Goal: Task Accomplishment & Management: Use online tool/utility

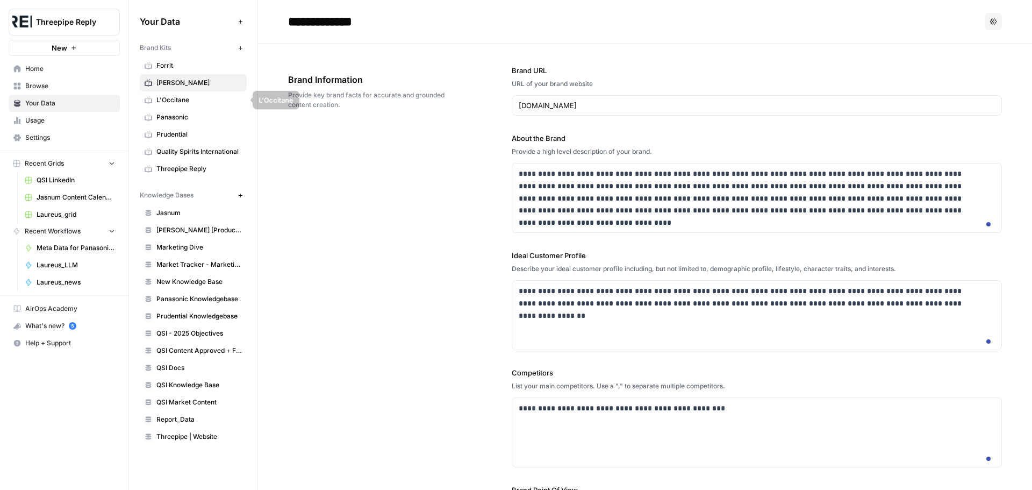
click at [193, 116] on span "Panasonic" at bounding box center [198, 117] width 85 height 10
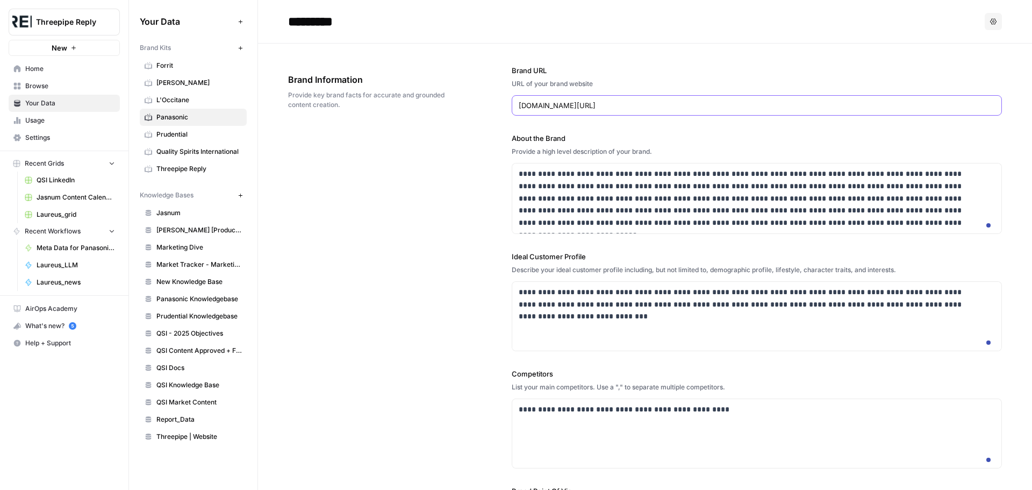
drag, startPoint x: 589, startPoint y: 104, endPoint x: 638, endPoint y: 94, distance: 50.0
click at [638, 94] on div "Brand URL URL of your brand website www.panasonic.com/uk/" at bounding box center [757, 90] width 490 height 51
type input "www.panasonic.com"
click at [645, 80] on div "URL of your brand website" at bounding box center [757, 84] width 490 height 10
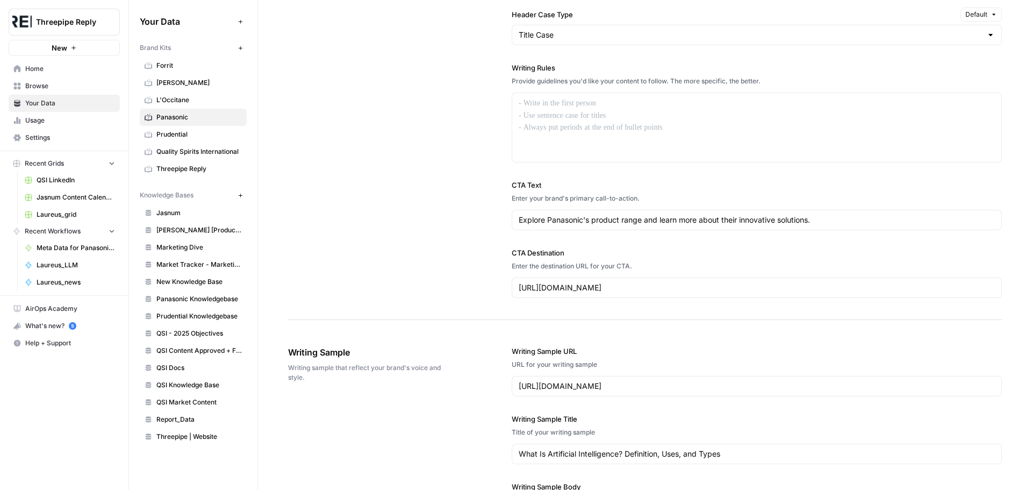
scroll to position [914, 0]
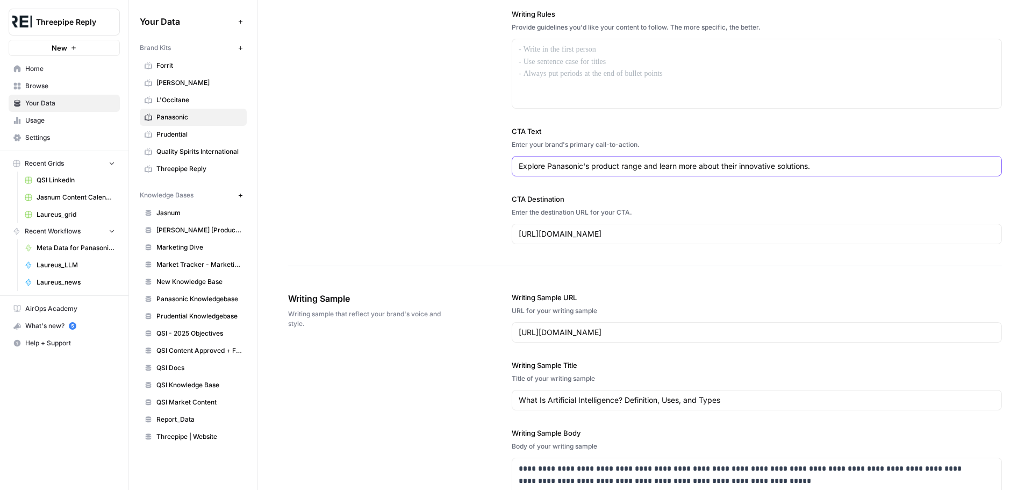
click at [694, 172] on input "Explore Panasonic's product range and learn more about their innovative solutio…" at bounding box center [757, 166] width 476 height 11
click at [682, 239] on input "https://www.panasonic.com/uk/consumer/all-products.html" at bounding box center [757, 234] width 476 height 11
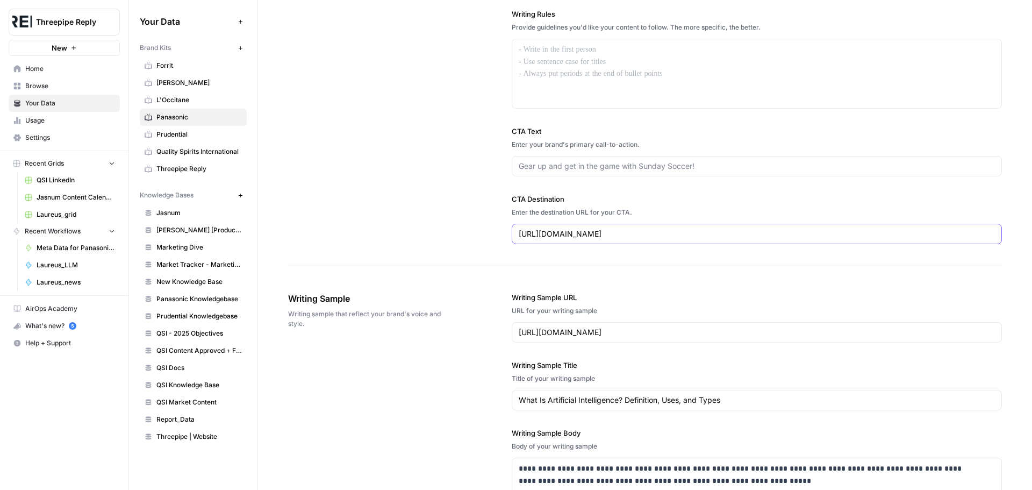
click at [682, 239] on input "https://www.panasonic.com/uk/consumer/all-products.html" at bounding box center [757, 234] width 476 height 11
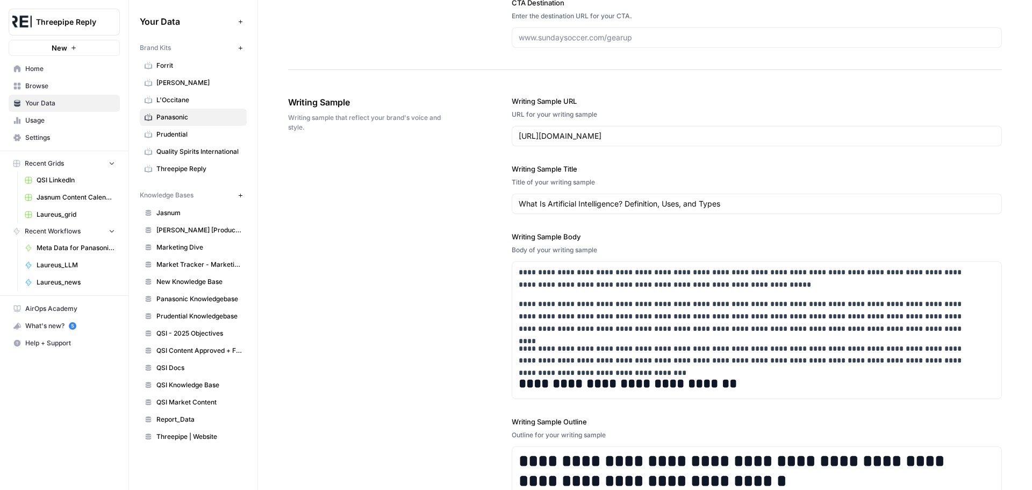
scroll to position [1129, 0]
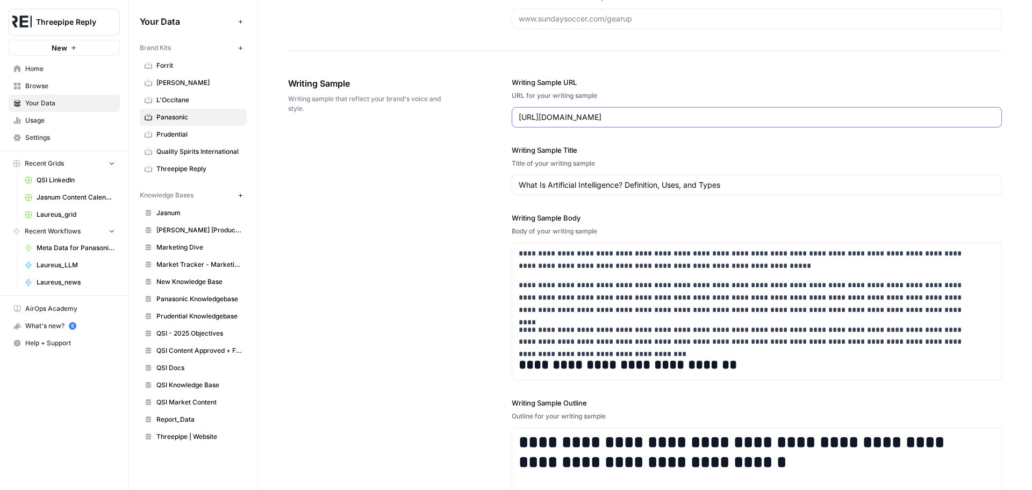
click at [669, 123] on input "https://www.coursera.org/articles/what-is-artificial-intelligence" at bounding box center [757, 117] width 476 height 11
click at [641, 190] on input "What Is Artificial Intelligence? Definition, Uses, and Types" at bounding box center [755, 185] width 472 height 11
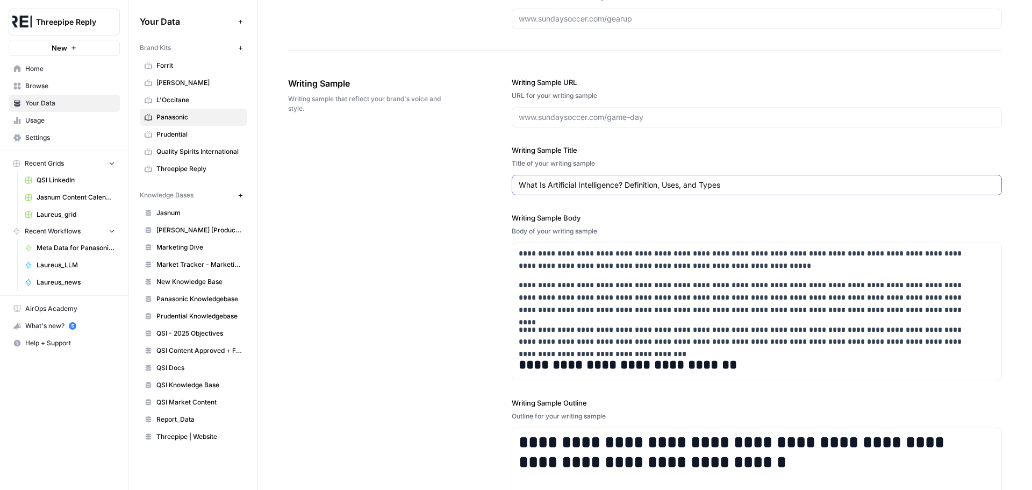
click at [641, 190] on input "What Is Artificial Intelligence? Definition, Uses, and Types" at bounding box center [755, 185] width 472 height 11
click at [613, 316] on p "**********" at bounding box center [750, 297] width 462 height 37
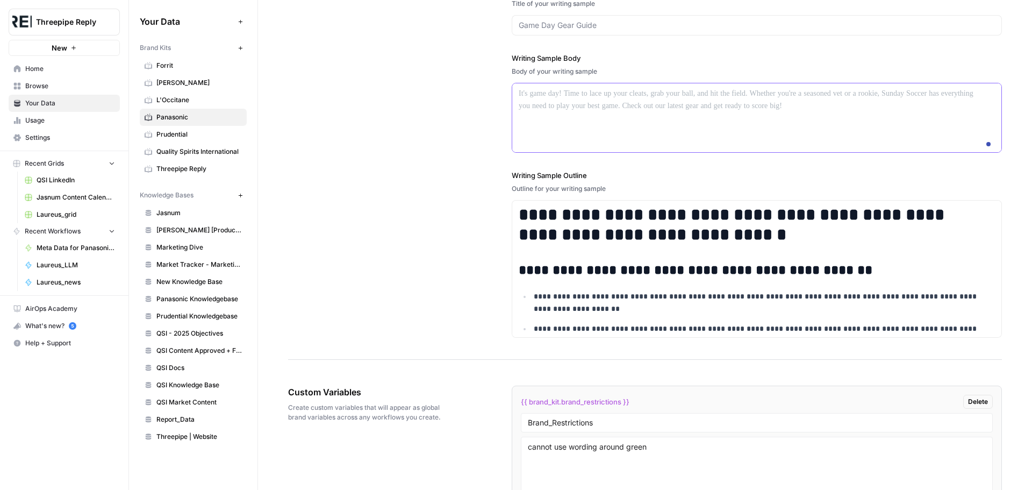
scroll to position [1290, 0]
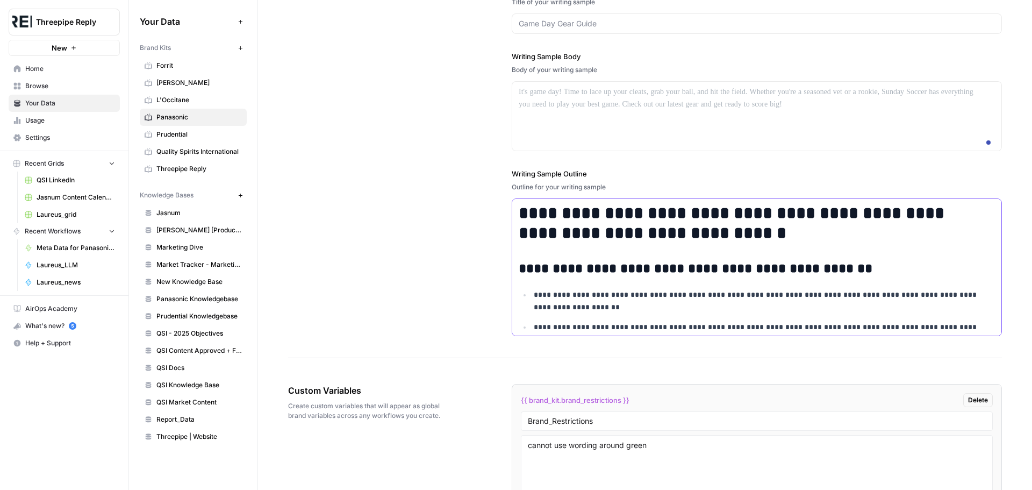
click at [632, 276] on h2 "**********" at bounding box center [750, 268] width 462 height 15
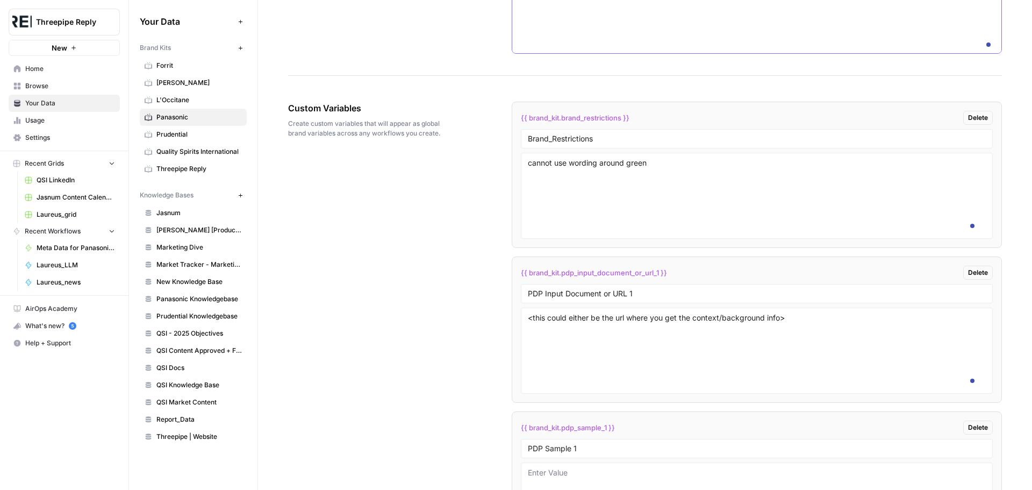
scroll to position [1506, 0]
click at [972, 122] on span "Delete" at bounding box center [978, 117] width 20 height 10
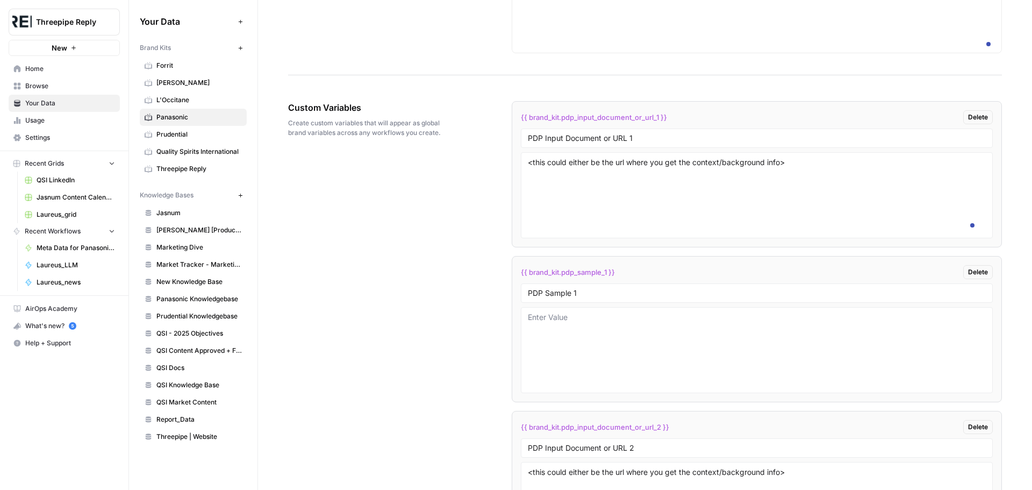
scroll to position [0, 0]
click at [972, 122] on span "Delete" at bounding box center [978, 117] width 20 height 10
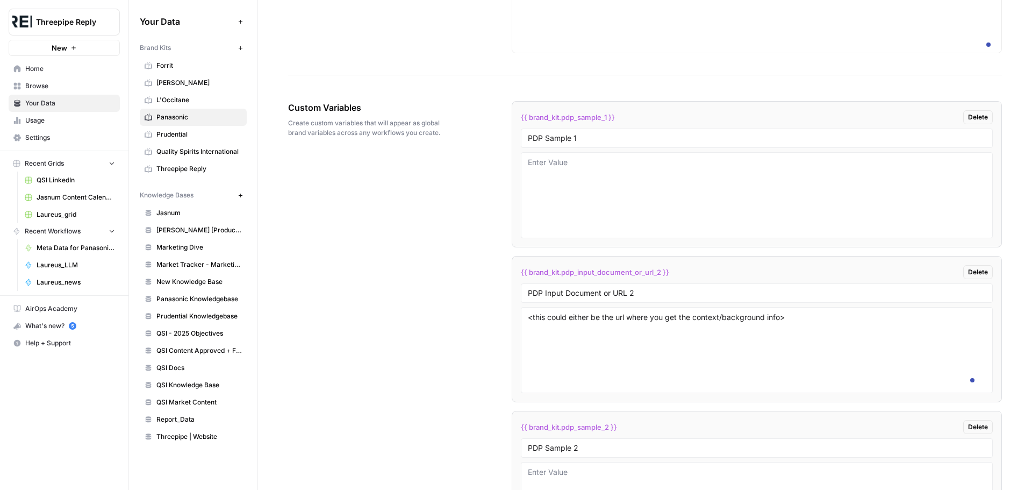
click at [972, 122] on span "Delete" at bounding box center [978, 117] width 20 height 10
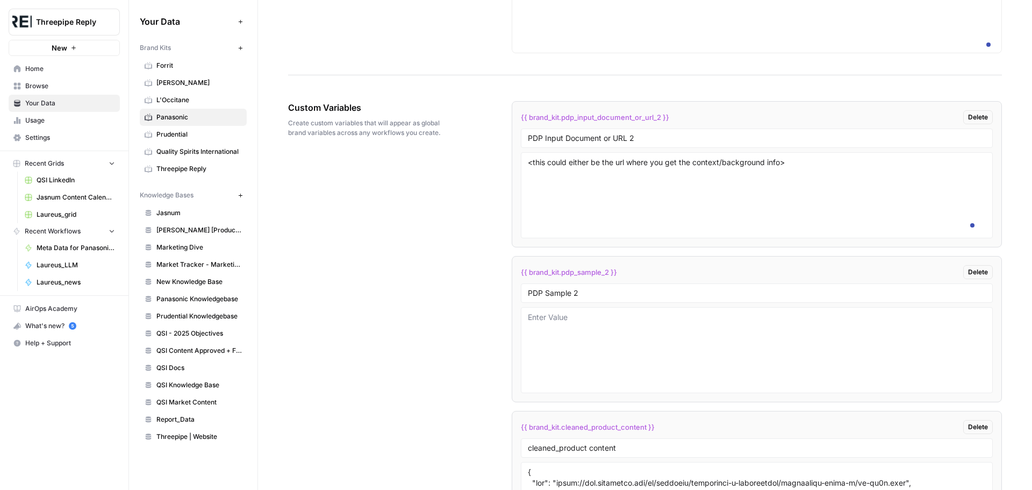
click at [972, 122] on span "Delete" at bounding box center [978, 117] width 20 height 10
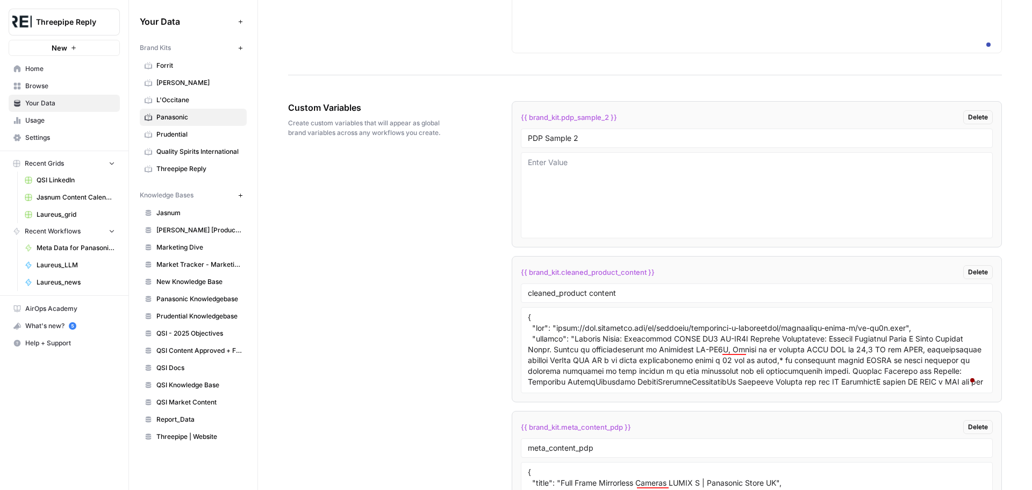
click at [972, 122] on span "Delete" at bounding box center [978, 117] width 20 height 10
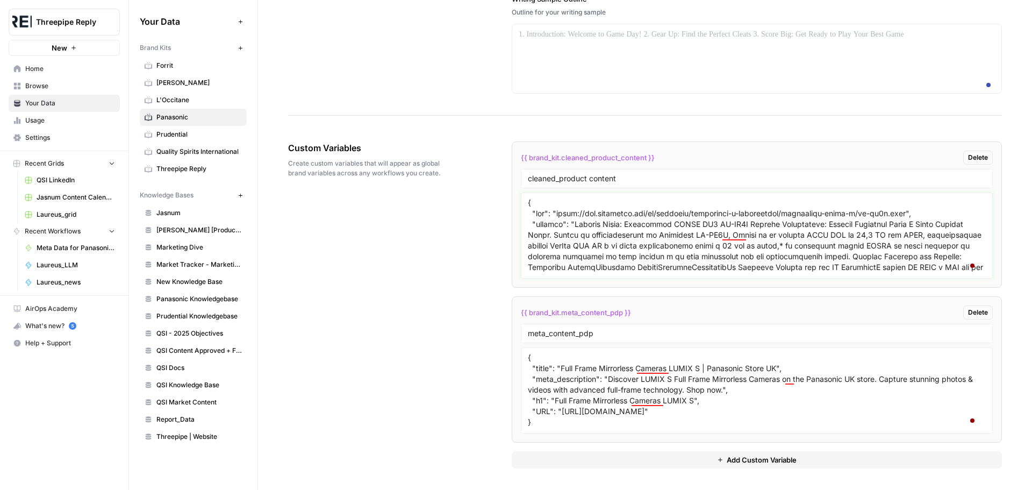
drag, startPoint x: 554, startPoint y: 237, endPoint x: 920, endPoint y: 239, distance: 365.6
click at [920, 239] on body "Threepipe Reply New Home Browse Your Data Usage Settings Recent Grids QSI Linke…" at bounding box center [516, 245] width 1032 height 490
drag, startPoint x: 560, startPoint y: 434, endPoint x: 957, endPoint y: 434, distance: 396.8
click at [957, 429] on textarea "{ "title": "Full Frame Mirrorless Cameras LUMIX S | Panasonic Store UK", "meta_…" at bounding box center [757, 390] width 458 height 76
paste textarea "www.panasonic.com/it/consumer/fotocamere-e-videocamere/fotocamere-lumix-g/dc-gh…"
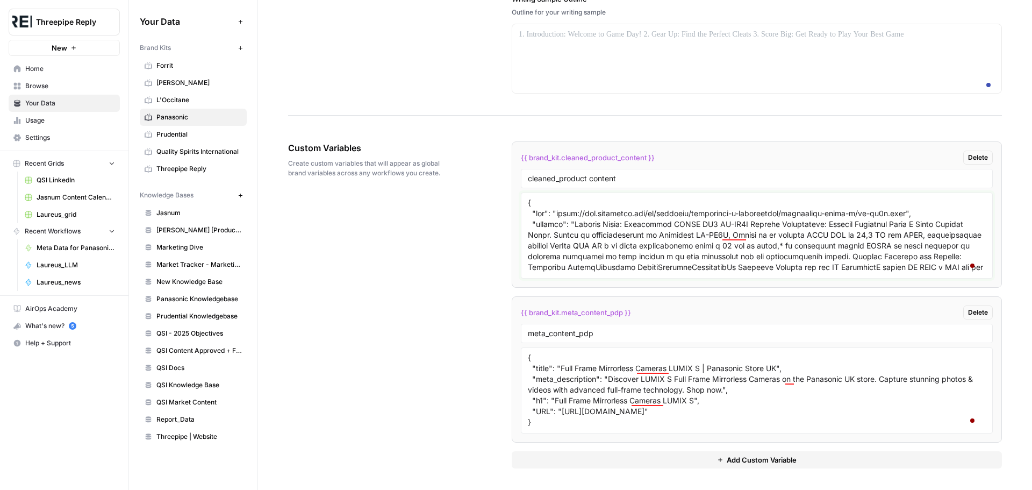
drag, startPoint x: 572, startPoint y: 246, endPoint x: 658, endPoint y: 244, distance: 86.1
click at [658, 244] on textarea at bounding box center [757, 235] width 458 height 76
click at [649, 244] on textarea at bounding box center [757, 235] width 458 height 76
drag, startPoint x: 621, startPoint y: 246, endPoint x: 743, endPoint y: 253, distance: 122.3
click at [743, 253] on textarea at bounding box center [757, 235] width 458 height 76
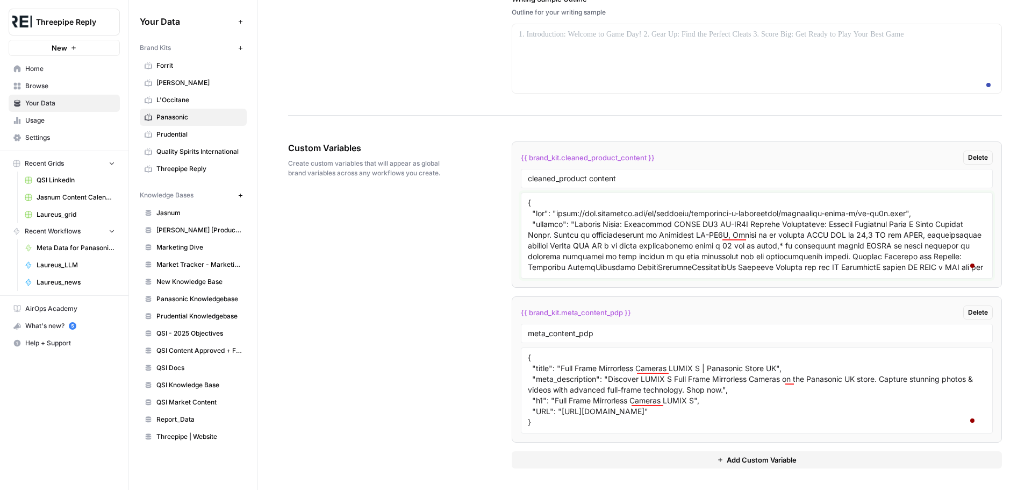
click at [701, 247] on textarea at bounding box center [757, 235] width 458 height 76
drag, startPoint x: 558, startPoint y: 393, endPoint x: 776, endPoint y: 389, distance: 218.9
click at [776, 389] on textarea "{ "title": "Full Frame Mirrorless Cameras LUMIX S | Panasonic Store UK", "meta_…" at bounding box center [757, 390] width 458 height 76
paste textarea "otocamera Micro 4/3 LUMIX GH7 | Panasonic IT E-Shop"
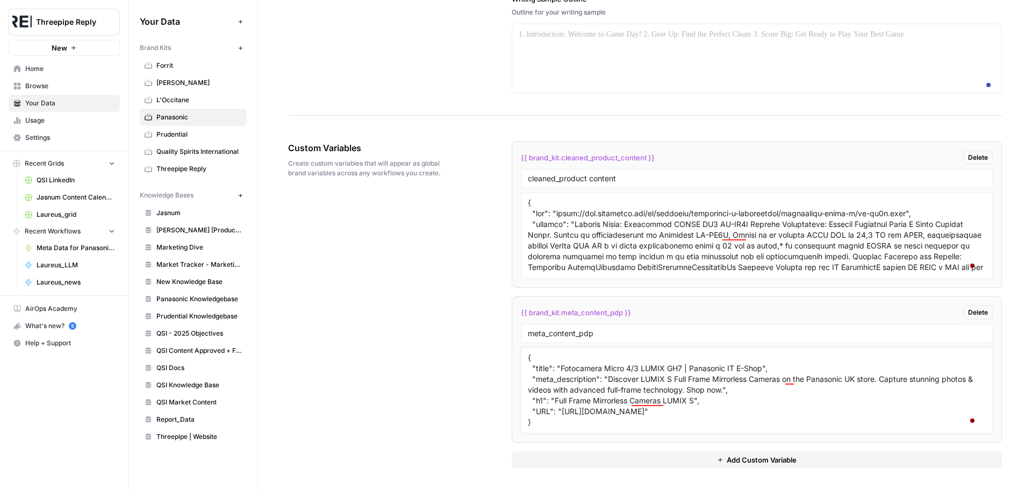
drag, startPoint x: 736, startPoint y: 368, endPoint x: 761, endPoint y: 365, distance: 25.5
click at [761, 365] on textarea "{ "title": "Fotocamera Micro 4/3 LUMIX GH7 | Panasonic IT E-Shop", "meta_descri…" at bounding box center [757, 390] width 458 height 76
drag, startPoint x: 607, startPoint y: 378, endPoint x: 724, endPoint y: 387, distance: 117.0
click at [724, 387] on textarea "{ "title": "Fotocamera Micro 4/3 LUMIX GH7 | Panasonic IT", "meta_description":…" at bounding box center [757, 390] width 458 height 76
paste textarea "Scopi la LUMIX GH7, con CMOS BSI da 25,2 MP con PDAF, registrazione interna Pro…"
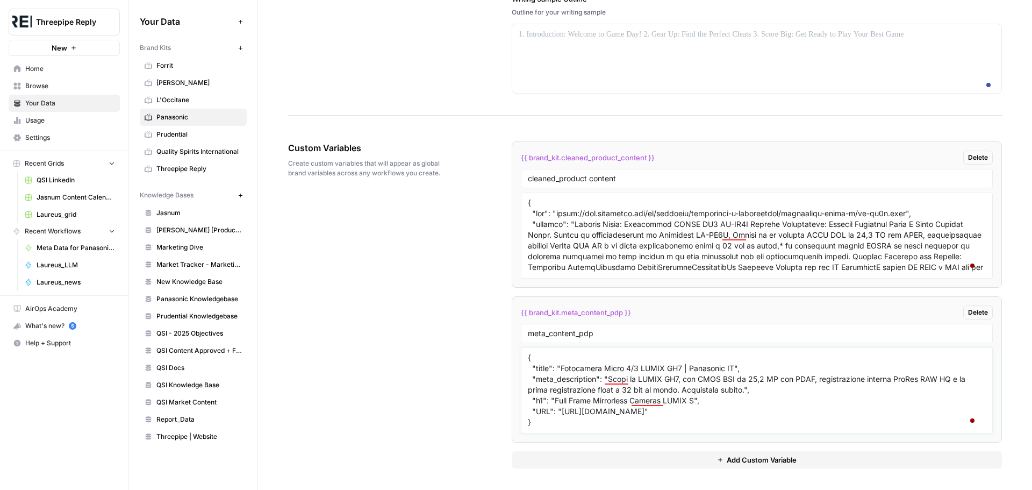
drag, startPoint x: 553, startPoint y: 401, endPoint x: 694, endPoint y: 397, distance: 140.4
click at [694, 397] on textarea "{ "title": "Fotocamera Micro 4/3 LUMIX GH7 | Panasonic IT", "meta_description":…" at bounding box center [757, 390] width 458 height 76
paste textarea "Corpo Macchina Fotografica Micro 4/3 LUMIX GH7"
drag, startPoint x: 559, startPoint y: 412, endPoint x: 925, endPoint y: 407, distance: 365.7
click at [925, 407] on textarea "{ "title": "Fotocamera Micro 4/3 LUMIX GH7 | Panasonic IT", "meta_description":…" at bounding box center [757, 390] width 458 height 76
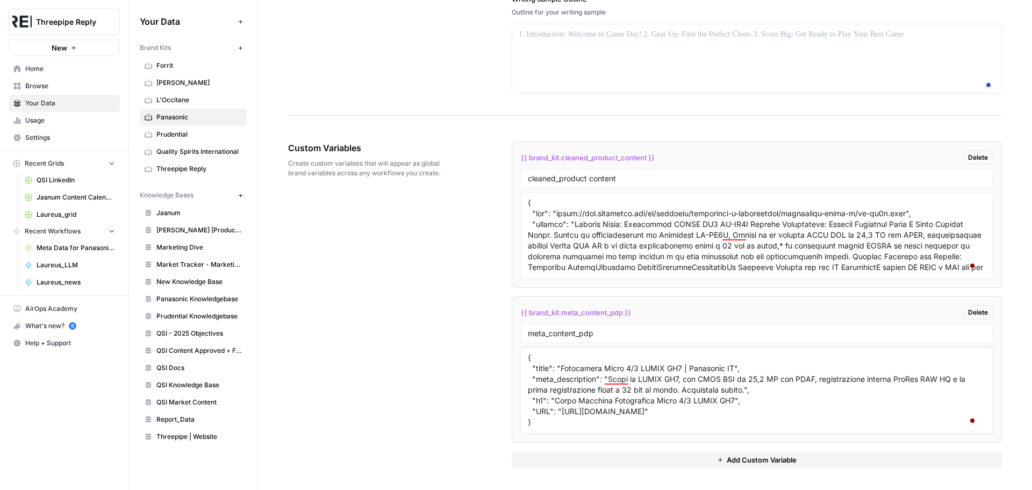
paste textarea "store.eu.panasonic.com/it-it/fotocamera-lumix-gh7-dc-gh7"
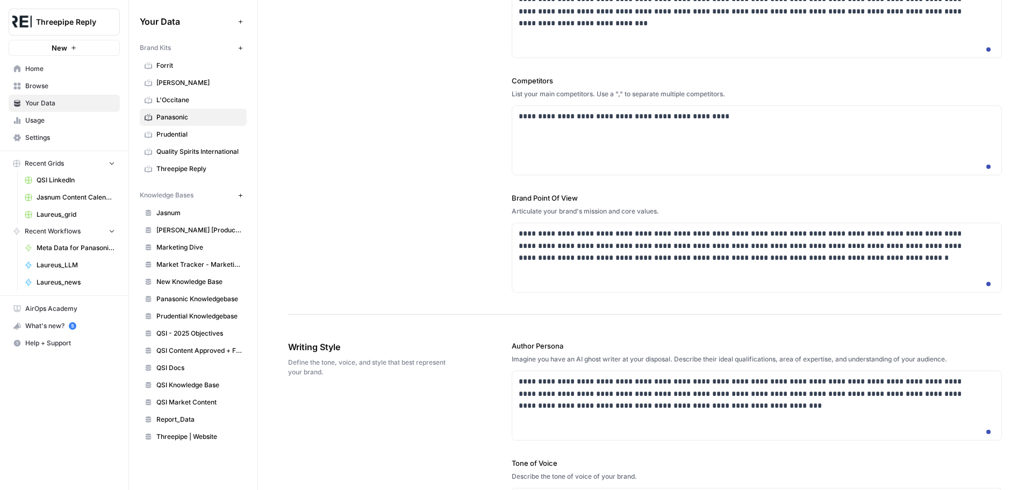
scroll to position [0, 0]
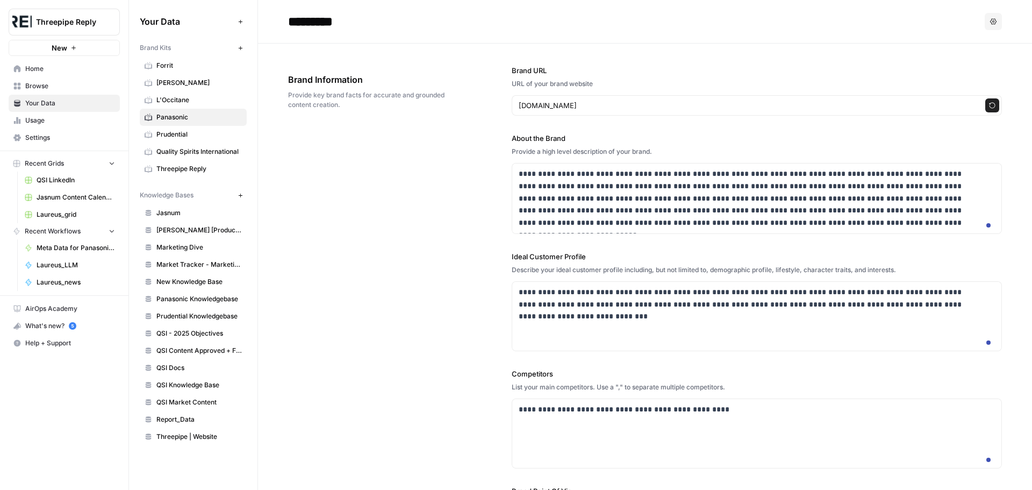
type textarea "{ "title": "Fotocamera Micro 4/3 LUMIX GH7 | Panasonic IT", "meta_description":…"
click at [595, 103] on input "www.panasonic.com" at bounding box center [746, 105] width 455 height 11
paste input "https://store.eu.panasonic.com/it-it/fotocamera-lumix-gh7-dc-gh7"
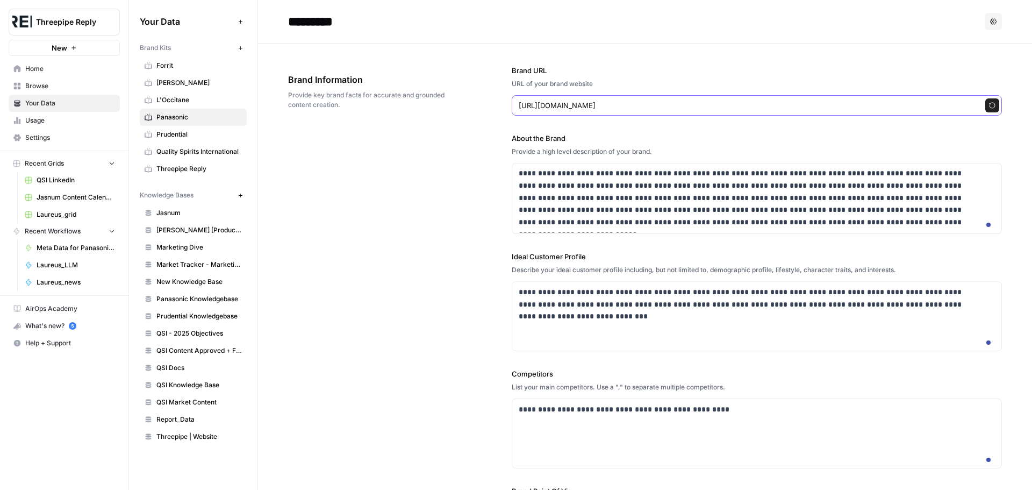
scroll to position [1, 0]
type input "https://store.eu.panasonic.com/"
click at [402, 303] on div "**********" at bounding box center [645, 326] width 714 height 564
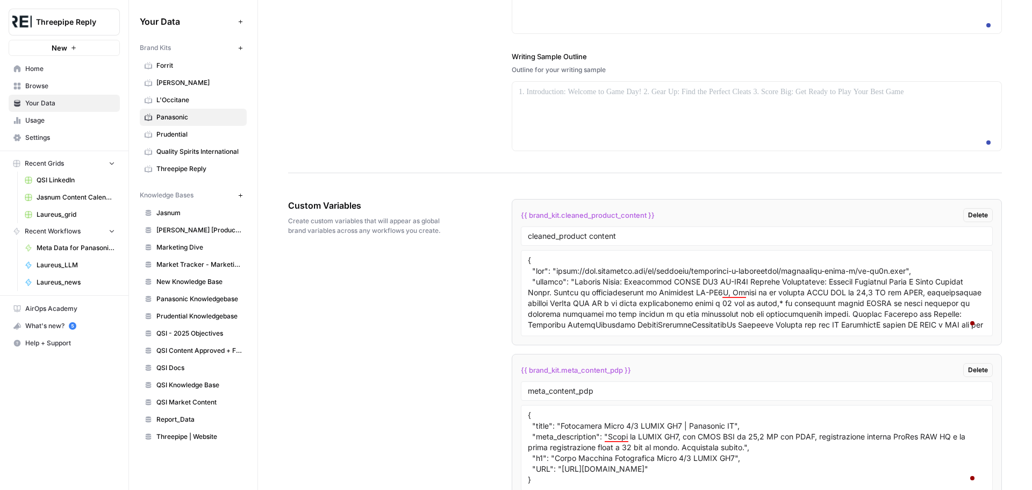
scroll to position [1506, 0]
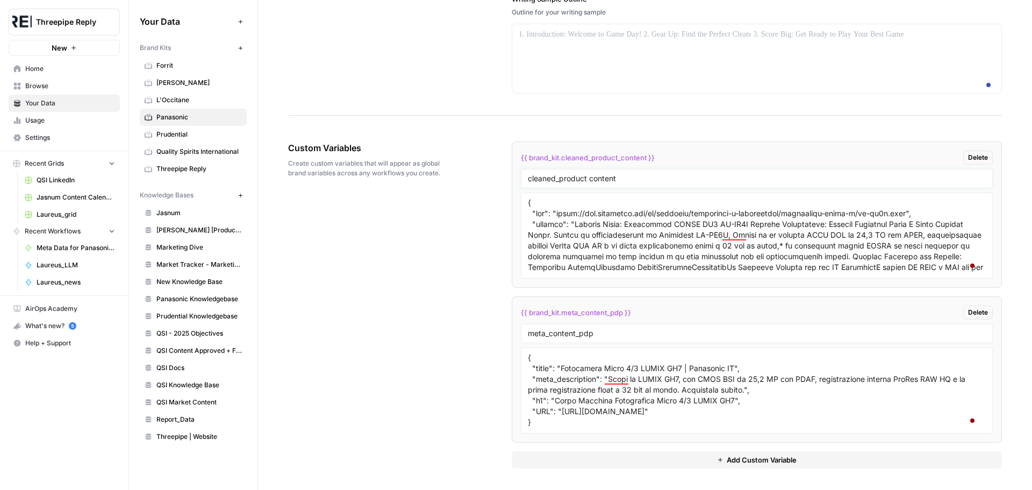
click at [637, 183] on input "cleaned_product content" at bounding box center [757, 179] width 458 height 10
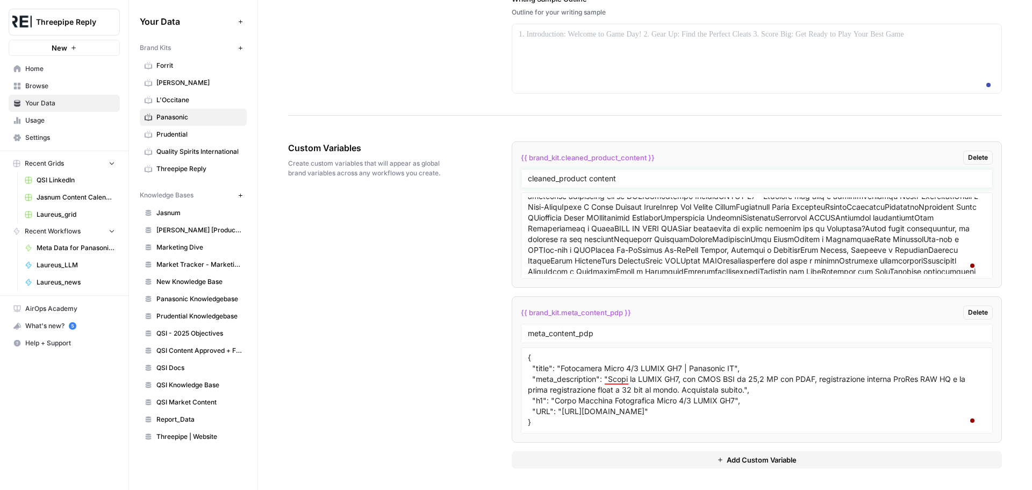
scroll to position [108, 0]
click at [609, 333] on input "meta_content_pdp" at bounding box center [757, 334] width 458 height 10
type input "meta_content_pdp_it"
click at [733, 368] on textarea "{ "title": "Fotocamera Micro 4/3 LUMIX GH7 | Panasonic IT", "meta_description":…" at bounding box center [757, 390] width 458 height 76
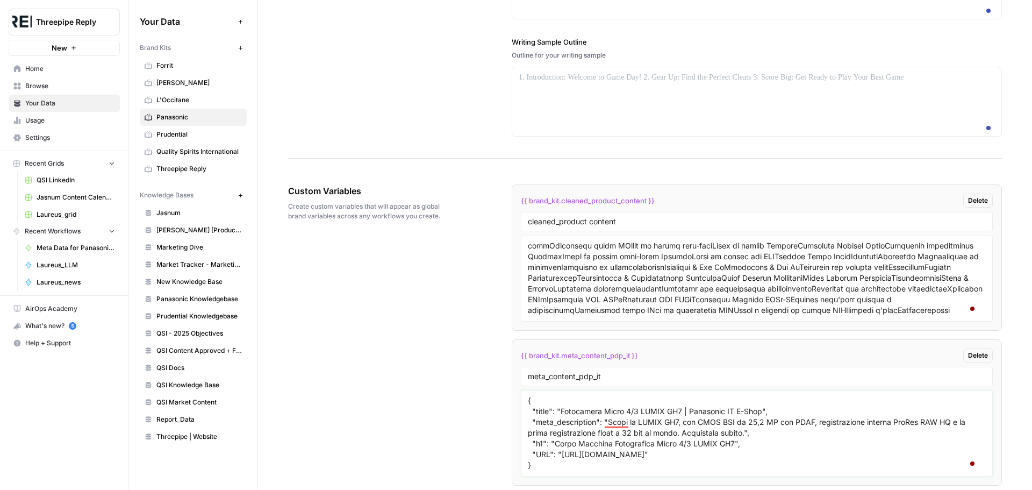
scroll to position [0, 0]
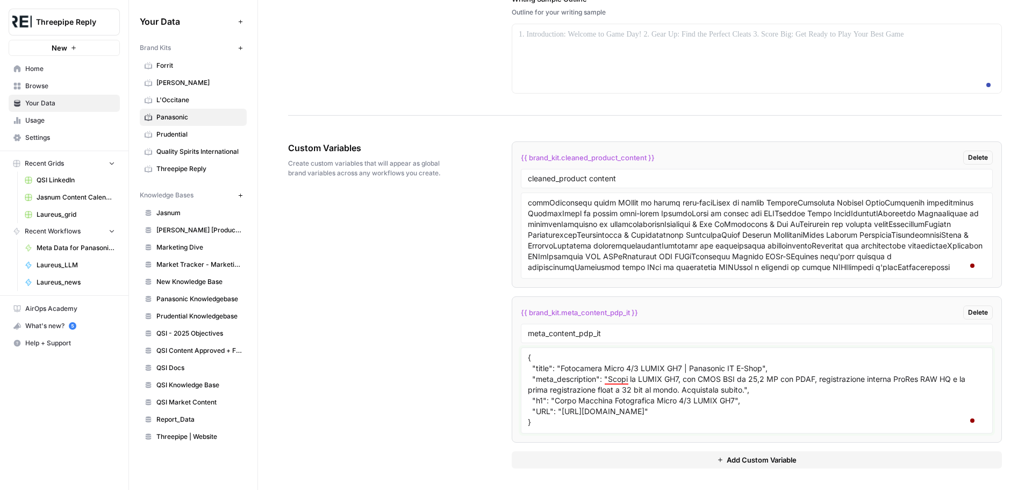
type textarea "{ "title": "Fotocamera Micro 4/3 LUMIX GH7 | Panasonic IT E-Shop", "meta_descri…"
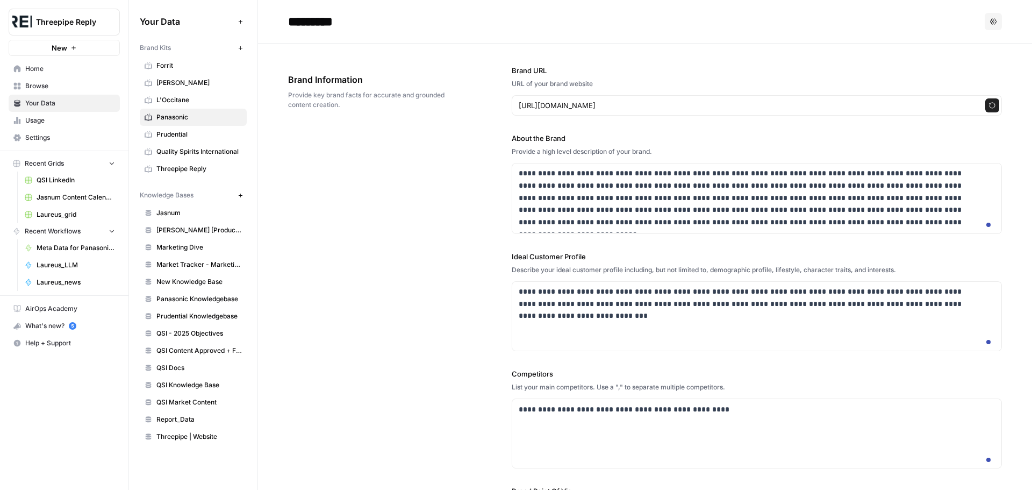
click at [990, 20] on icon "button" at bounding box center [993, 21] width 6 height 6
click at [632, 108] on input "https://store.eu.panasonic.com/" at bounding box center [746, 105] width 455 height 11
paste input "www.panasonic.com/it"
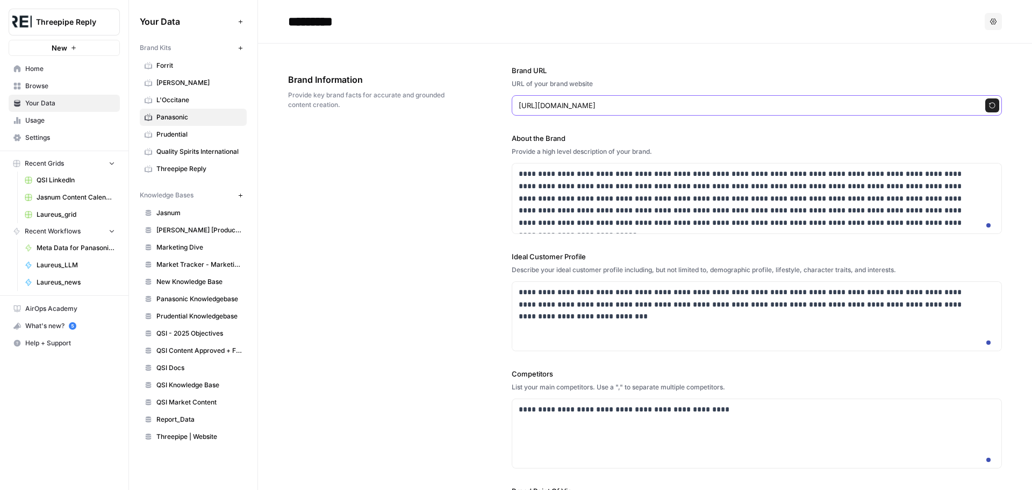
click at [632, 104] on input "https://www.panasonic.com/it/" at bounding box center [746, 105] width 455 height 11
type input "https://www.panasonic.com"
click at [389, 238] on div "**********" at bounding box center [645, 326] width 714 height 564
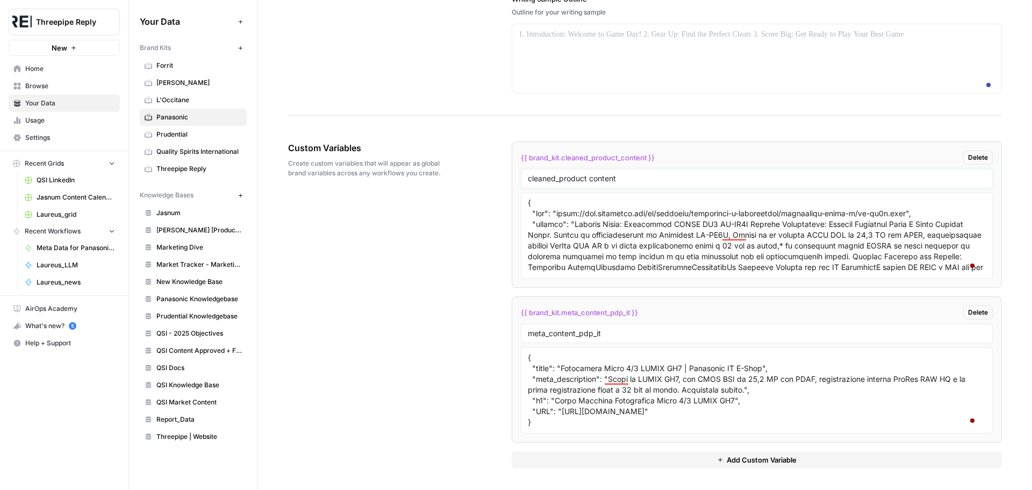
click at [655, 183] on input "cleaned_product content" at bounding box center [757, 179] width 458 height 10
click at [409, 324] on div "Custom Variables Create custom variables that will appear as global brand varia…" at bounding box center [645, 305] width 714 height 370
click at [588, 183] on input "cleaned_product content-it" at bounding box center [757, 179] width 458 height 10
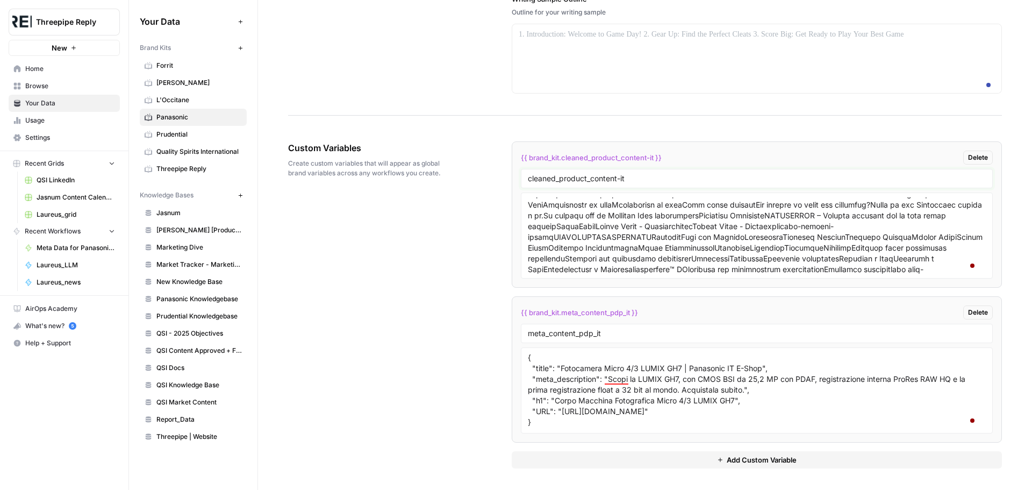
scroll to position [244, 0]
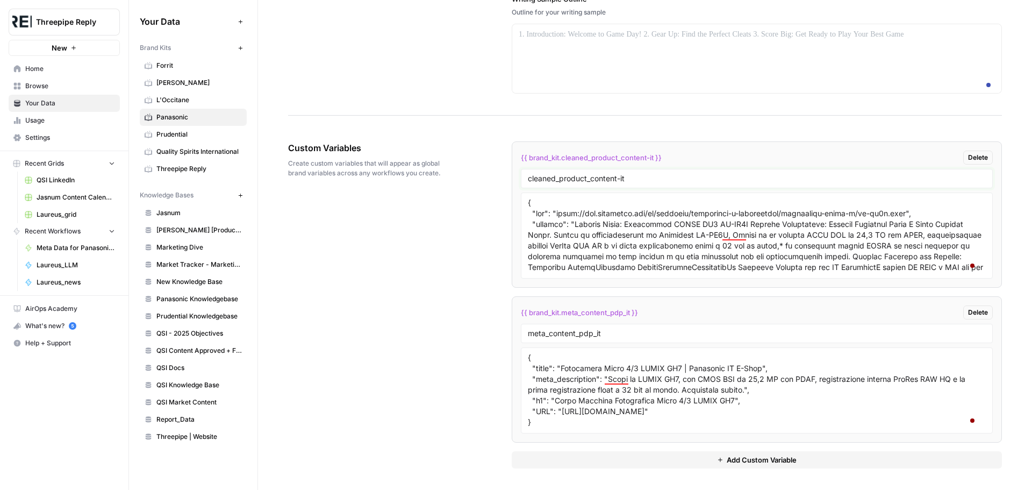
type input "cleaned_product_content-it"
click at [588, 418] on textarea "{ "title": "Fotocamera Micro 4/3 LUMIX GH7 | Panasonic IT E-Shop", "meta_descri…" at bounding box center [757, 390] width 458 height 76
drag, startPoint x: 558, startPoint y: 422, endPoint x: 762, endPoint y: 422, distance: 203.8
click at [762, 422] on textarea "{ "title": "Fotocamera Micro 4/3 LUMIX GH7 | Panasonic IT E-Shop", "meta_descri…" at bounding box center [757, 390] width 458 height 76
paste textarea "e Mirrorless Full-Frame Lumix Serie S - Panasonic IT"
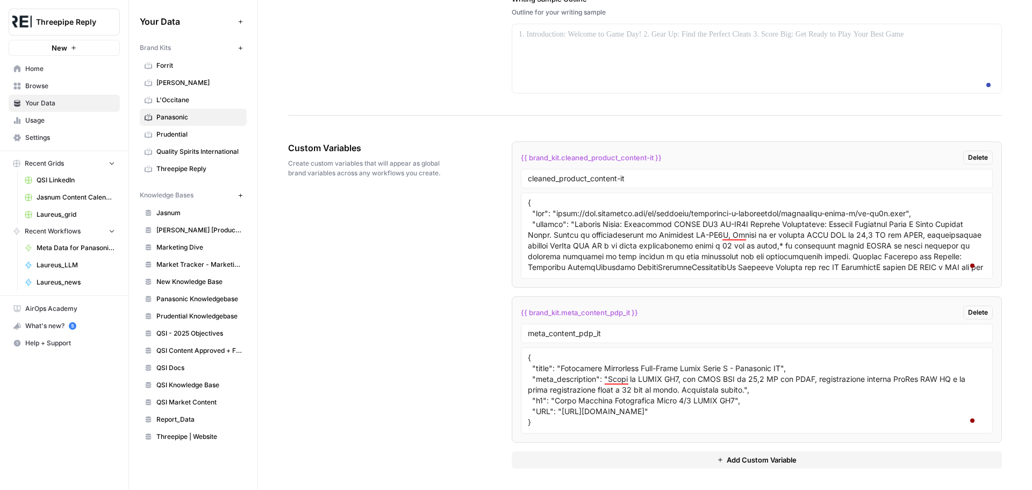
scroll to position [1530, 0]
drag, startPoint x: 606, startPoint y: 378, endPoint x: 744, endPoint y: 390, distance: 138.2
click at [744, 390] on textarea "{ "title": "Fotocamere Mirrorless Full-Frame Lumix Serie S - Panasonic IT", "me…" at bounding box center [757, 390] width 458 height 76
paste textarea "Lumix serie S, le nuove fotocamere Full-Frame di Panasonic, per realizzare imma…"
drag, startPoint x: 552, startPoint y: 400, endPoint x: 735, endPoint y: 402, distance: 182.8
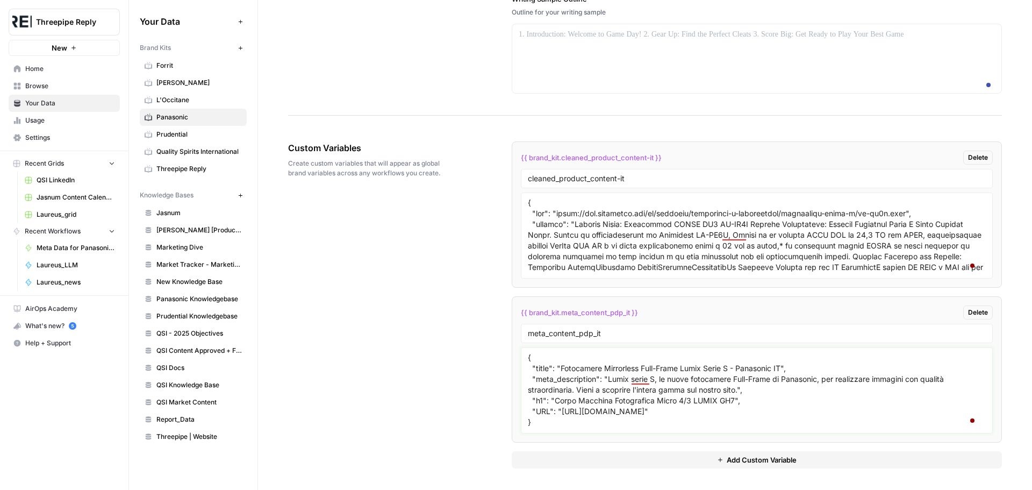
click at [735, 402] on textarea "{ "title": "Fotocamere Mirrorless Full-Frame Lumix Serie S - Panasonic IT", "me…" at bounding box center [757, 390] width 458 height 76
paste textarea "Fotocamere Full Frame - Lumix S"
drag, startPoint x: 560, startPoint y: 411, endPoint x: 796, endPoint y: 409, distance: 236.1
click at [796, 409] on textarea "{ "title": "Fotocamere Mirrorless Full-Frame Lumix Serie S - Panasonic IT", "me…" at bounding box center [757, 390] width 458 height 76
paste textarea "e-videocamere/fotocamere-mirrorless-lumix/fotocamere-full-frame-lumix-s"
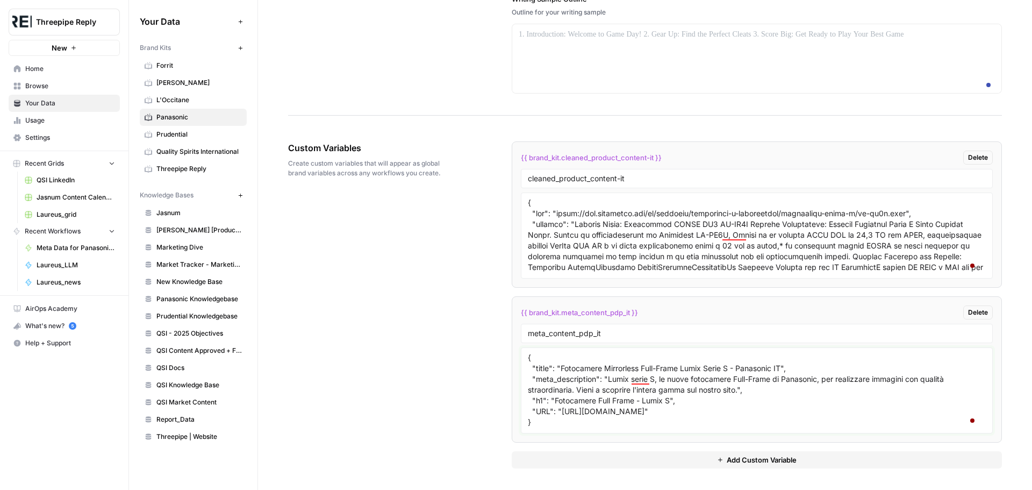
type textarea "{ "title": "Fotocamere Mirrorless Full-Frame Lumix Serie S - Panasonic IT", "me…"
click at [589, 333] on input "meta_content_pdp_it" at bounding box center [757, 334] width 458 height 10
type input "meta_content_plp_it"
click at [406, 322] on div "Custom Variables Create custom variables that will appear as global brand varia…" at bounding box center [645, 305] width 714 height 370
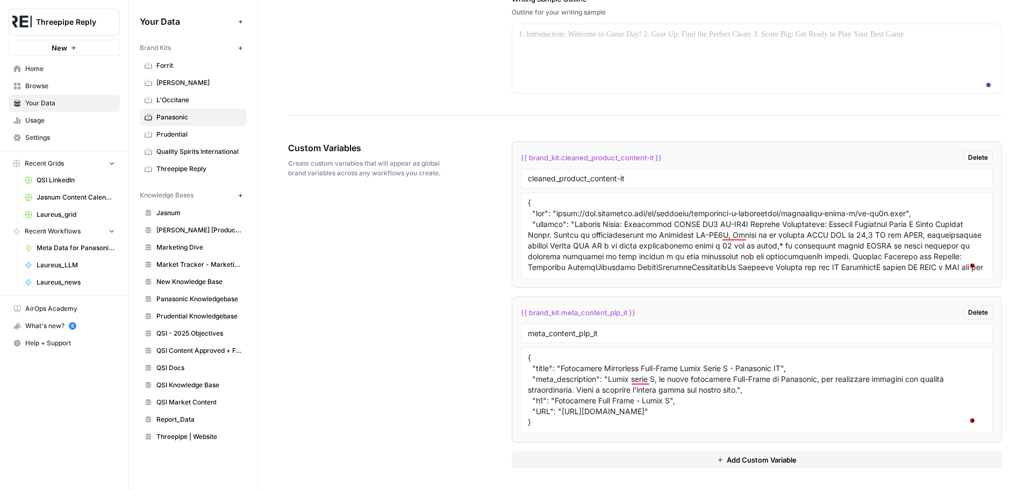
drag, startPoint x: 524, startPoint y: 358, endPoint x: 563, endPoint y: 412, distance: 67.0
click at [563, 412] on div "**********" at bounding box center [757, 390] width 472 height 86
drag, startPoint x: 524, startPoint y: 356, endPoint x: 563, endPoint y: 380, distance: 45.6
click at [563, 380] on div "**********" at bounding box center [757, 390] width 472 height 86
click at [567, 366] on textarea "{ "title": "Fotocamere Mirrorless Full-Frame Lumix Serie S - Panasonic IT", "me…" at bounding box center [757, 390] width 458 height 76
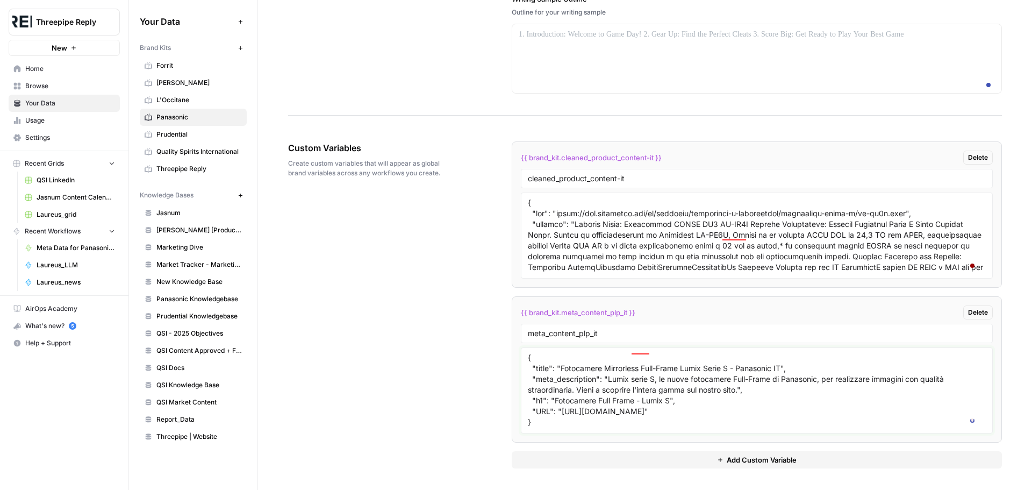
scroll to position [30, 0]
paste textarea "{ "title": "Fotocamere Mirrorless Full-Frame Lumix Serie S - Panasonic IT", "me…"
drag, startPoint x: 560, startPoint y: 402, endPoint x: 552, endPoint y: 415, distance: 15.7
click at [552, 415] on textarea "{ "title": "Fotocamere Mirrorless Full-Frame Lumix Serie S - Panasonic IT", "me…" at bounding box center [757, 390] width 458 height 76
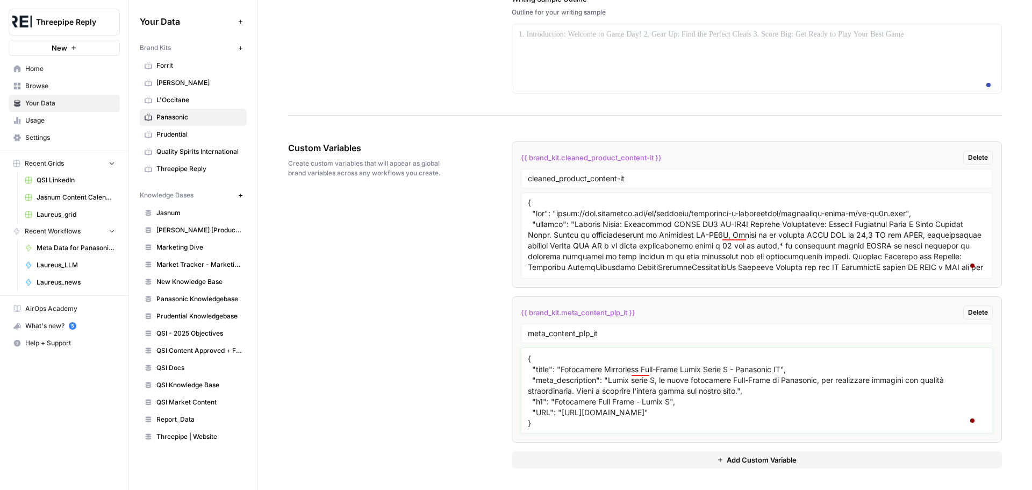
paste textarea "www.panasonic.com/it/consumer/cura-della-persona/rasoi-uomo.html"
click at [474, 366] on div "Custom Variables Create custom variables that will appear as global brand varia…" at bounding box center [645, 305] width 714 height 370
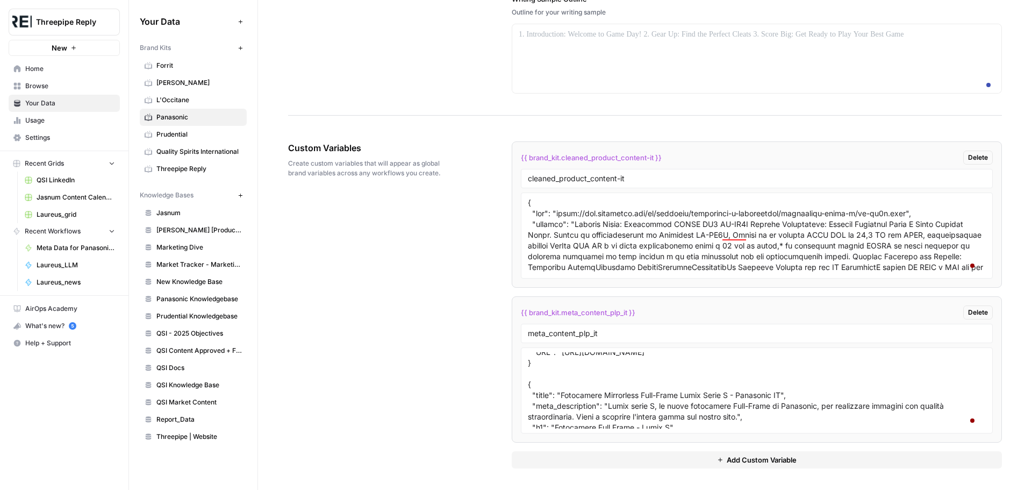
scroll to position [42, 0]
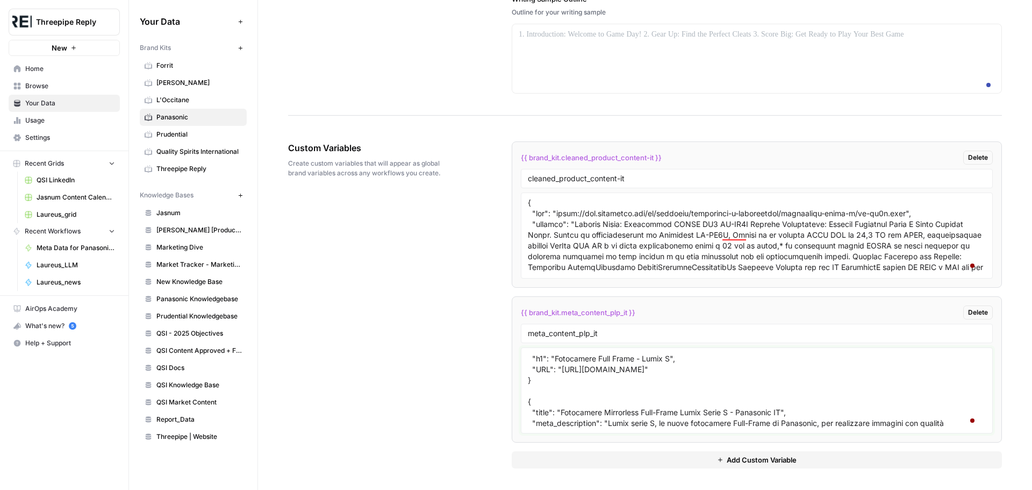
drag, startPoint x: 560, startPoint y: 368, endPoint x: 553, endPoint y: 376, distance: 10.3
click at [553, 376] on textarea "{ "title": "Fotocamere Mirrorless Full-Frame Lumix Serie S - Panasonic IT", "me…" at bounding box center [757, 390] width 458 height 76
paste textarea "www.panasonic.com/it/consumer/fotocamere-e-videocamere/fotocamere-lumix-s.html"
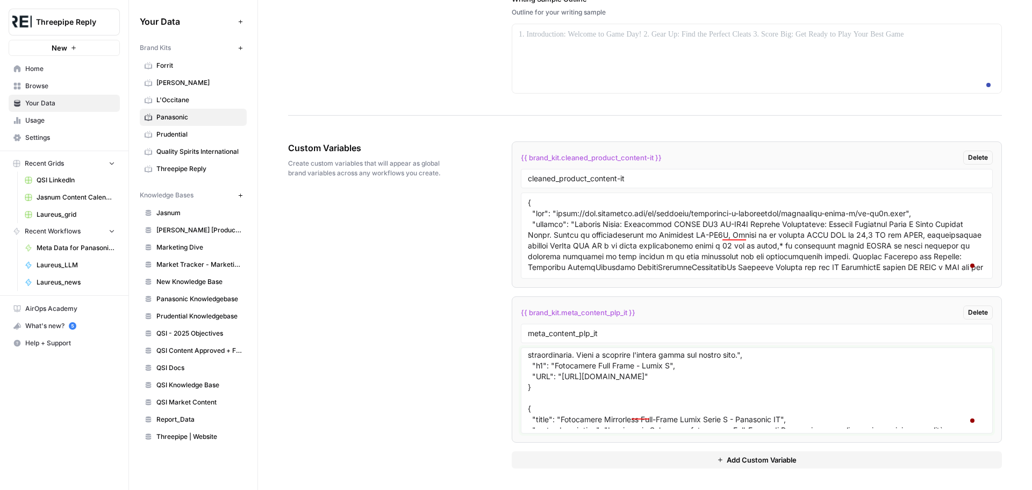
scroll to position [54, 0]
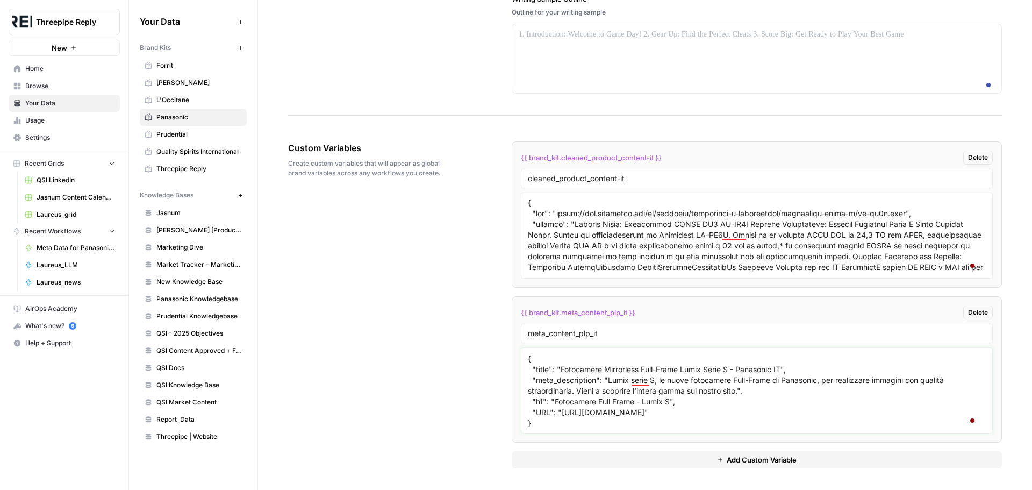
drag, startPoint x: 552, startPoint y: 400, endPoint x: 668, endPoint y: 402, distance: 115.6
click at [668, 402] on textarea "{ "title": "Fotocamere Mirrorless Full-Frame Lumix Serie S - Panasonic IT", "me…" at bounding box center [757, 390] width 458 height 76
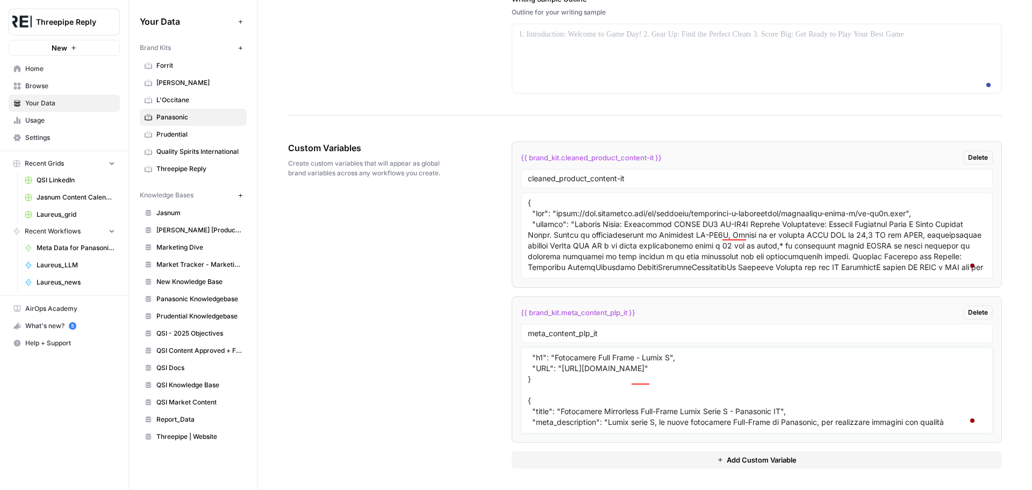
scroll to position [0, 0]
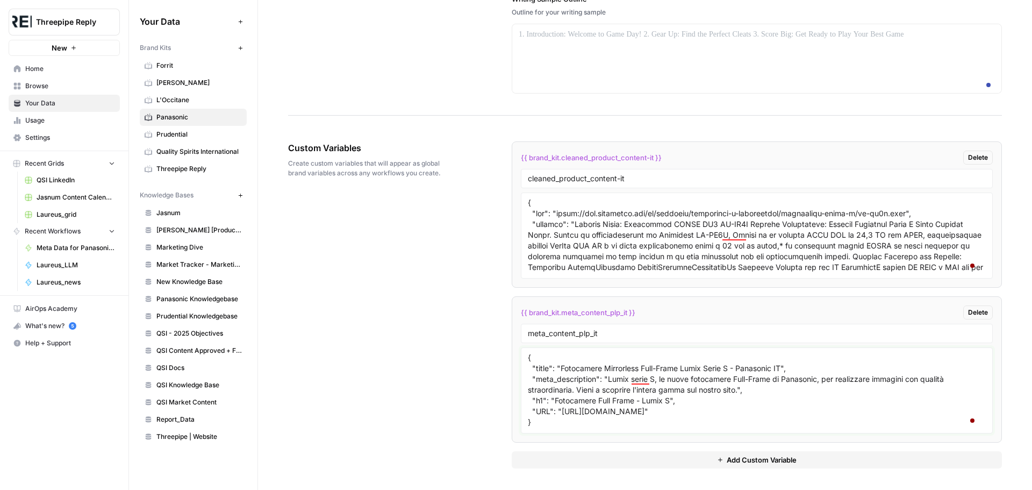
drag, startPoint x: 736, startPoint y: 367, endPoint x: 758, endPoint y: 372, distance: 22.6
click at [737, 366] on textarea "{ "title": "Fotocamere Mirrorless Full-Frame Lumix Serie S - Panasonic IT", "me…" at bounding box center [757, 390] width 458 height 76
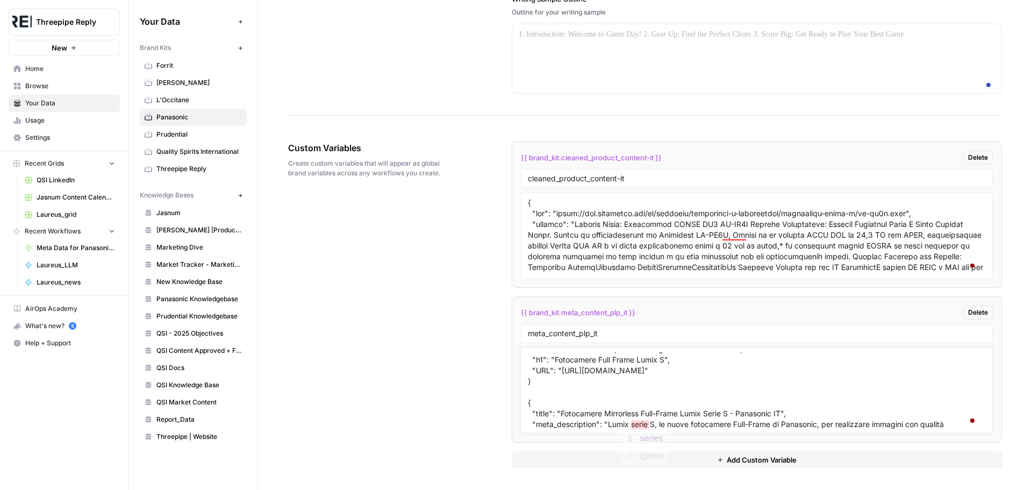
scroll to position [52, 0]
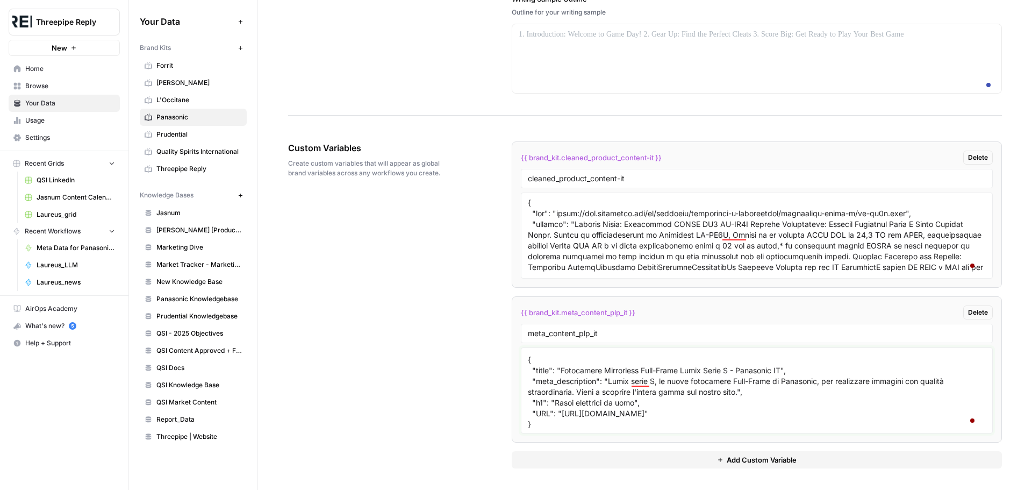
drag, startPoint x: 606, startPoint y: 382, endPoint x: 739, endPoint y: 390, distance: 133.0
click at [739, 390] on textarea "{ "title": "Fotocamere Mirrorless Full-Frame Lumix Serie S | Panasonic IT", "me…" at bounding box center [757, 390] width 458 height 76
paste textarea "Rasoi elettrici da uomo Panasonic: fino a 5 lame per una rasatura impeccabile e…"
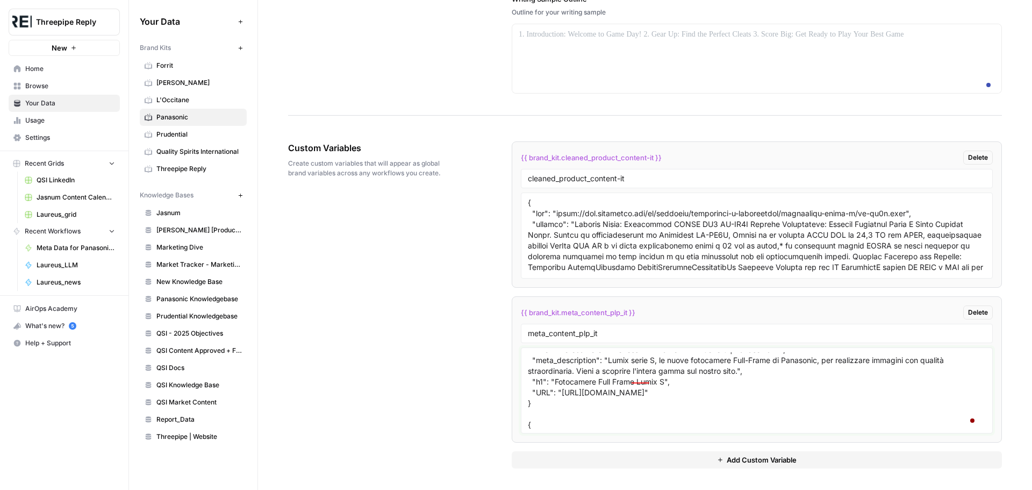
scroll to position [38, 0]
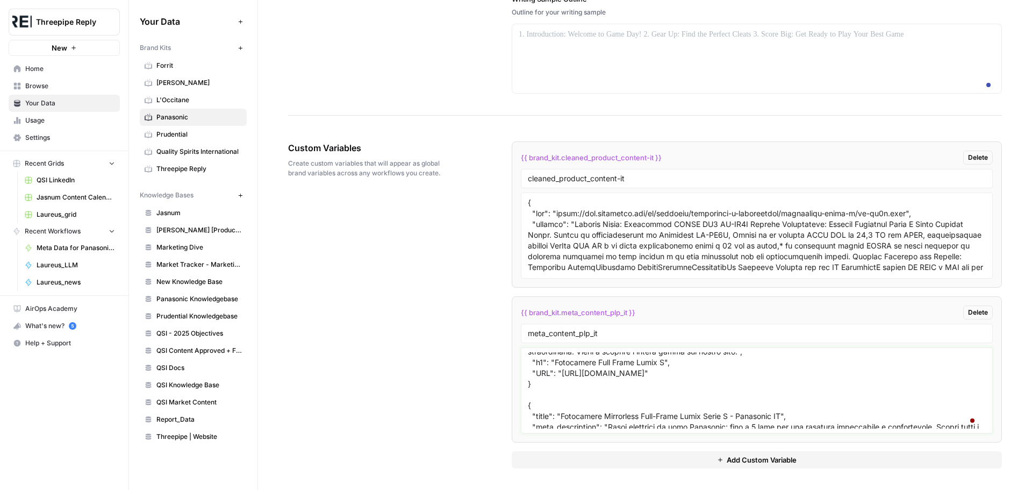
drag, startPoint x: 559, startPoint y: 367, endPoint x: 782, endPoint y: 416, distance: 229.1
click at [782, 416] on textarea "{ "title": "Fotocamere Mirrorless Full-Frame Lumix Serie S | Panasonic IT", "me…" at bounding box center [757, 390] width 458 height 76
paste textarea "Rasoi Elettrici Uomo Per Barba e Corpo"
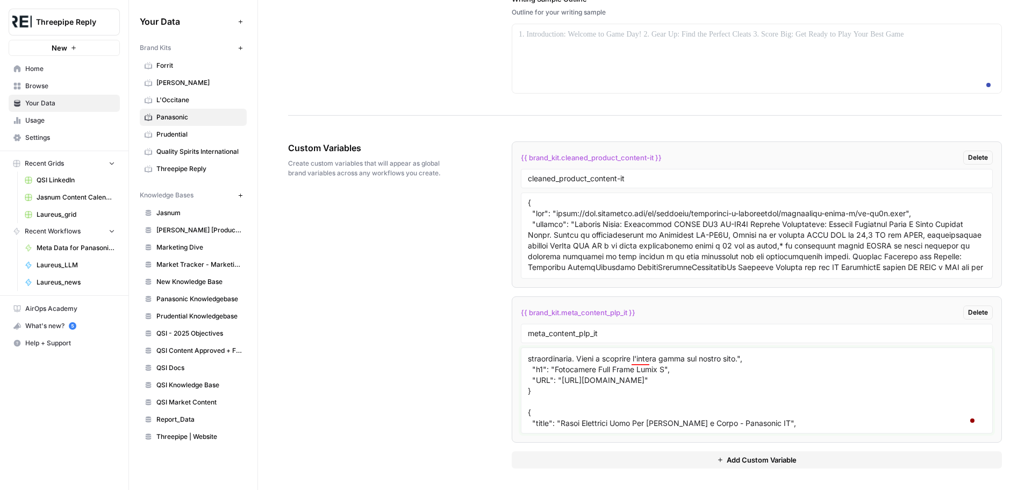
scroll to position [0, 0]
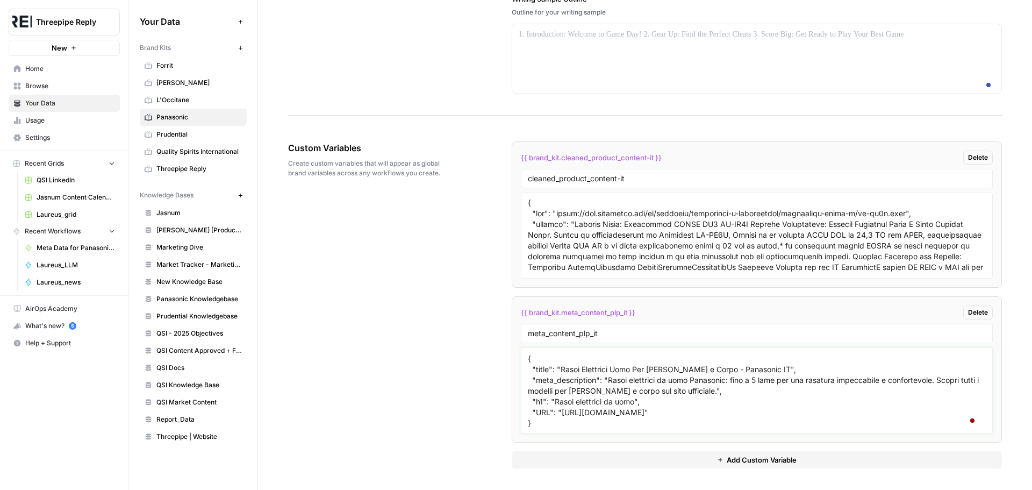
type textarea "{ "title": "Fotocamere Mirrorless Full-Frame Lumix Serie S | Panasonic IT", "me…"
click at [727, 461] on span "Add Custom Variable" at bounding box center [762, 459] width 70 height 11
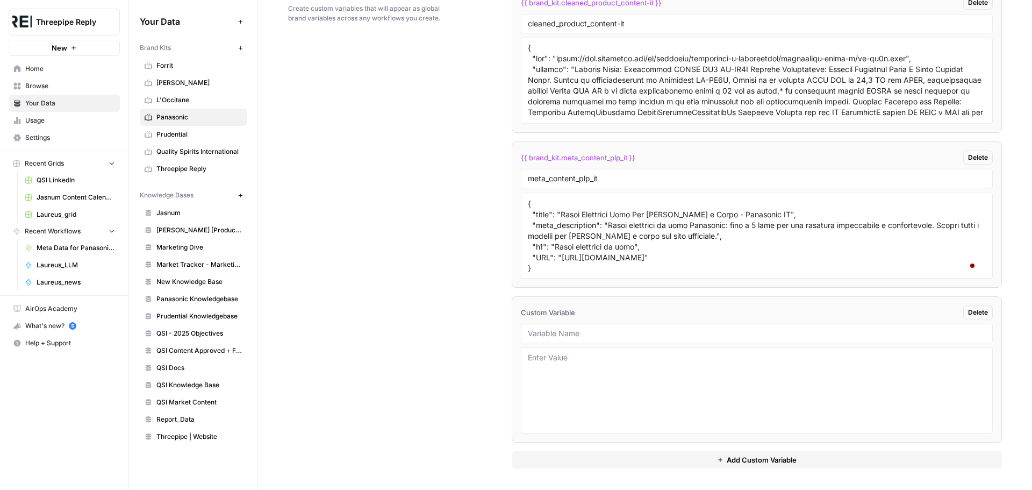
drag, startPoint x: 610, startPoint y: 184, endPoint x: 527, endPoint y: 182, distance: 82.8
click at [513, 182] on li "{{ brand_kit.meta_content_plp_it }} Delete meta_content_plp_it { "title": "Foto…" at bounding box center [757, 214] width 490 height 146
click at [559, 177] on input "meta_content_plp_it" at bounding box center [757, 179] width 458 height 10
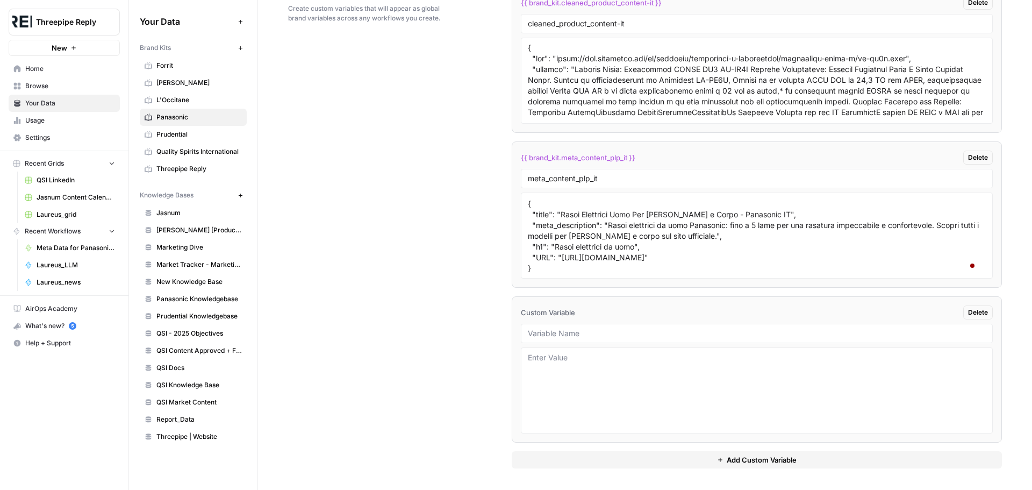
click at [557, 326] on div at bounding box center [757, 333] width 472 height 19
click at [554, 337] on input "text" at bounding box center [757, 334] width 458 height 10
paste input "meta_content_plp_it"
click at [581, 333] on input "meta_content_plp_it" at bounding box center [757, 334] width 458 height 10
type input "meta_content_pdp_it"
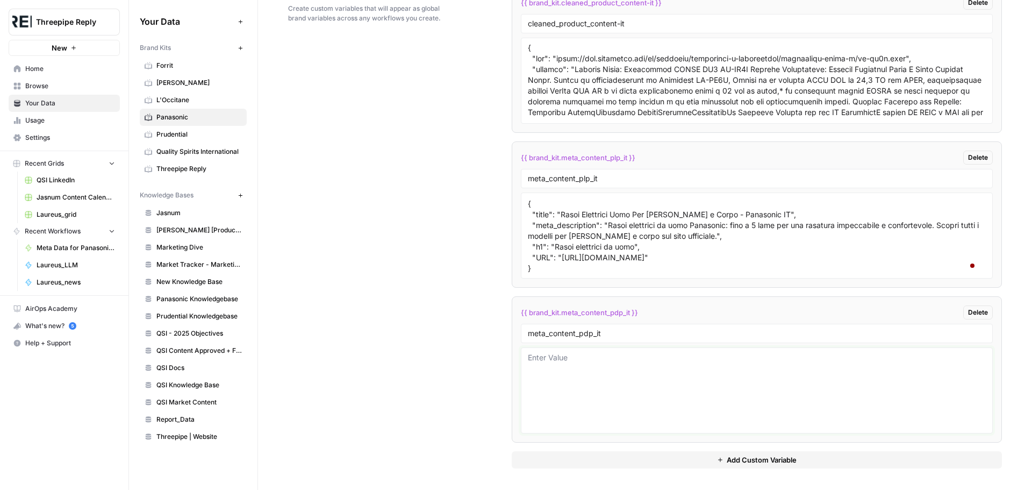
click at [637, 383] on textarea at bounding box center [757, 390] width 458 height 76
click at [601, 218] on textarea "{ "title": "Fotocamere Mirrorless Full-Frame Lumix Serie S | Panasonic IT", "me…" at bounding box center [757, 235] width 458 height 76
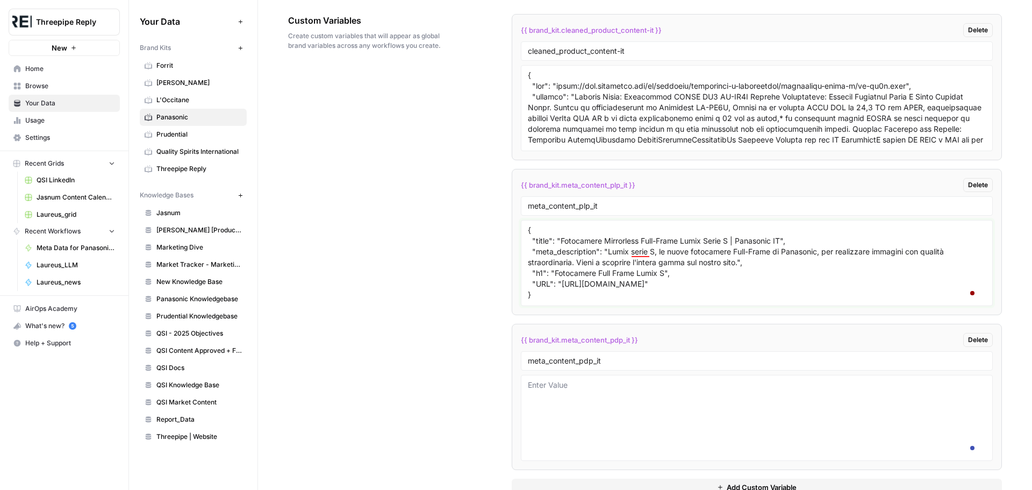
scroll to position [1685, 0]
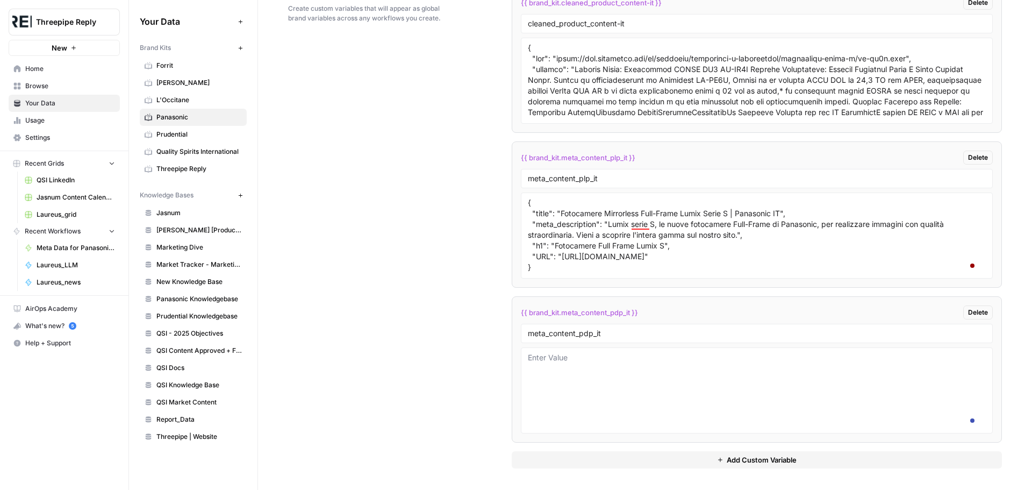
drag, startPoint x: 523, startPoint y: 201, endPoint x: 625, endPoint y: 252, distance: 114.0
click at [625, 252] on div "{ "title": "Fotocamere Mirrorless Full-Frame Lumix Serie S | Panasonic IT", "me…" at bounding box center [757, 235] width 472 height 86
click at [625, 252] on textarea "{ "title": "Fotocamere Mirrorless Full-Frame Lumix Serie S | Panasonic IT", "me…" at bounding box center [757, 235] width 458 height 76
click at [579, 356] on textarea at bounding box center [757, 390] width 458 height 76
paste textarea "{ "title": "Fotocamere Mirrorless Full-Frame Lumix Serie S | Panasonic IT", "me…"
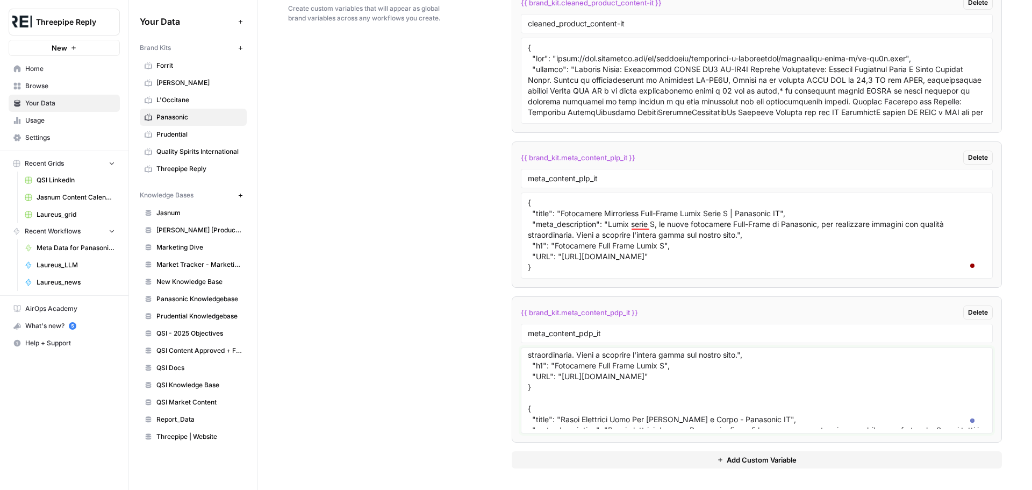
scroll to position [0, 0]
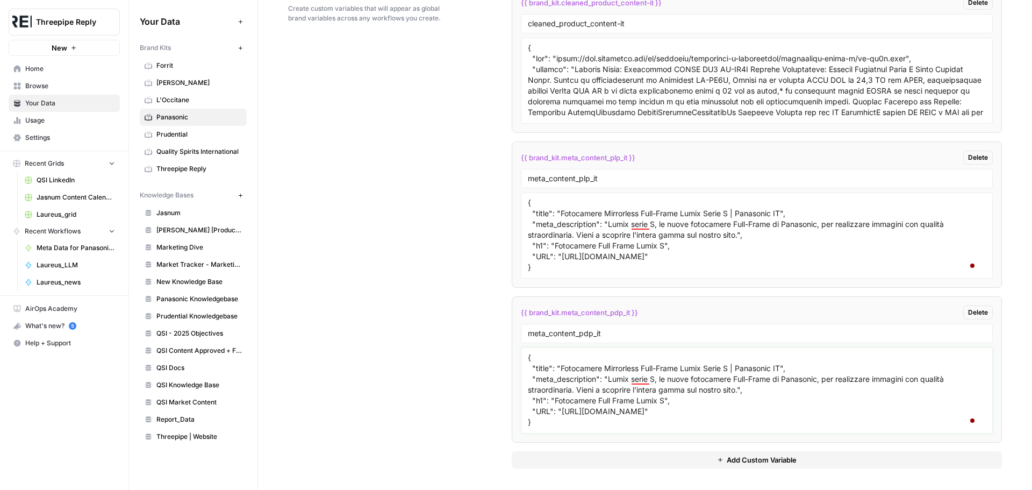
drag, startPoint x: 559, startPoint y: 365, endPoint x: 781, endPoint y: 372, distance: 222.7
click at [781, 372] on textarea "{ "title": "Fotocamere Mirrorless Full-Frame Lumix Serie S | Panasonic IT", "me…" at bounding box center [757, 390] width 458 height 76
paste textarea "{ "title": "Fotocamere Mirrorless Full-Frame Lumix Serie S | Panasonic IT", "me…"
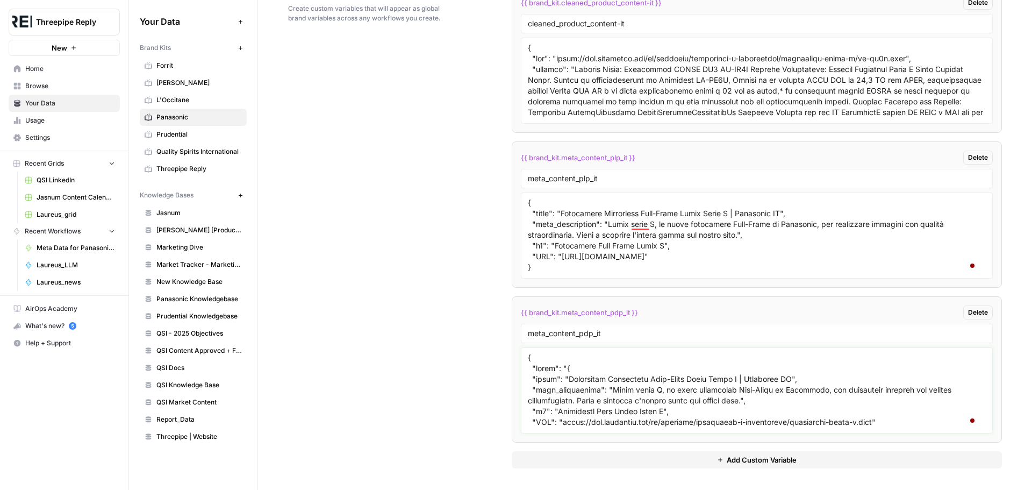
scroll to position [95, 0]
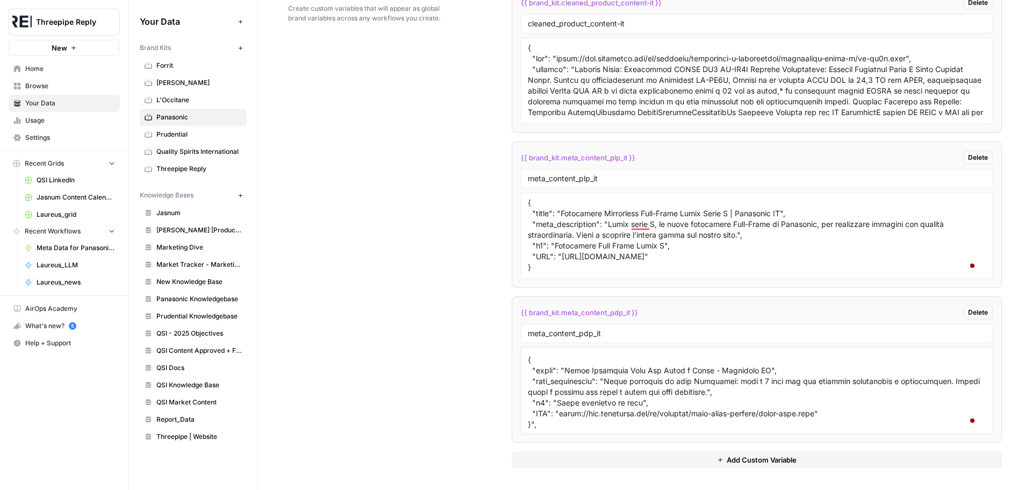
drag, startPoint x: 701, startPoint y: 372, endPoint x: 715, endPoint y: 373, distance: 14.0
click at [702, 372] on textarea at bounding box center [757, 390] width 458 height 76
type textarea "{ "title": "{ "title": "Fotocamere Mirrorless Full-Frame Lumix Serie S | Panaso…"
click at [733, 213] on textarea "{ "title": "Fotocamere Mirrorless Full-Frame Lumix Serie S | Panasonic IT", "me…" at bounding box center [757, 235] width 458 height 76
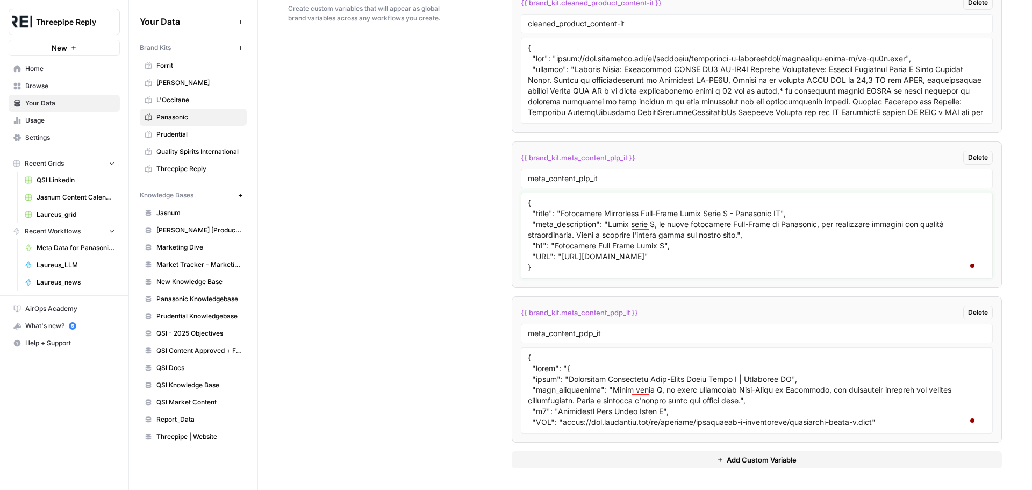
type textarea "{ "title": "Fotocamere Mirrorless Full-Frame Lumix Serie S - Panasonic IT", "me…"
click at [537, 365] on textarea at bounding box center [757, 390] width 458 height 76
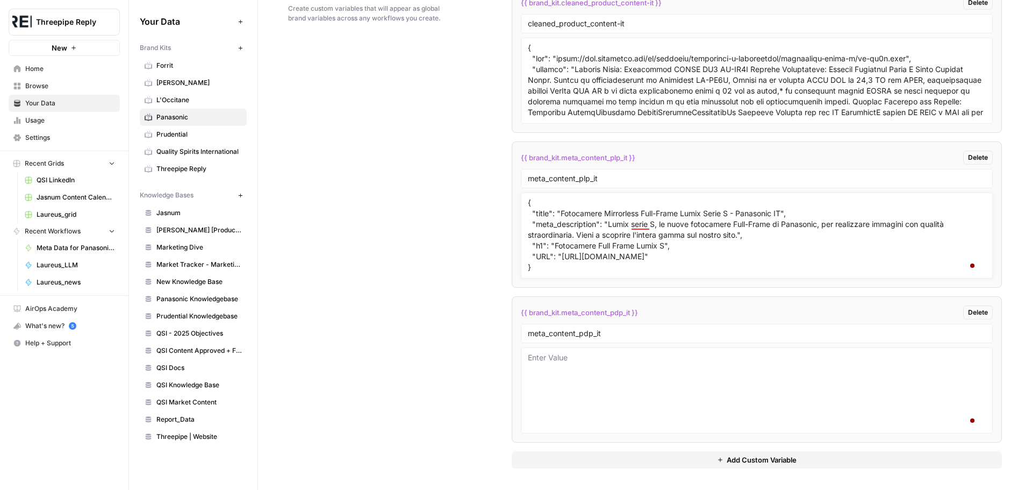
click at [606, 226] on textarea "{ "title": "Fotocamere Mirrorless Full-Frame Lumix Serie S - Panasonic IT", "me…" at bounding box center [757, 235] width 458 height 76
click at [597, 373] on textarea at bounding box center [757, 390] width 458 height 76
paste textarea "{ "title": "Fotocamere Mirrorless Full-Frame Lumix Serie S - Panasonic IT", "me…"
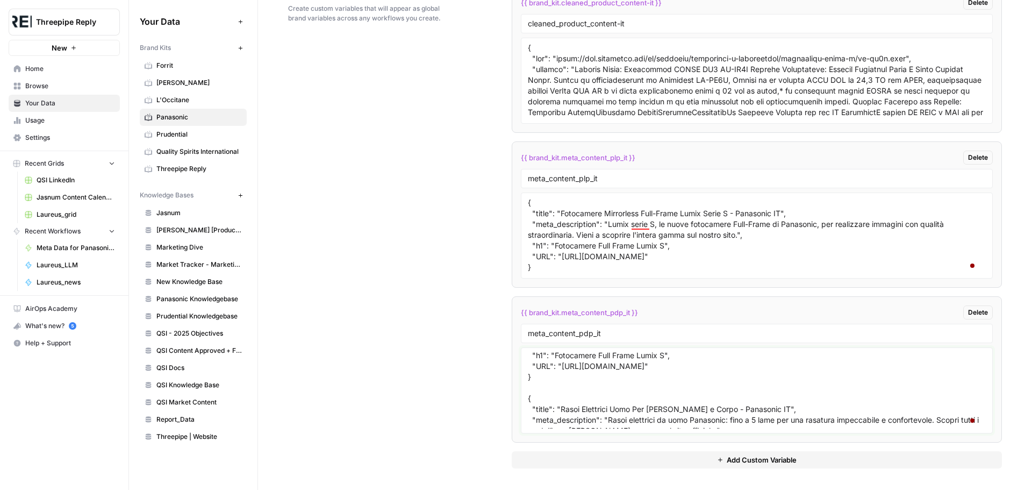
drag, startPoint x: 559, startPoint y: 356, endPoint x: 906, endPoint y: 384, distance: 347.9
click at [895, 365] on textarea "{ "title": "Fotocamere Mirrorless Full-Frame Lumix Serie S - Panasonic IT", "me…" at bounding box center [757, 390] width 458 height 76
paste textarea "/dc-s5m2"
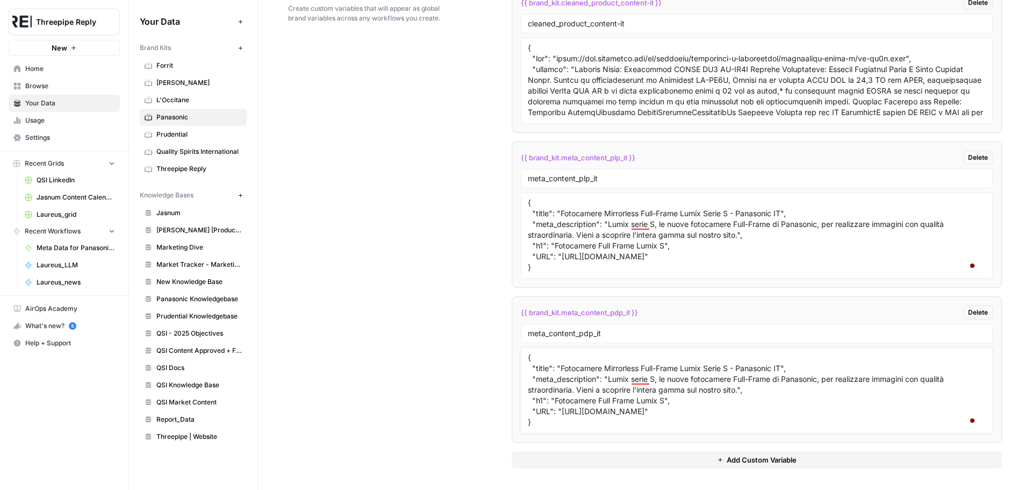
drag, startPoint x: 552, startPoint y: 401, endPoint x: 663, endPoint y: 400, distance: 110.8
click at [663, 400] on textarea "{ "title": "Fotocamere Mirrorless Full-Frame Lumix Serie S - Panasonic IT", "me…" at bounding box center [757, 390] width 458 height 76
paste textarea "a mirrorless Full-Frame DC-S5M2"
drag, startPoint x: 558, startPoint y: 368, endPoint x: 782, endPoint y: 363, distance: 224.3
click at [782, 363] on textarea "{ "title": "Fotocamere Mirrorless Full-Frame Lumix Serie S - Panasonic IT", "me…" at bounding box center [757, 390] width 458 height 76
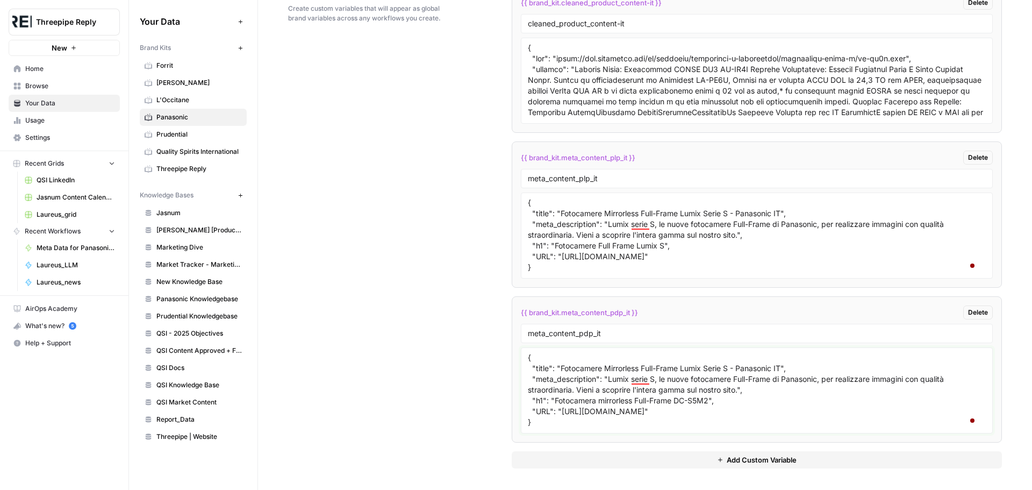
paste textarea "a Mirrorless Full-Frame DC-S5M2"
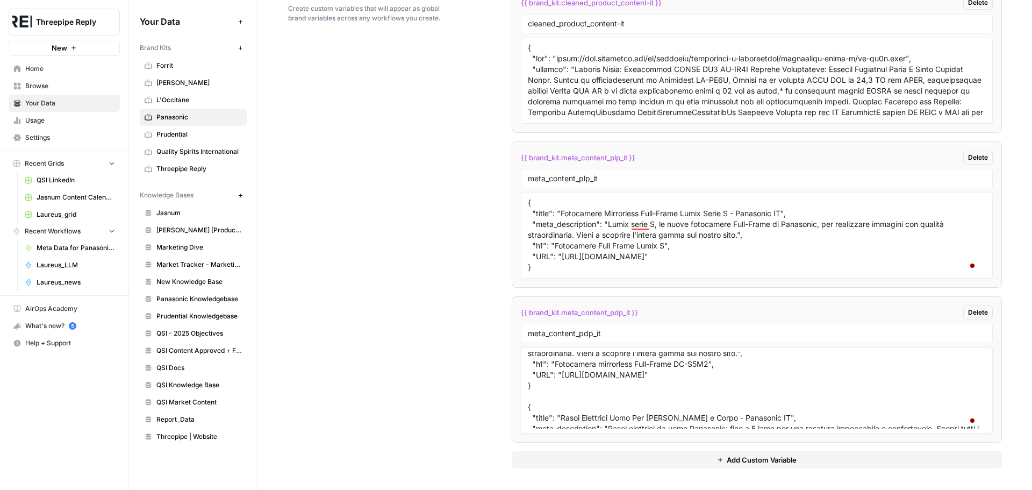
scroll to position [54, 0]
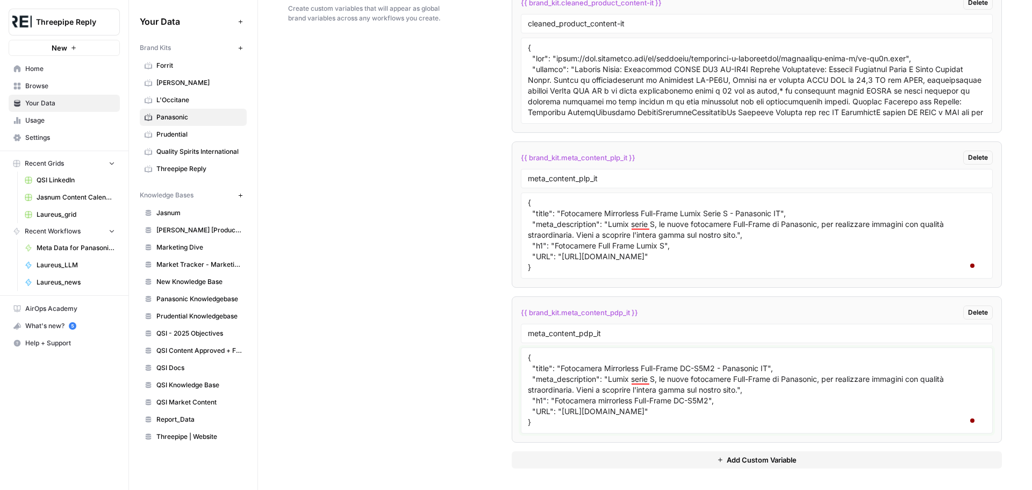
drag, startPoint x: 607, startPoint y: 379, endPoint x: 739, endPoint y: 388, distance: 133.1
click at [739, 388] on textarea "{ "title": "Fotocamera Mirrorless Full-Frame DC-S5M2 - Panasonic IT", "meta_des…" at bounding box center [757, 390] width 458 height 76
paste textarea "Realizza foto e video di alta qualità con registrazione illimitata e sfrutta la…"
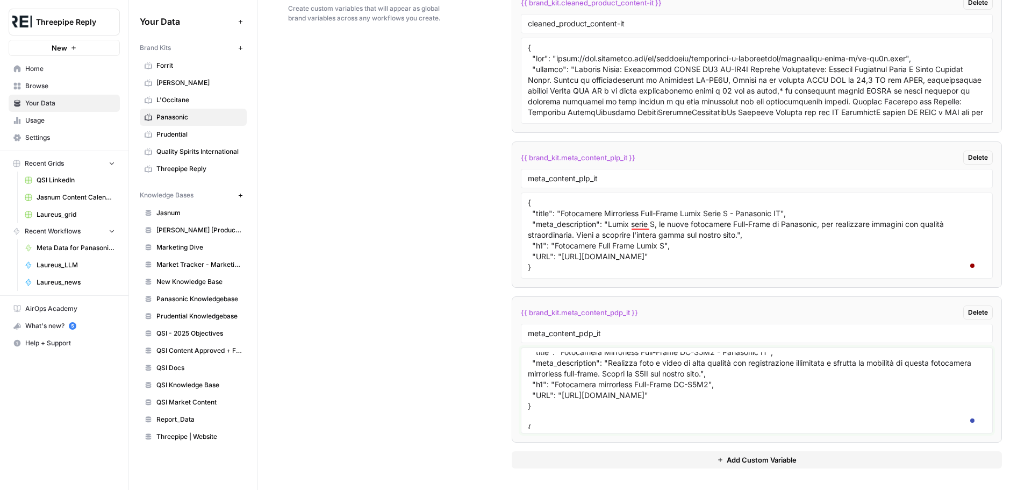
scroll to position [0, 0]
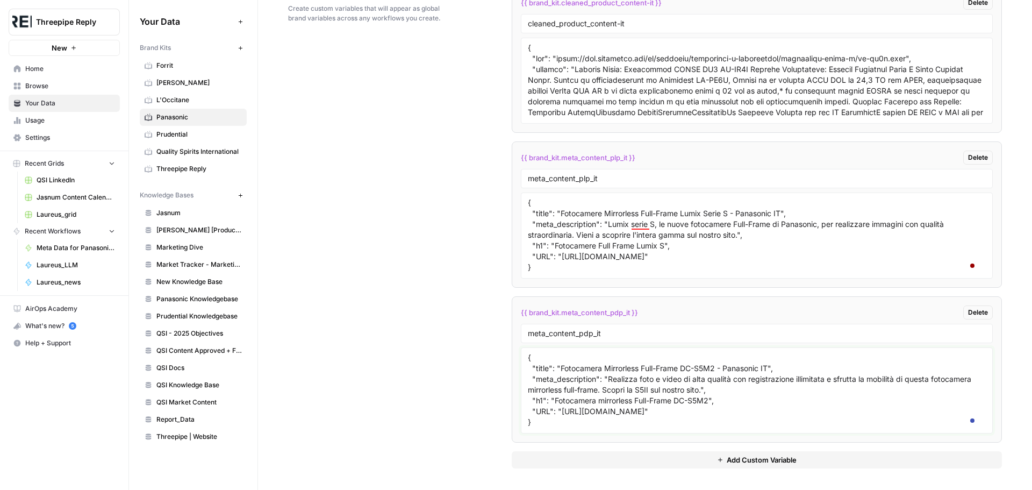
click at [691, 390] on textarea "{ "title": "Fotocamera Mirrorless Full-Frame DC-S5M2 - Panasonic IT", "meta_des…" at bounding box center [757, 390] width 458 height 76
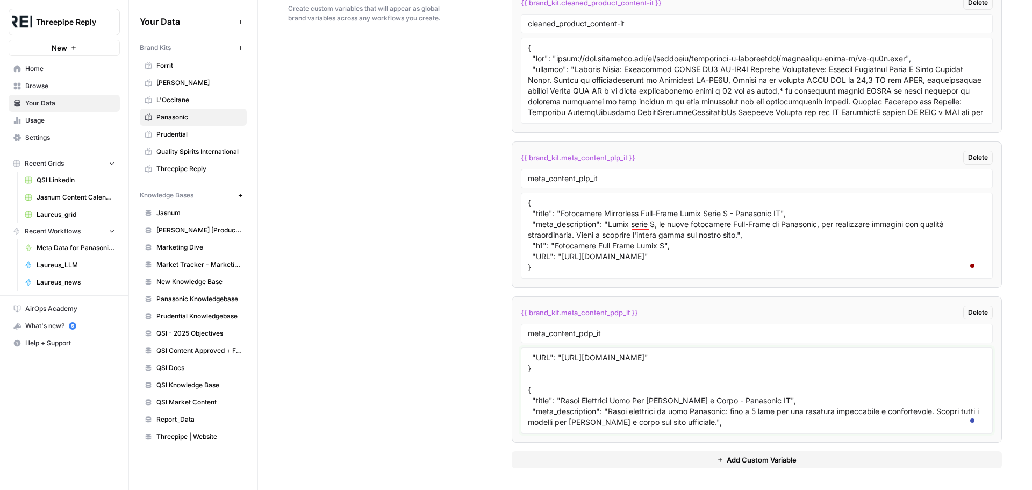
scroll to position [85, 0]
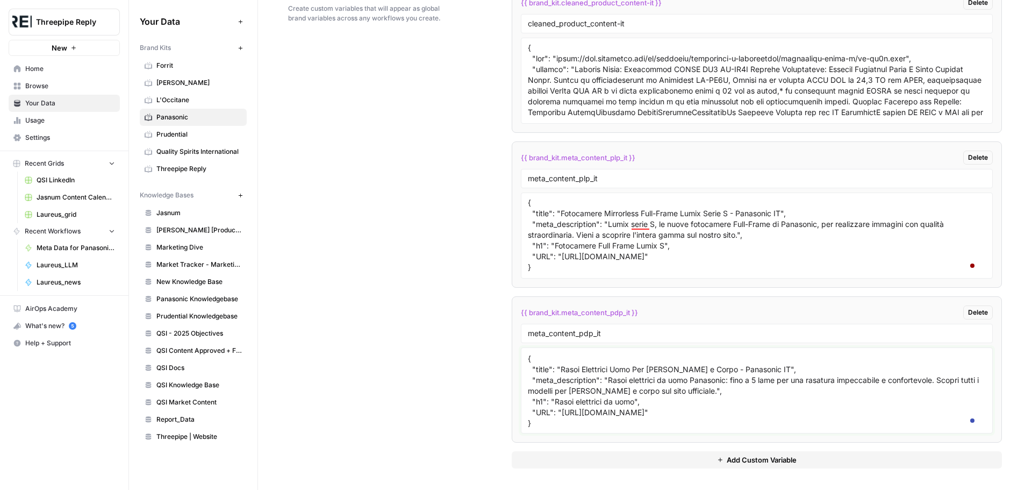
drag, startPoint x: 560, startPoint y: 411, endPoint x: 838, endPoint y: 416, distance: 278.0
click at [838, 416] on textarea "{ "title": "Fotocamera Mirrorless Full-Frame DC-S5M2 - Panasonic IT", "meta_des…" at bounding box center [757, 390] width 458 height 76
paste textarea "televisori/tv-oled-4k-ultra-hd/tx-55mz800e"
drag, startPoint x: 553, startPoint y: 402, endPoint x: 634, endPoint y: 405, distance: 81.3
click at [634, 405] on textarea "{ "title": "Fotocamera Mirrorless Full-Frame DC-S5M2 - Panasonic IT", "meta_des…" at bounding box center [757, 390] width 458 height 76
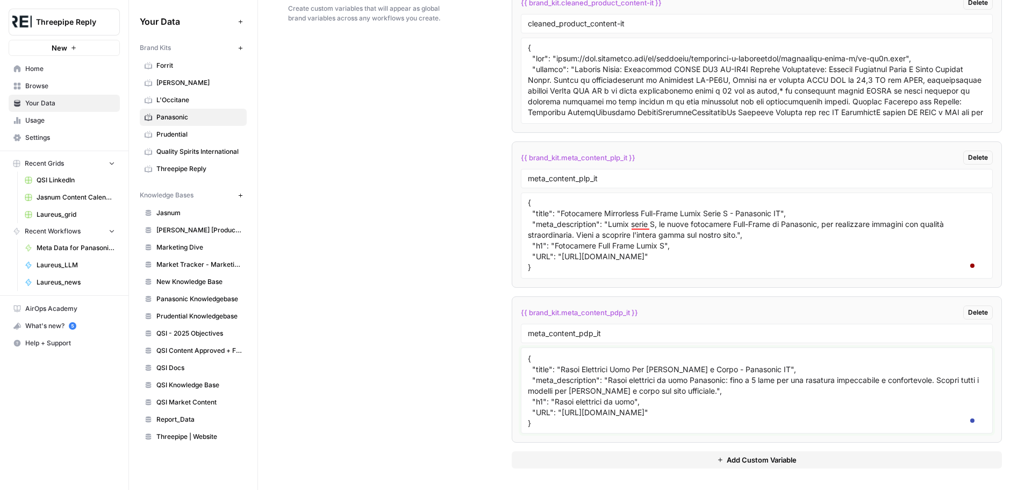
paste textarea "Google TV OLED 4K da 55 Pollici TX-55MZ800E"
drag, startPoint x: 606, startPoint y: 379, endPoint x: 697, endPoint y: 388, distance: 91.4
click at [697, 388] on textarea "{ "title": "Fotocamera Mirrorless Full-Frame DC-S5M2 - Panasonic IT", "meta_des…" at bounding box center [757, 390] width 458 height 76
paste textarea "I TV OLED 4K della serie MZ800 danno vita ai tuoi contenuti con dettagli accura…"
click at [564, 389] on textarea "{ "title": "Fotocamera Mirrorless Full-Frame DC-S5M2 - Panasonic IT", "meta_des…" at bounding box center [757, 390] width 458 height 76
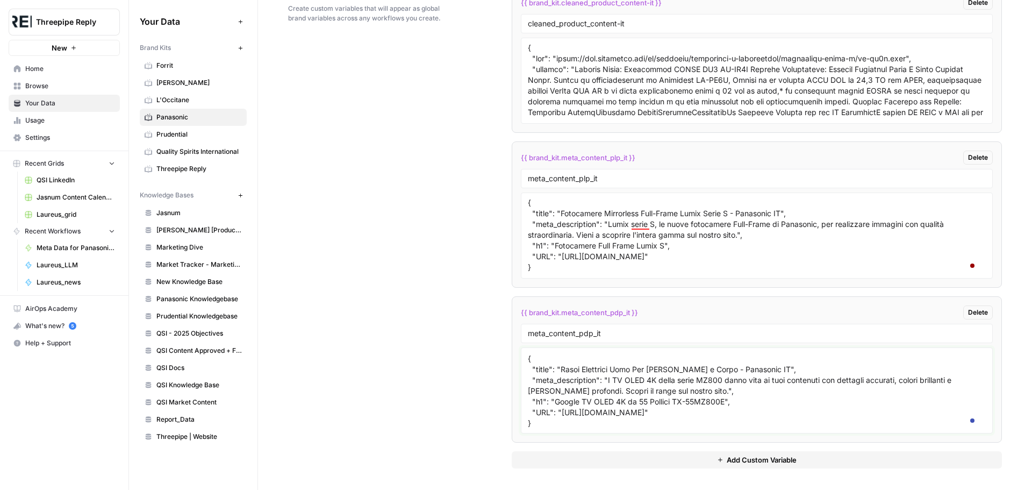
click at [726, 380] on textarea "{ "title": "Fotocamera Mirrorless Full-Frame DC-S5M2 - Panasonic IT", "meta_des…" at bounding box center [757, 390] width 458 height 76
drag, startPoint x: 605, startPoint y: 381, endPoint x: 665, endPoint y: 393, distance: 60.2
click at [665, 393] on textarea "{ "title": "Fotocamera Mirrorless Full-Frame DC-S5M2 - Panasonic IT", "meta_des…" at bounding box center [757, 390] width 458 height 76
paste textarea "Questo TV OLED 4K da 55″ della serie MZ800 dà vita ai tuoi contenuti con dettag…"
drag, startPoint x: 558, startPoint y: 367, endPoint x: 749, endPoint y: 366, distance: 190.9
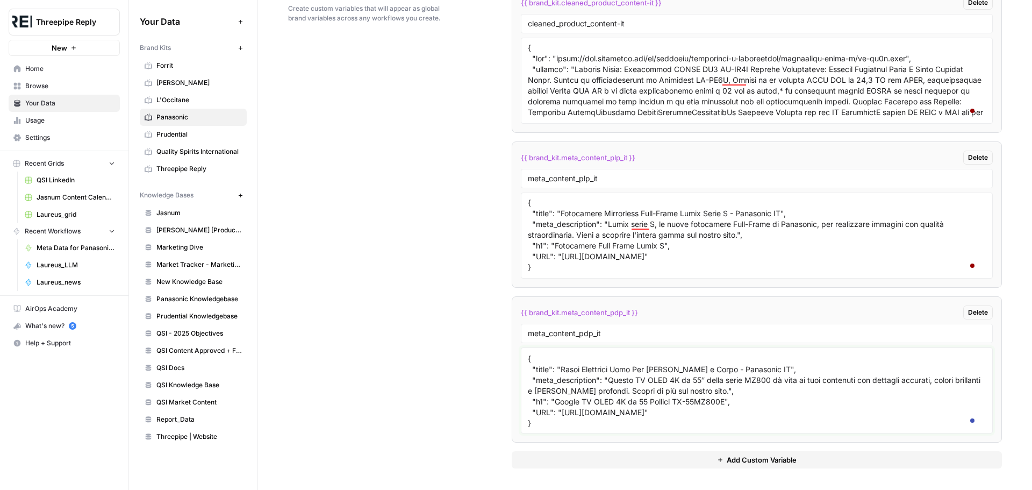
click at [749, 366] on textarea "{ "title": "Fotocamera Mirrorless Full-Frame DC-S5M2 - Panasonic IT", "meta_des…" at bounding box center [757, 390] width 458 height 76
paste textarea "Google TV OLED 4K da 55 Pollici TX-55MZ800E"
type textarea "{ "title": "Fotocamera Mirrorless Full-Frame DC-S5M2 - Panasonic IT", "meta_des…"
click at [755, 463] on span "Add Custom Variable" at bounding box center [762, 459] width 70 height 11
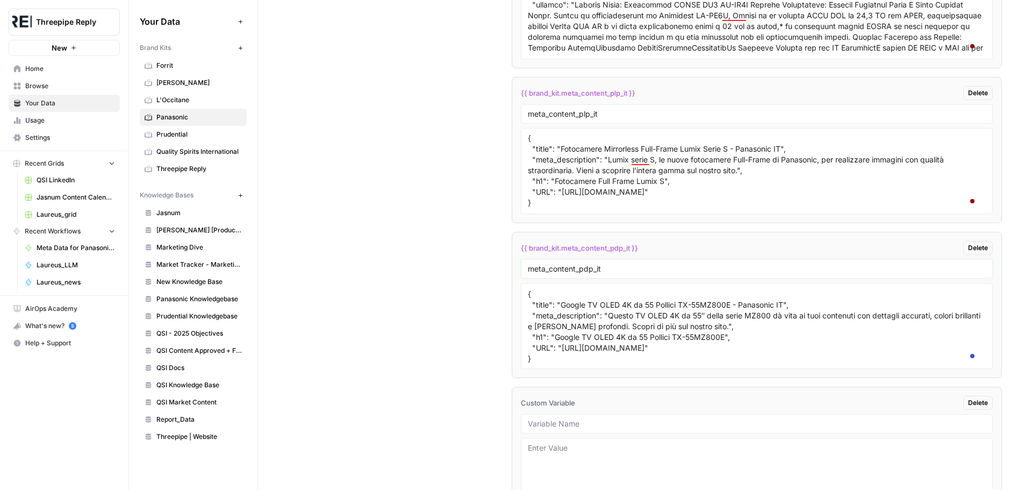
click at [602, 274] on input "meta_content_pdp_it" at bounding box center [757, 269] width 458 height 10
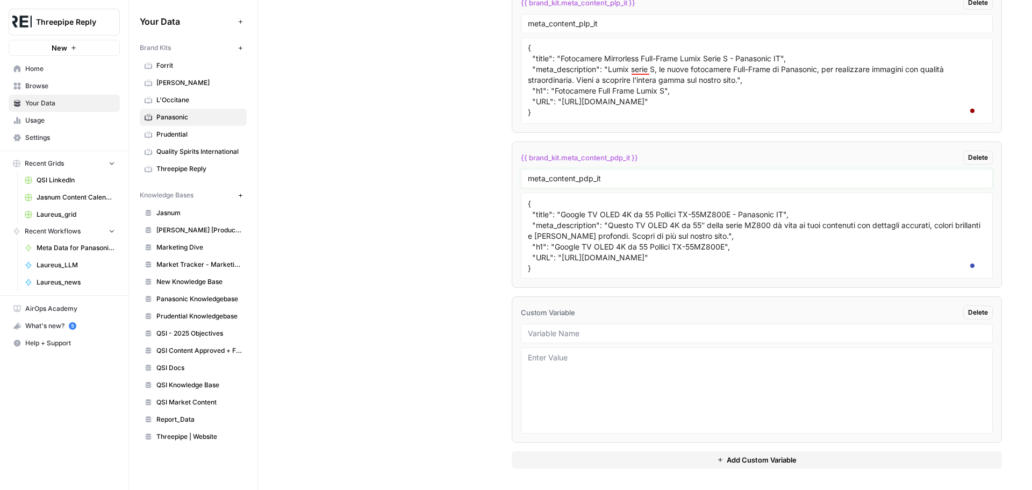
scroll to position [1839, 0]
click at [540, 335] on input "text" at bounding box center [757, 334] width 458 height 10
paste input "meta_content_pdp_it"
click at [578, 334] on input "meta_content_pdp_it" at bounding box center [757, 334] width 458 height 10
click at [582, 333] on input "meta_content_pdp_it" at bounding box center [757, 334] width 458 height 10
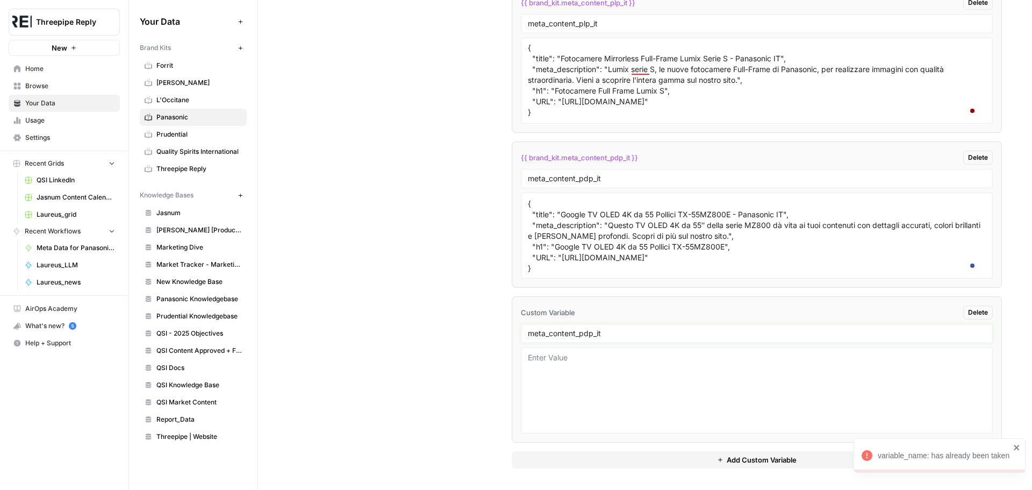
click at [582, 333] on input "meta_content_pdp_it" at bounding box center [757, 334] width 458 height 10
click at [579, 337] on input "meta_content_pdp_it" at bounding box center [757, 334] width 458 height 10
click at [582, 333] on input "meta_content_pdp_it" at bounding box center [757, 334] width 458 height 10
click at [635, 331] on input "meta_content_pdp_it" at bounding box center [757, 334] width 458 height 10
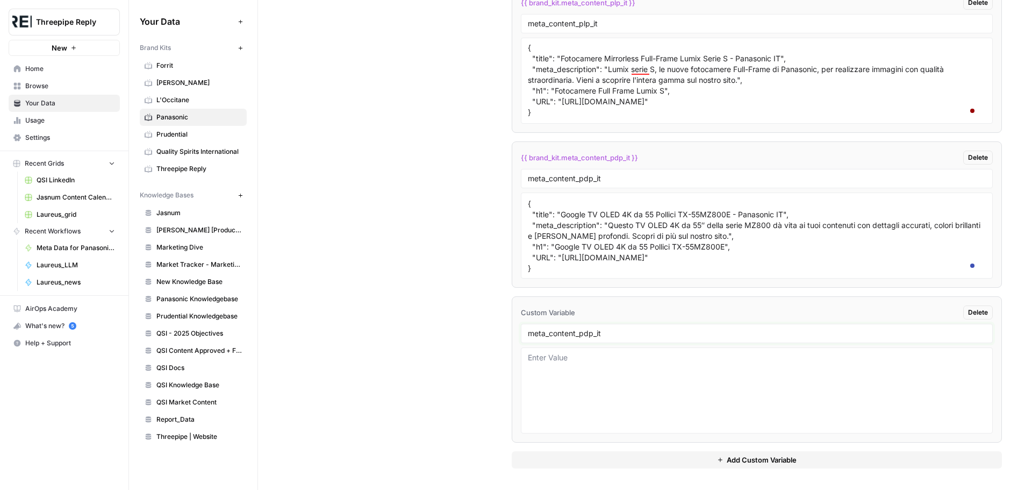
drag, startPoint x: 579, startPoint y: 333, endPoint x: 593, endPoint y: 336, distance: 14.8
click at [593, 336] on input "meta_content_pdp_it" at bounding box center [757, 334] width 458 height 10
type input "meta_content_article_it"
click at [587, 376] on textarea at bounding box center [757, 390] width 458 height 76
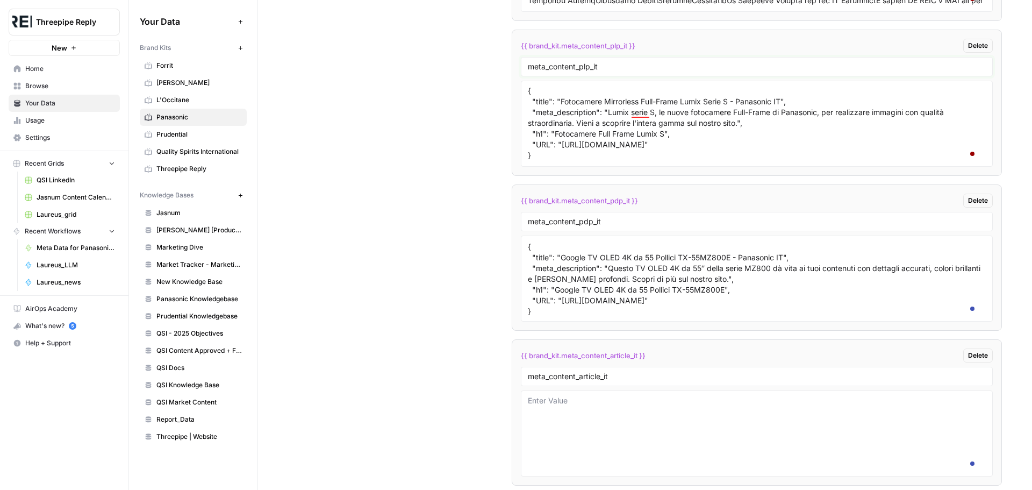
click at [609, 72] on input "meta_content_plp_it" at bounding box center [757, 67] width 458 height 10
type input "meta_content_plp"
click at [625, 231] on div "meta_content_pdp_it" at bounding box center [757, 221] width 472 height 19
click at [626, 226] on input "meta_content_pdp_it" at bounding box center [757, 222] width 458 height 10
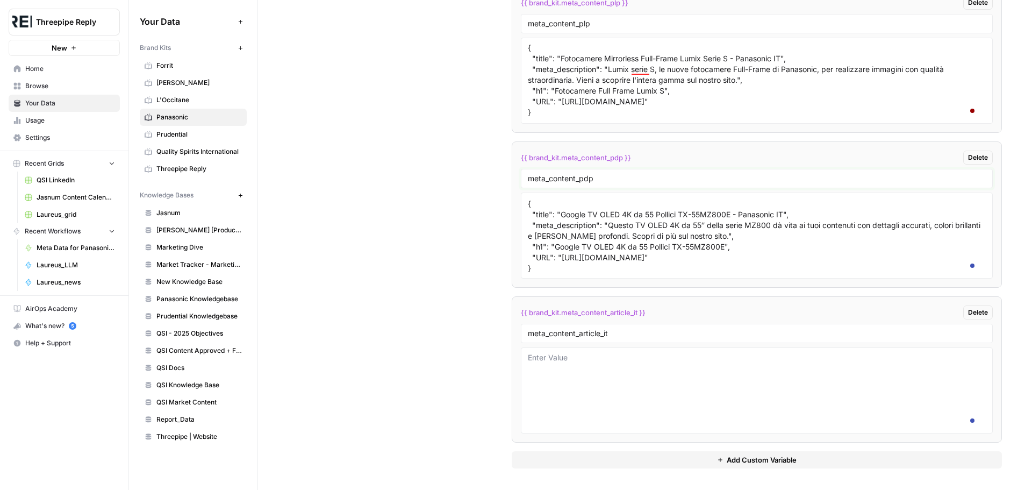
scroll to position [1839, 0]
type input "meta_content_pdp"
click at [629, 336] on input "meta_content_article_it" at bounding box center [757, 334] width 458 height 10
type input "meta_content_article"
click at [583, 265] on textarea "{ "title": "Fotocamera Mirrorless Full-Frame DC-S5M2 - Panasonic IT", "meta_des…" at bounding box center [757, 235] width 458 height 76
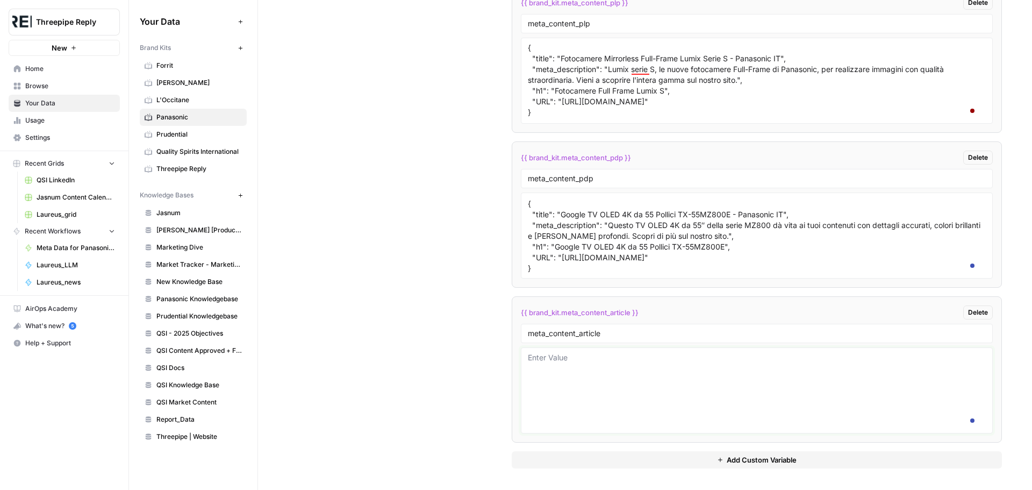
click at [596, 370] on textarea at bounding box center [757, 390] width 458 height 76
paste textarea "{ "title": "Fotocamera Mirrorless Full-Frame DC-S5M2 - Panasonic IT", "meta_des…"
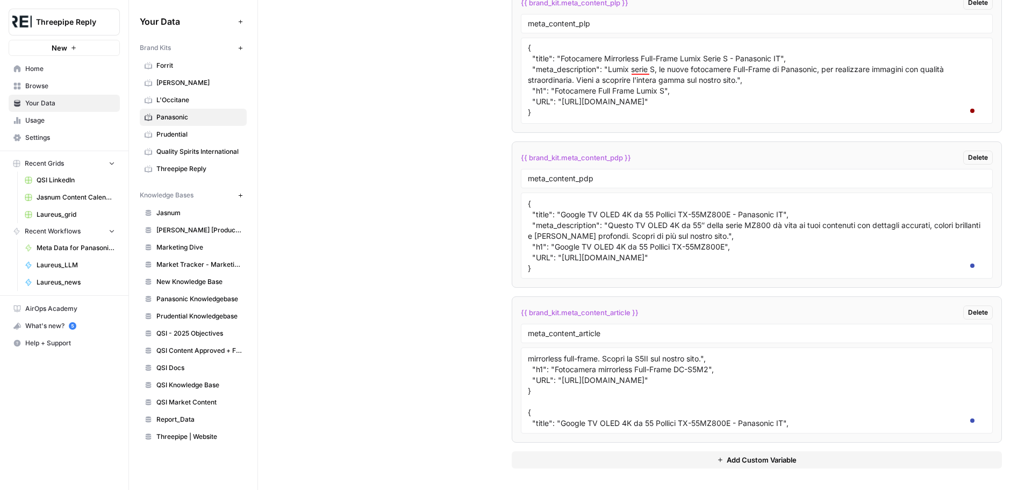
scroll to position [0, 0]
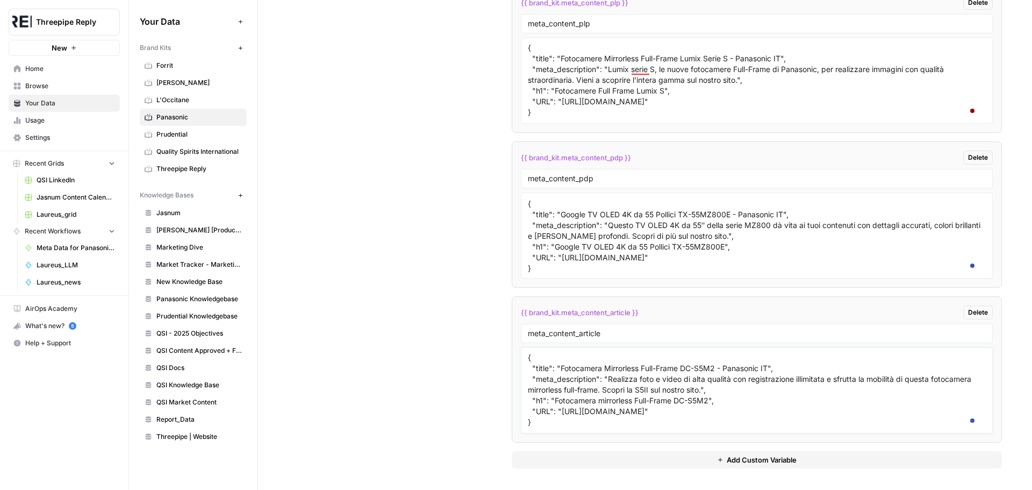
drag, startPoint x: 560, startPoint y: 410, endPoint x: 930, endPoint y: 410, distance: 369.9
click at [930, 410] on textarea "{ "title": "Fotocamera Mirrorless Full-Frame DC-S5M2 - Panasonic IT", "meta_des…" at bounding box center [757, 390] width 458 height 76
paste textarea "blog/come-sintonizzare-i-canali-del-tuo-televisore"
drag, startPoint x: 553, startPoint y: 398, endPoint x: 708, endPoint y: 400, distance: 154.9
click at [708, 400] on textarea "{ "title": "Fotocamera Mirrorless Full-Frame DC-S5M2 - Panasonic IT", "meta_des…" at bounding box center [757, 390] width 458 height 76
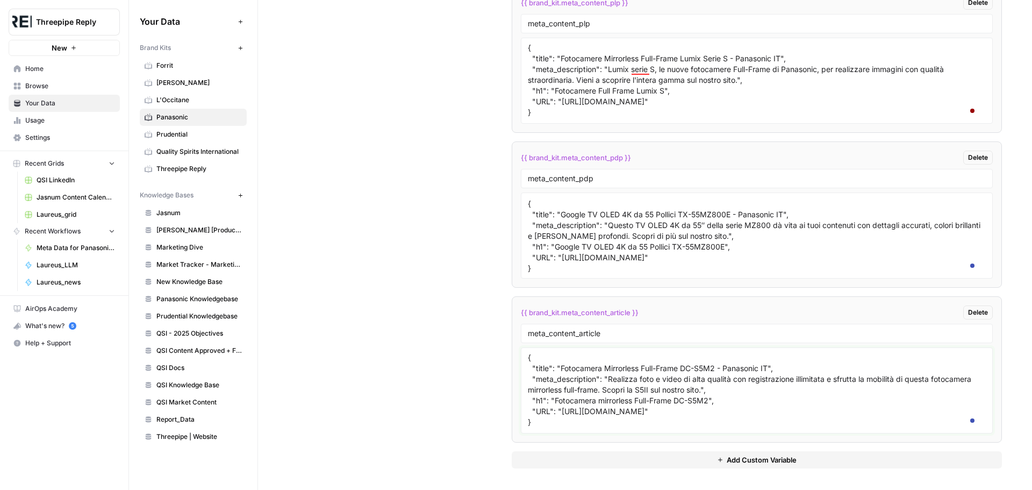
paste textarea "Come sintonizzare i canali del tuo televisore"
click at [620, 404] on textarea "{ "title": "Fotocamera Mirrorless Full-Frame DC-S5M2 - Panasonic IT", "meta_des…" at bounding box center [757, 390] width 458 height 76
drag, startPoint x: 559, startPoint y: 367, endPoint x: 769, endPoint y: 370, distance: 209.7
click at [769, 370] on textarea "{ "title": "Fotocamera Mirrorless Full-Frame DC-S5M2 - Panasonic IT", "meta_des…" at bounding box center [757, 390] width 458 height 76
paste textarea "Come Sintonizzare i Canali Del Tuo Televisore |"
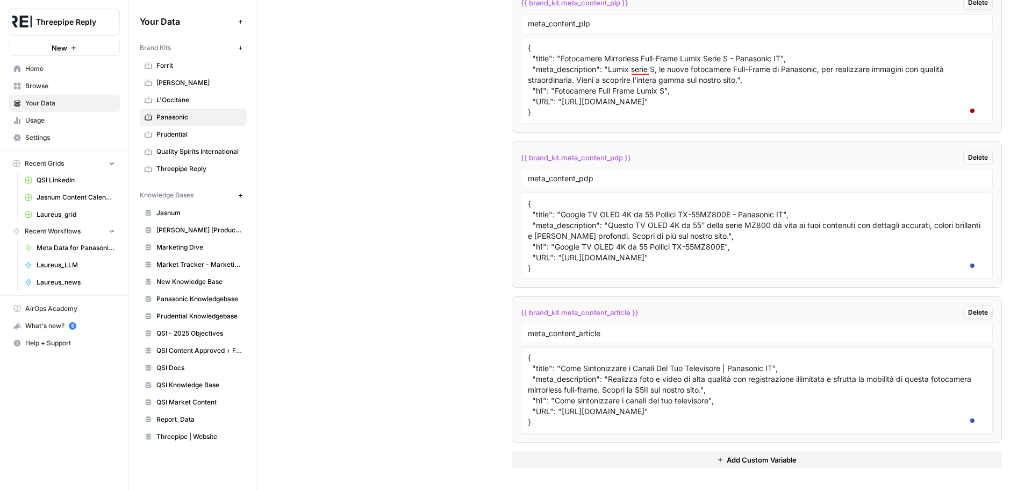
click at [725, 368] on textarea "{ "title": "Come Sintonizzare i Canali Del Tuo Televisore | Panasonic IT", "met…" at bounding box center [757, 390] width 458 height 76
type textarea "{ "title": "Come Sintonizzare i Canali Del Tuo Televisore | Panasonic IT", "met…"
click at [735, 215] on textarea "{ "title": "Fotocamera Mirrorless Full-Frame DC-S5M2 - Panasonic IT", "meta_des…" at bounding box center [757, 235] width 458 height 76
click at [719, 211] on textarea "{ "title": "Fotocamera Mirrorless Full-Frame DC-S5M2 - Panasonic IT", "meta_des…" at bounding box center [757, 235] width 458 height 76
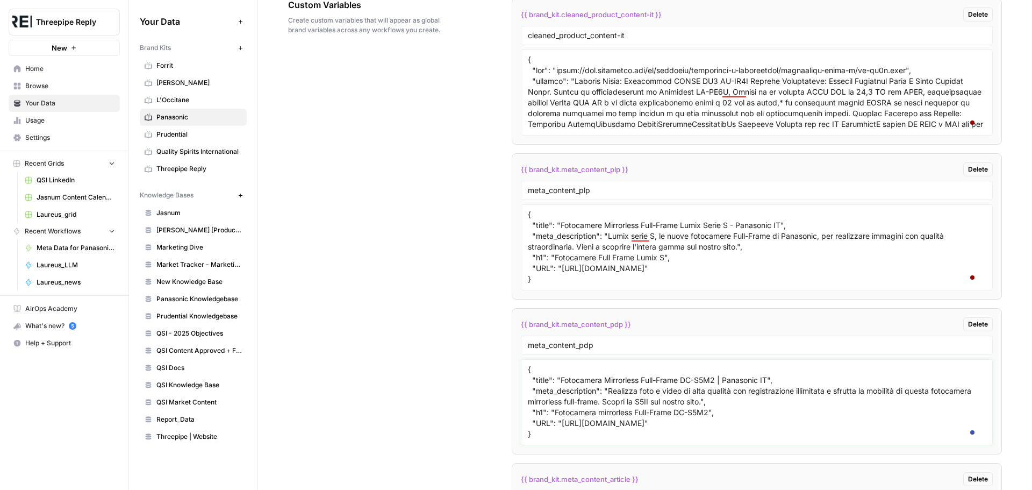
scroll to position [1624, 0]
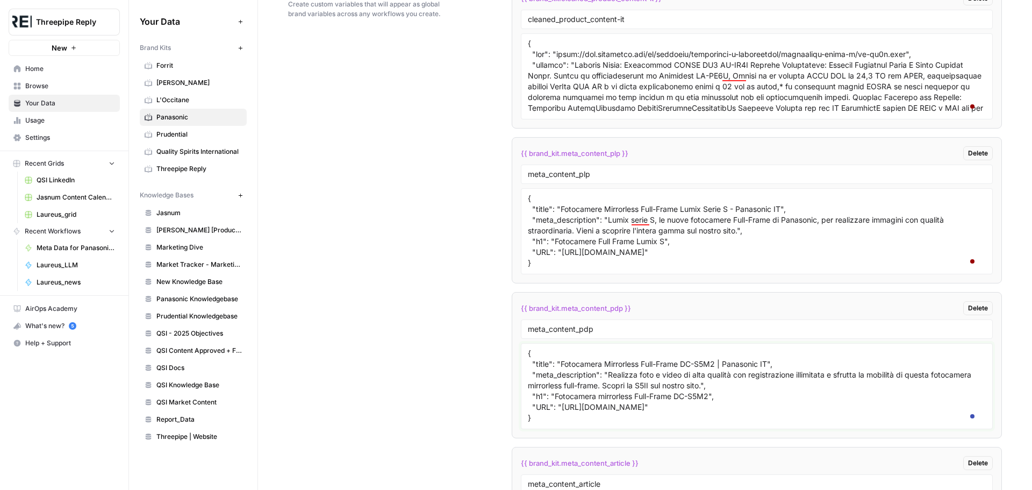
type textarea "{ "title": "Fotocamera Mirrorless Full-Frame DC-S5M2 | Panasonic IT", "meta_des…"
click at [734, 269] on textarea "{ "title": "Fotocamere Mirrorless Full-Frame Lumix Serie S - Panasonic IT", "me…" at bounding box center [757, 231] width 458 height 76
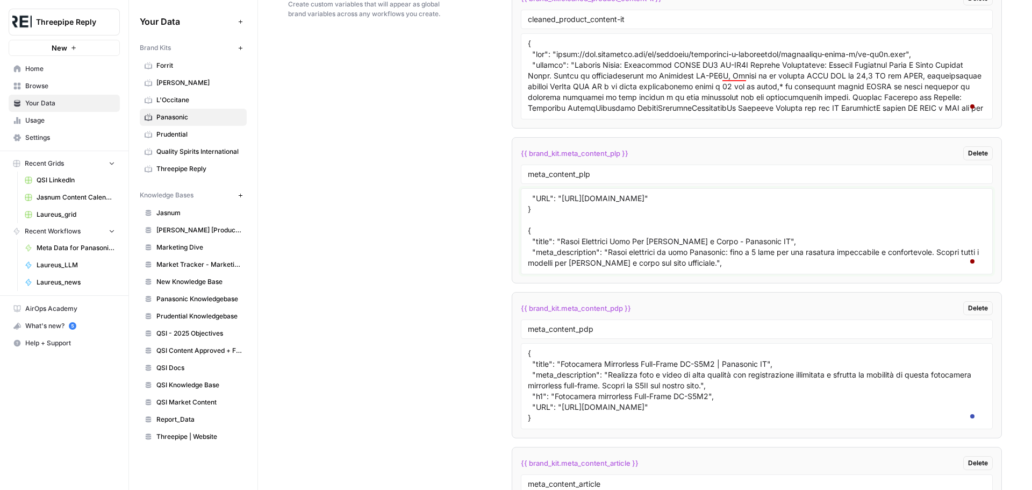
click at [701, 269] on textarea "{ "title": "Fotocamere Mirrorless Full-Frame Lumix Serie S | Panasonic IT", "me…" at bounding box center [757, 231] width 458 height 76
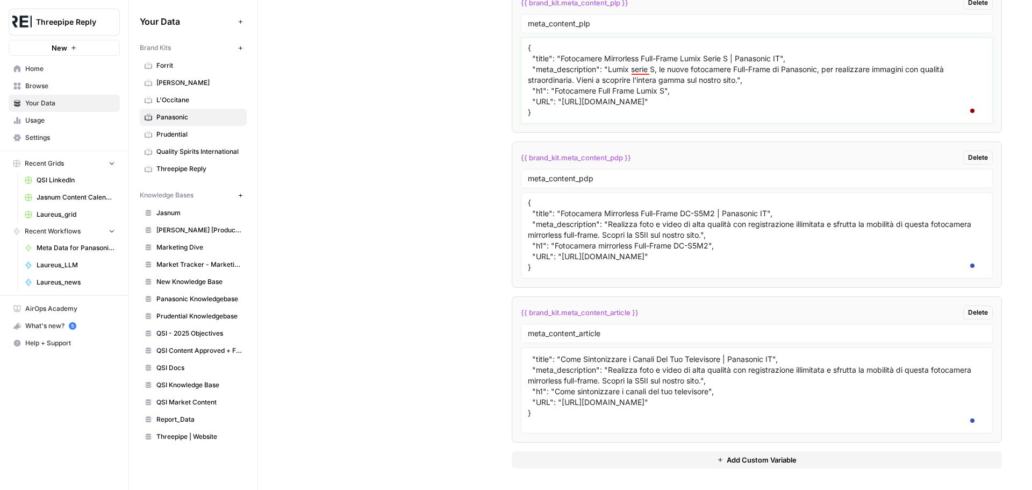
scroll to position [0, 0]
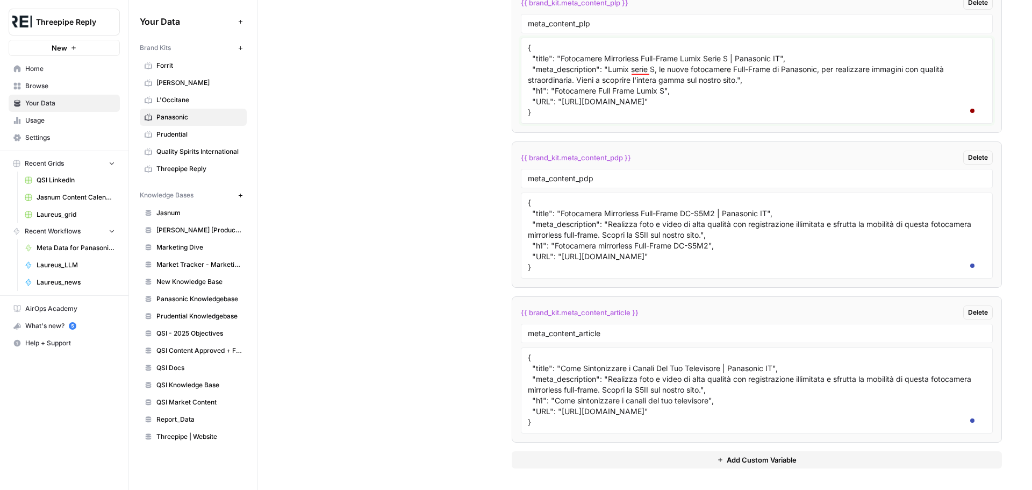
type textarea "{ "title": "Fotocamere Mirrorless Full-Frame Lumix Serie S | Panasonic IT", "me…"
drag, startPoint x: 607, startPoint y: 380, endPoint x: 746, endPoint y: 390, distance: 140.2
click at [746, 390] on textarea "{ "title": "Come Sintonizzare i Canali Del Tuo Televisore | Panasonic IT", "met…" at bounding box center [757, 390] width 458 height 76
paste textarea "Sintonizza i canali del tuo TV Panasonic con la nostra guida, con i metodi di s…"
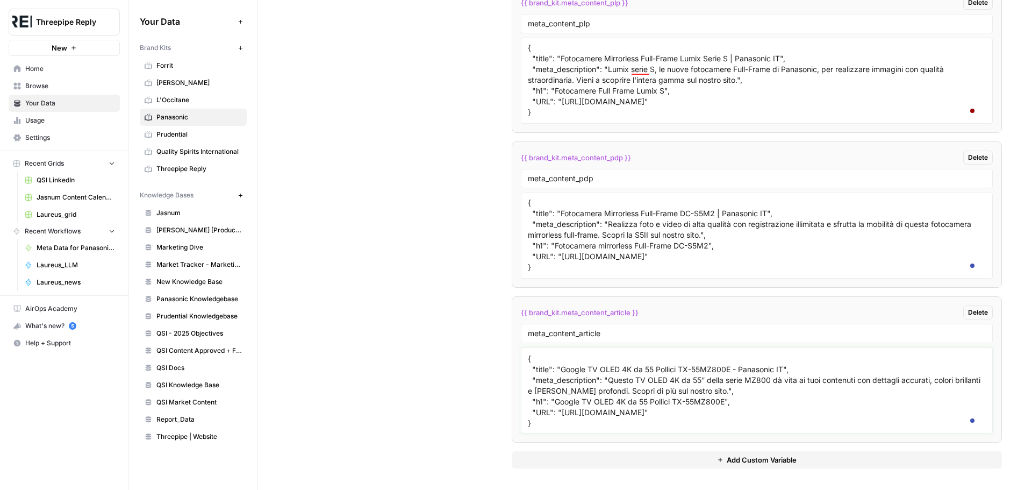
drag, startPoint x: 568, startPoint y: 411, endPoint x: 880, endPoint y: 411, distance: 311.9
click at [880, 411] on textarea "{ "title": "Come Sintonizzare i Canali Del Tuo Televisore | Panasonic IT", "met…" at bounding box center [757, 390] width 458 height 76
paste textarea "blog/come-proiettare-lo-schermo-del-telefono-sul-tuo-tv-panasonic"
drag, startPoint x: 552, startPoint y: 391, endPoint x: 725, endPoint y: 393, distance: 172.6
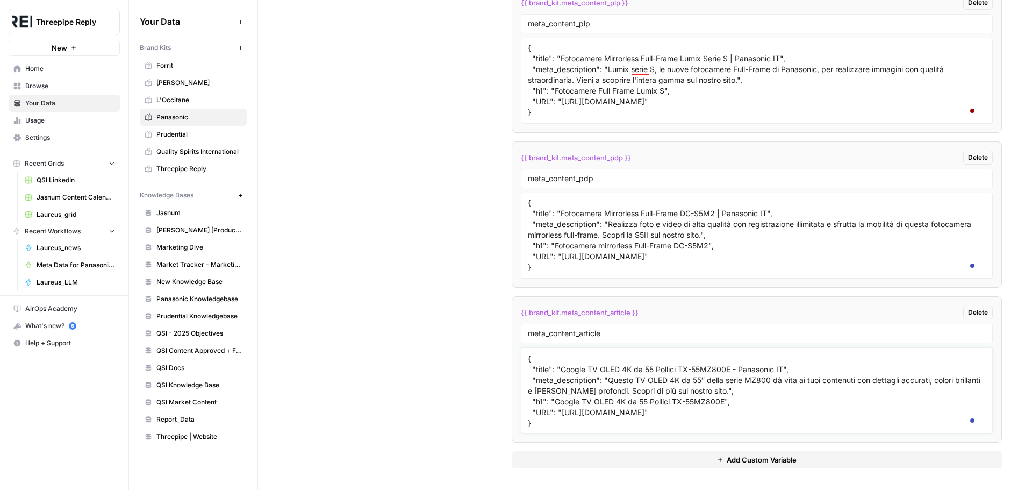
click at [725, 393] on textarea "{ "title": "Come Sintonizzare i Canali Del Tuo Televisore | Panasonic IT", "met…" at bounding box center [757, 390] width 458 height 76
paste textarea "Come proiettare lo schermo del telefono sul tuo TV Panasonic?"
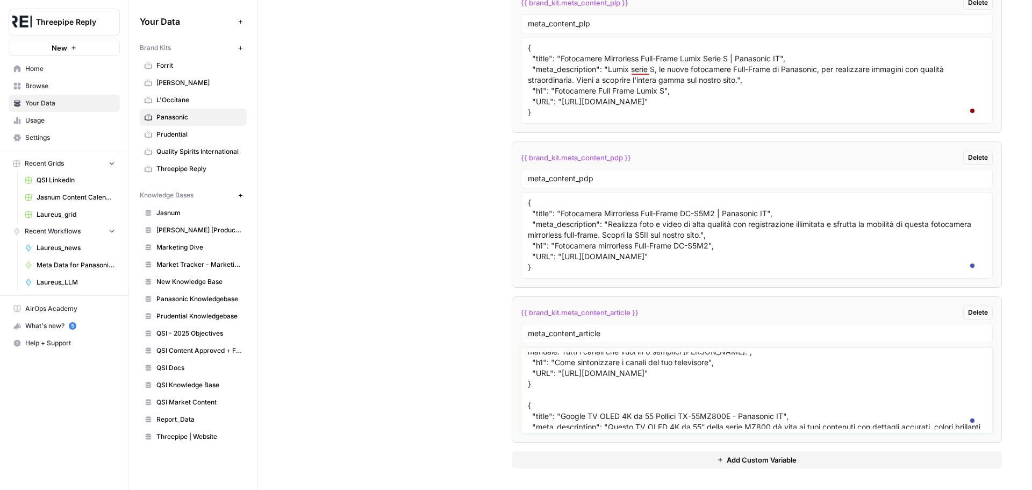
scroll to position [0, 0]
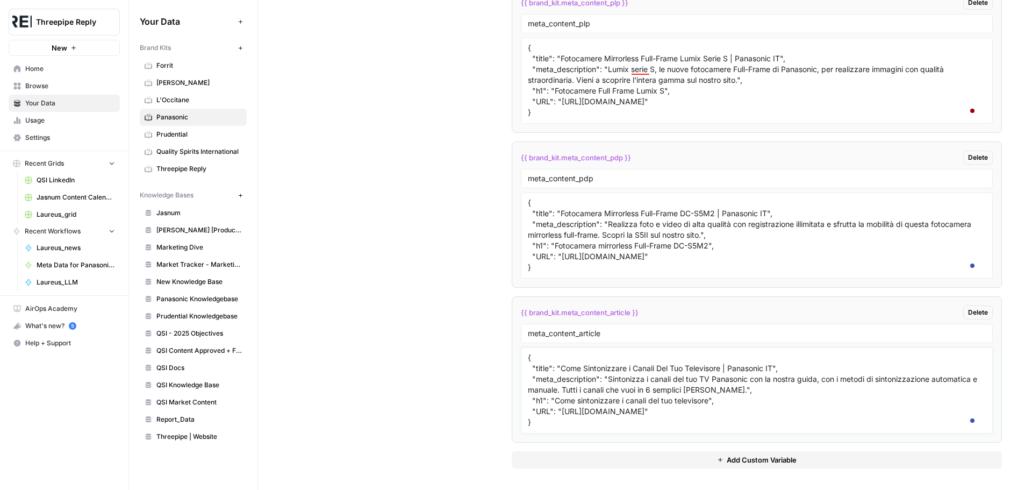
drag, startPoint x: 559, startPoint y: 359, endPoint x: 633, endPoint y: 405, distance: 87.7
click at [633, 405] on textarea "{ "title": "Come Sintonizzare i Canali Del Tuo Televisore | Panasonic IT", "met…" at bounding box center [757, 390] width 458 height 76
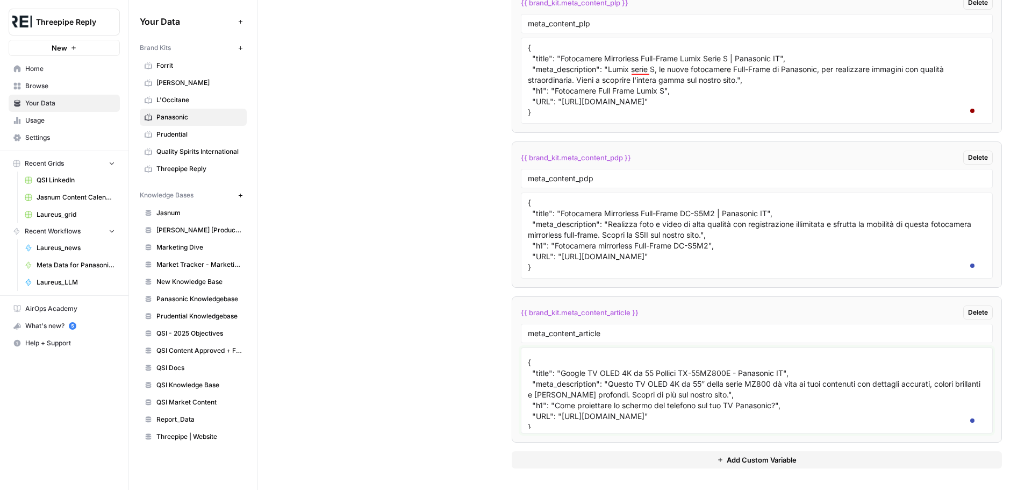
scroll to position [96, 0]
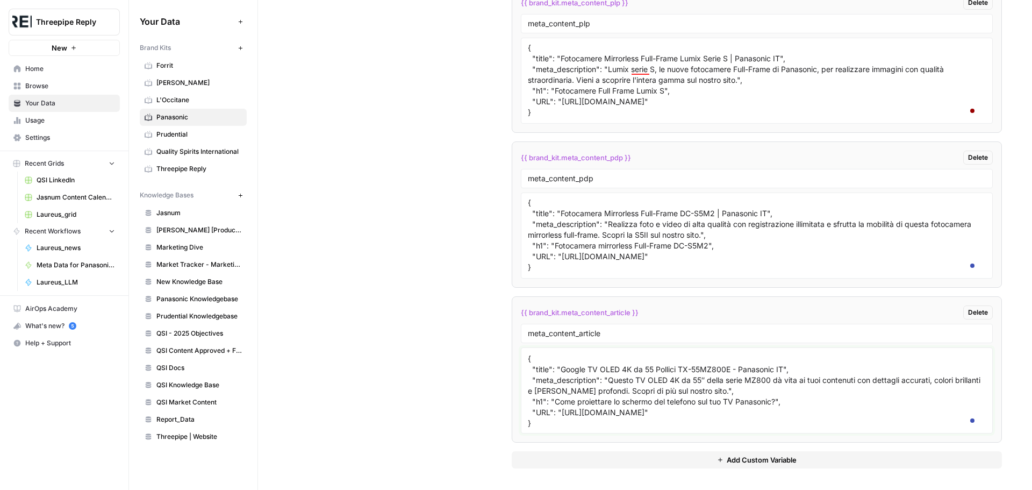
click at [558, 358] on textarea "{ "title": "Come Sintonizzare i Canali Del Tuo Televisore | Panasonic IT", "met…" at bounding box center [757, 390] width 458 height 76
drag, startPoint x: 558, startPoint y: 358, endPoint x: 783, endPoint y: 368, distance: 225.0
click at [783, 368] on textarea "{ "title": "Come Sintonizzare i Canali Del Tuo Televisore | Panasonic IT", "met…" at bounding box center [757, 390] width 458 height 76
paste textarea "Come Proiettare lo Schermo del Telefono sul TV |"
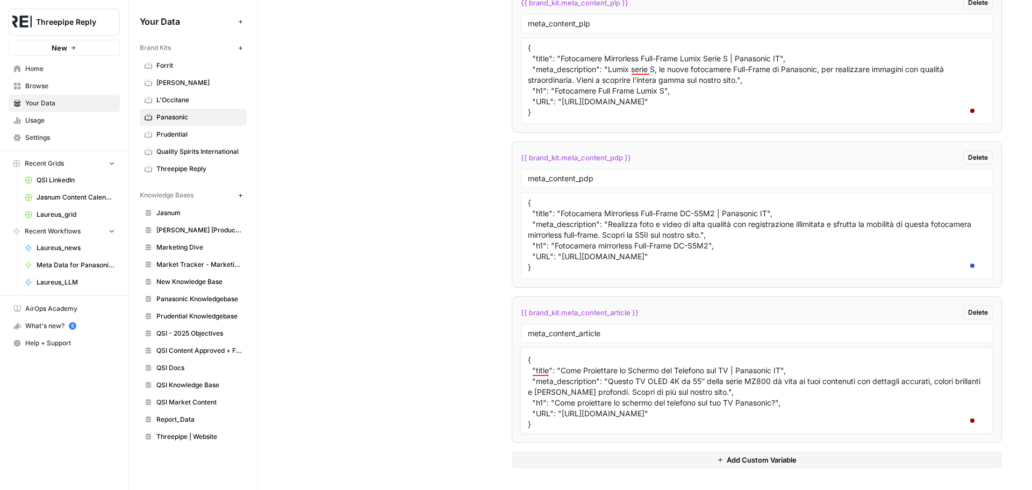
drag, startPoint x: 608, startPoint y: 381, endPoint x: 709, endPoint y: 393, distance: 101.8
click at [709, 393] on textarea "{ "title": "Come Sintonizzare i Canali Del Tuo Televisore | Panasonic IT", "met…" at bounding box center [757, 390] width 458 height 76
paste textarea "Scopri come fare il casting del telefono sui televisori Panasonic. Esplora la g…"
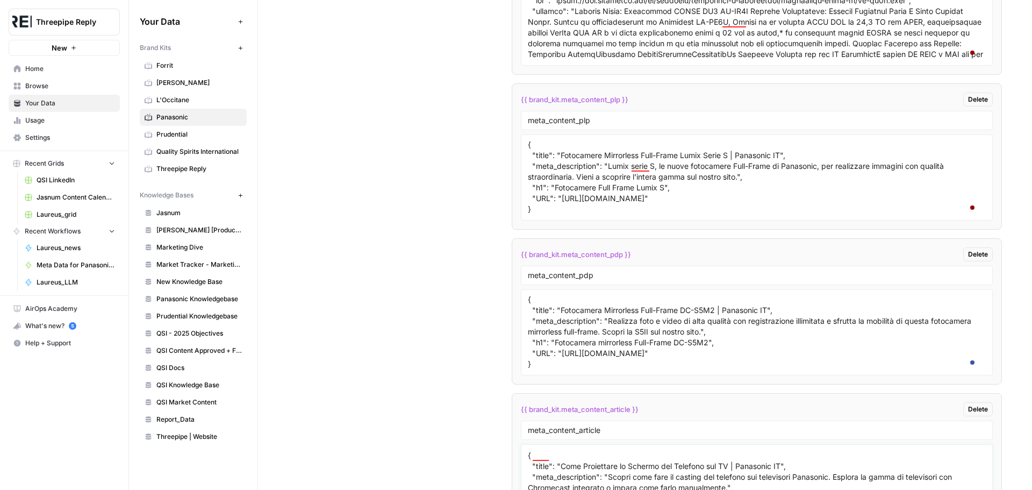
type textarea "{ "title": "Come Sintonizzare i Canali Del Tuo Televisore | Panasonic IT", "met…"
click at [612, 125] on input "meta_content_plp" at bounding box center [757, 121] width 458 height 10
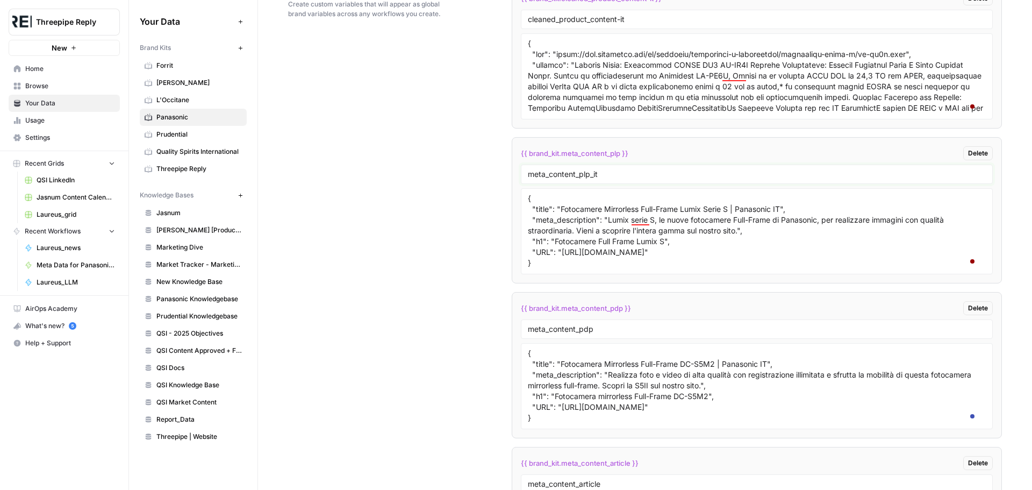
type input "meta_content_plp_it"
click at [627, 339] on div "meta_content_pdp" at bounding box center [757, 328] width 472 height 19
click at [627, 334] on input "meta_content_pdp" at bounding box center [757, 329] width 458 height 10
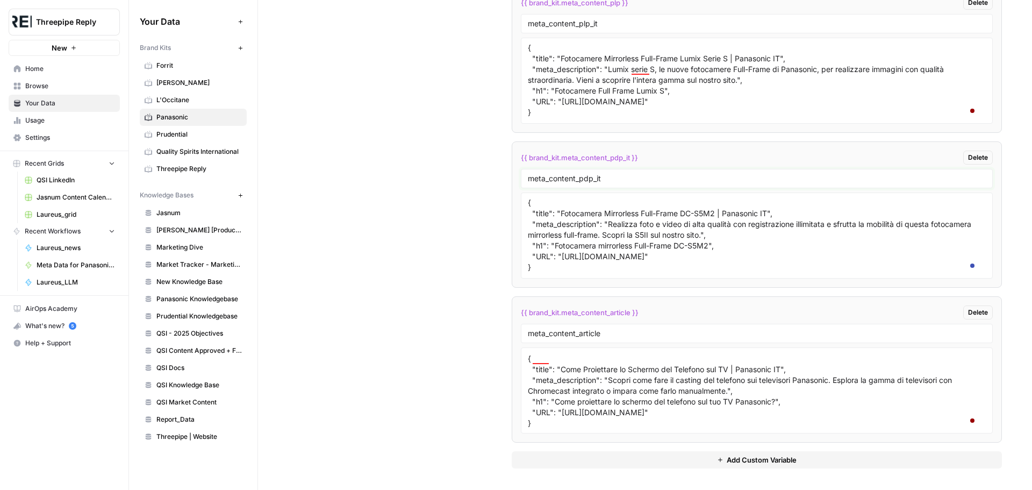
type input "meta_content_pdp_it"
click at [626, 338] on input "meta_content_article" at bounding box center [757, 334] width 458 height 10
type input "meta_content_article_it"
click at [767, 458] on span "Add Custom Variable" at bounding box center [762, 459] width 70 height 11
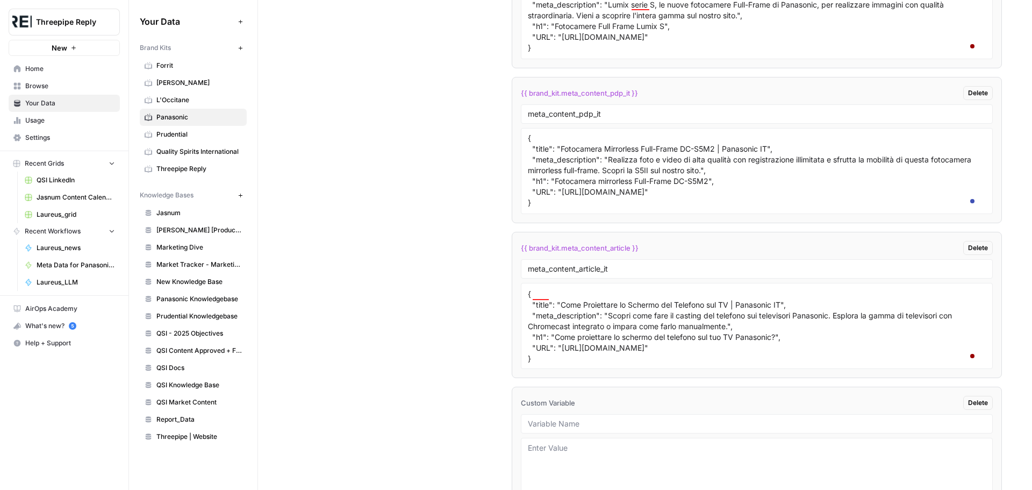
scroll to position [11, 0]
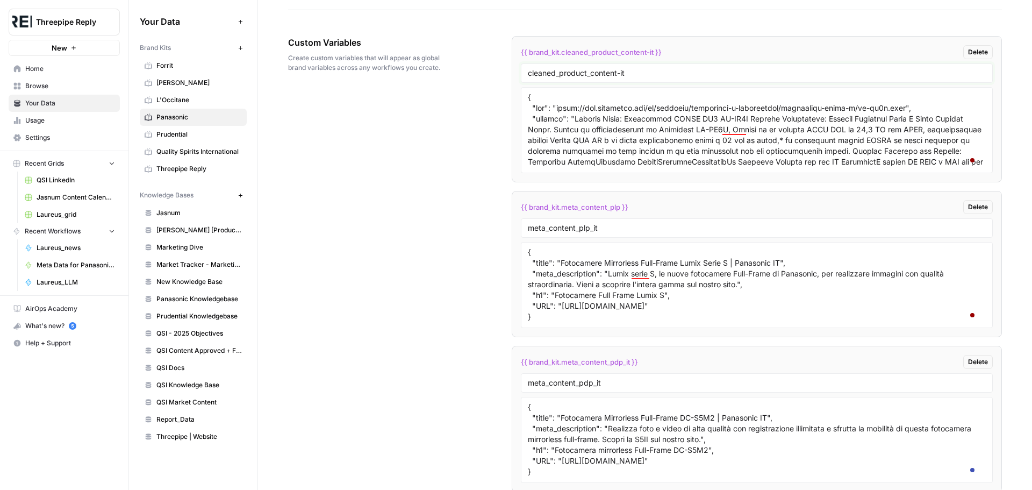
click at [641, 78] on input "cleaned_product_content-it" at bounding box center [757, 73] width 458 height 10
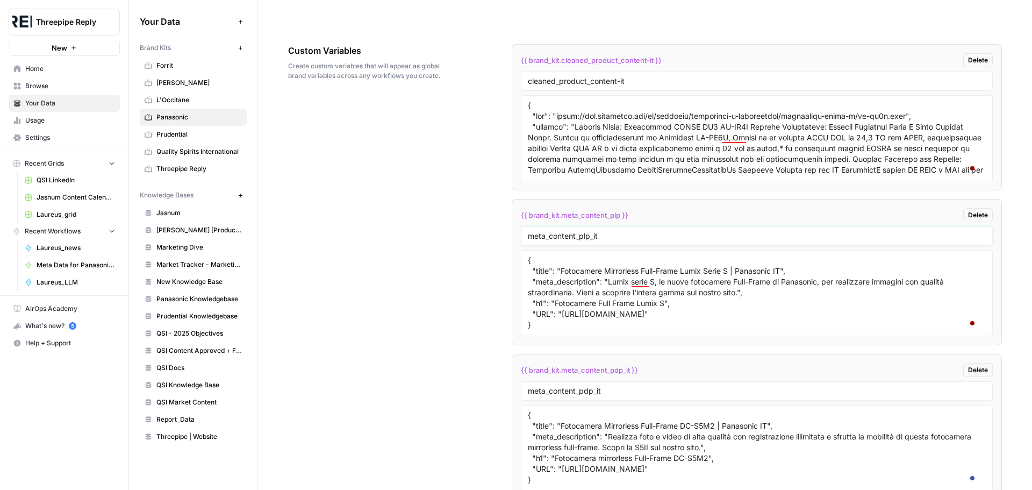
click at [610, 241] on input "meta_content_plp_it" at bounding box center [757, 236] width 458 height 10
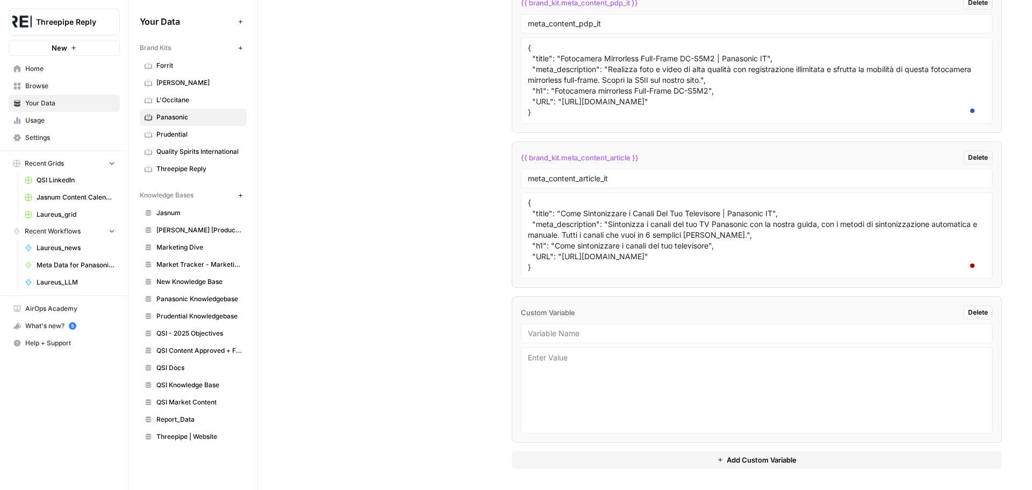
click at [593, 327] on div at bounding box center [757, 333] width 472 height 19
click at [586, 334] on input "text" at bounding box center [757, 334] width 458 height 10
paste input "meta_content_plp_it"
click at [437, 323] on div "Custom Variables Create custom variables that will appear as global brand varia…" at bounding box center [645, 72] width 714 height 834
click at [803, 458] on button "Add Custom Variable" at bounding box center [757, 459] width 490 height 17
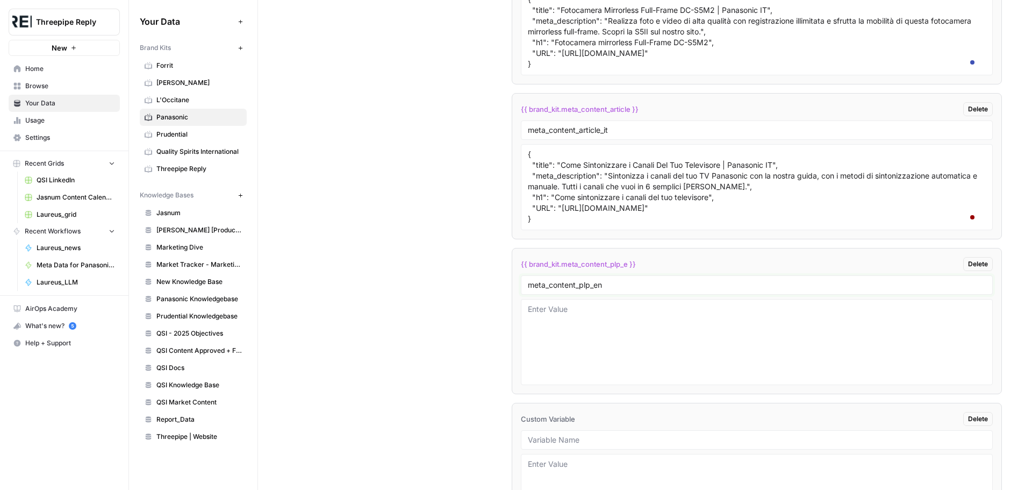
click at [623, 290] on input "meta_content_plp_en" at bounding box center [757, 285] width 458 height 10
click at [619, 290] on input "meta_content_plp_en" at bounding box center [757, 285] width 458 height 10
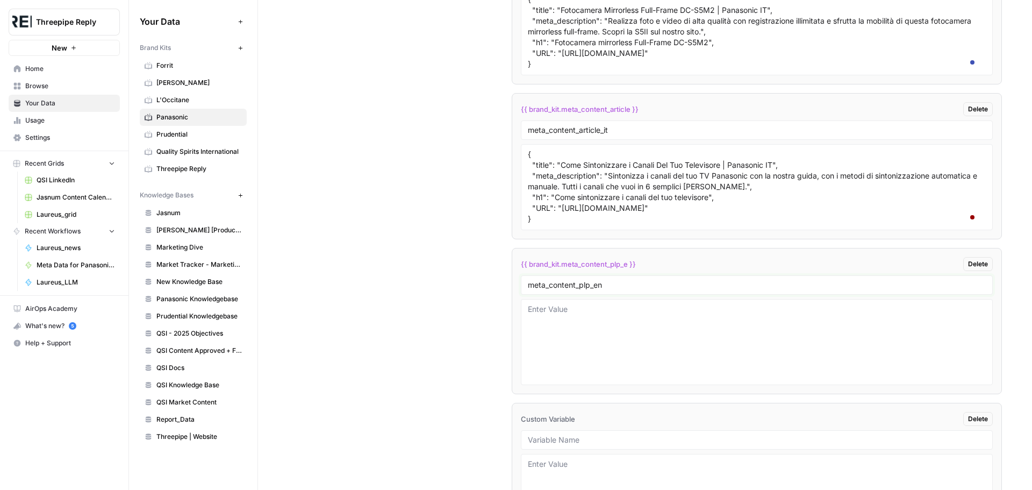
click at [596, 290] on input "meta_content_plp_en" at bounding box center [757, 285] width 458 height 10
click at [605, 290] on input "meta_content_plp_en" at bounding box center [757, 285] width 458 height 10
type input "meta_content_plp_en"
click at [605, 290] on input "meta_content_plp_en" at bounding box center [757, 285] width 458 height 10
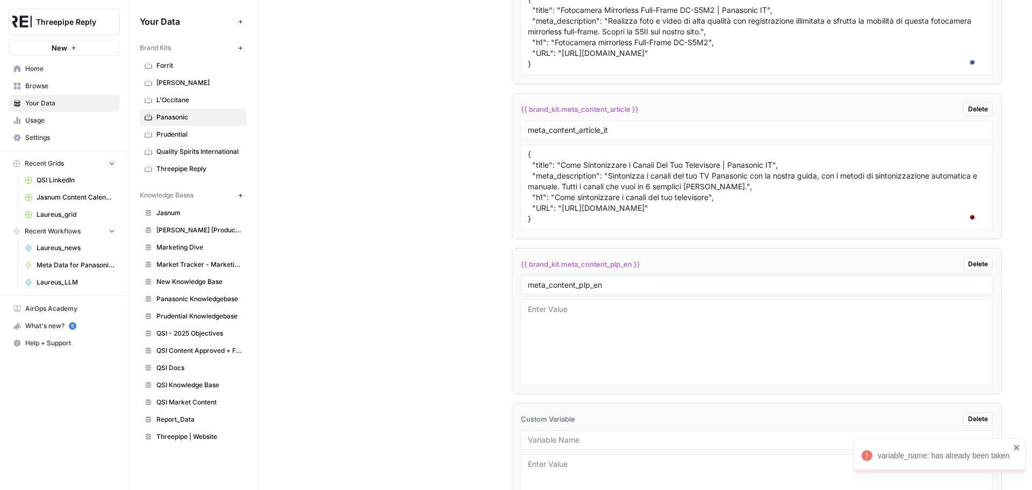
click at [605, 290] on input "meta_content_plp_en" at bounding box center [757, 285] width 458 height 10
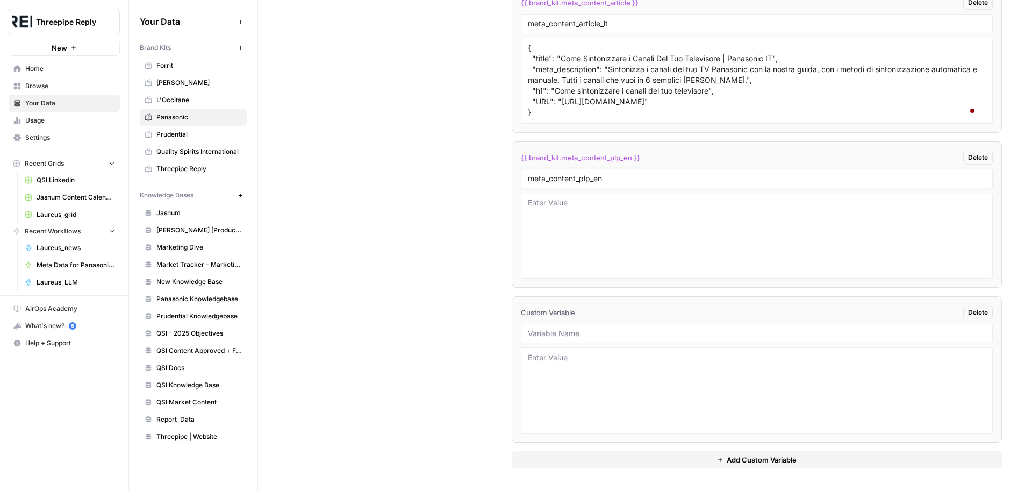
scroll to position [2133, 0]
click at [590, 336] on input "text" at bounding box center [757, 334] width 458 height 10
paste input "meta_content_plp_en"
click at [582, 333] on input "meta_content_plp_en" at bounding box center [757, 334] width 458 height 10
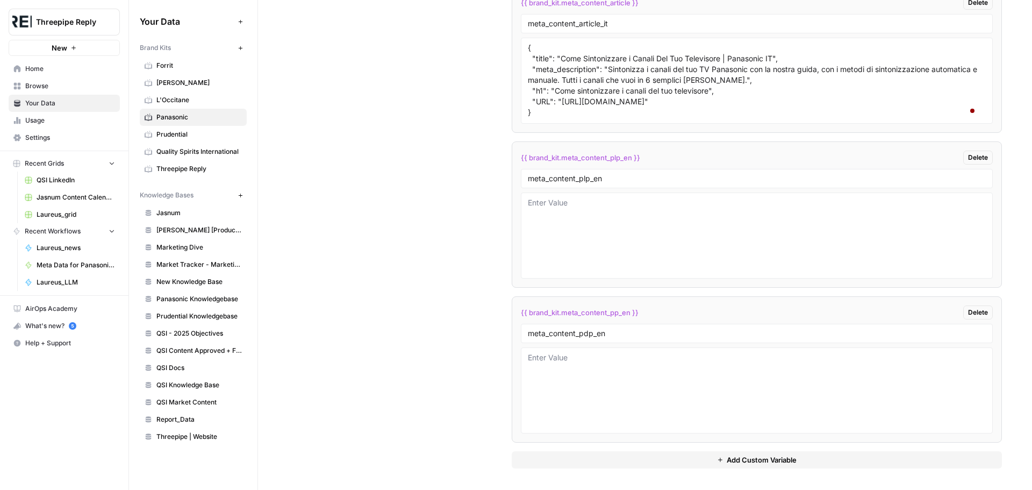
click at [622, 326] on div "meta_content_pdp_en" at bounding box center [757, 333] width 472 height 19
drag, startPoint x: 584, startPoint y: 336, endPoint x: 590, endPoint y: 332, distance: 7.3
click at [585, 336] on input "meta_content_pdp_en" at bounding box center [757, 334] width 458 height 10
click at [622, 263] on textarea at bounding box center [757, 235] width 458 height 76
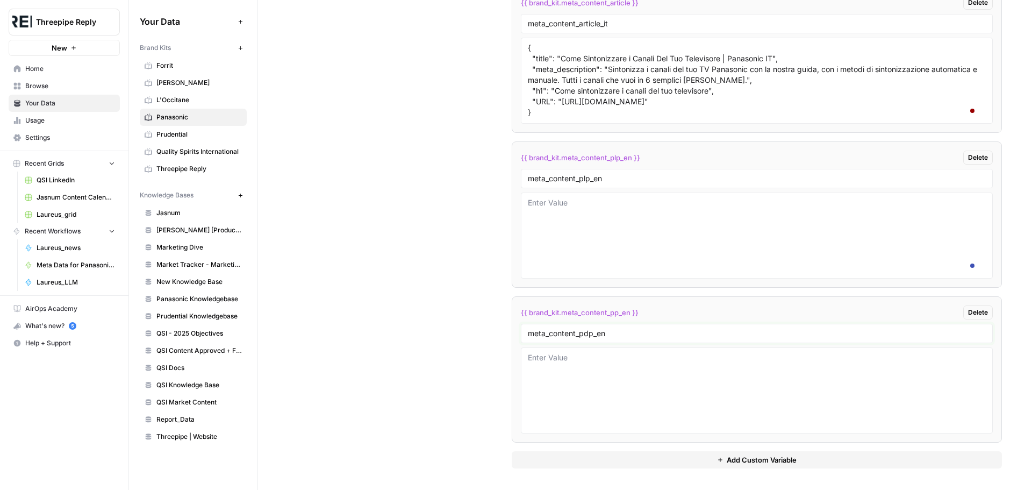
click at [602, 333] on input "meta_content_pdp_en" at bounding box center [757, 334] width 458 height 10
type input "meta_content_pdp_en"
click at [743, 456] on span "Add Custom Variable" at bounding box center [762, 459] width 70 height 11
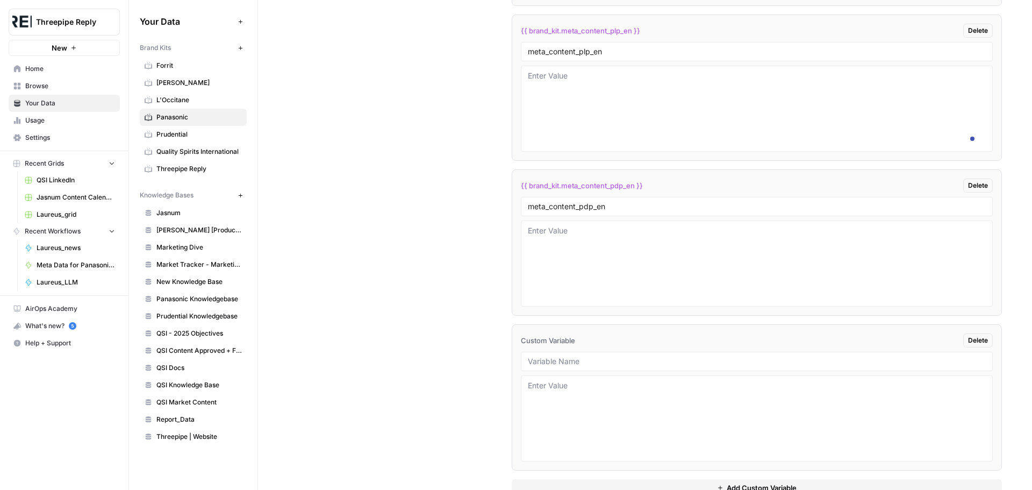
scroll to position [2288, 0]
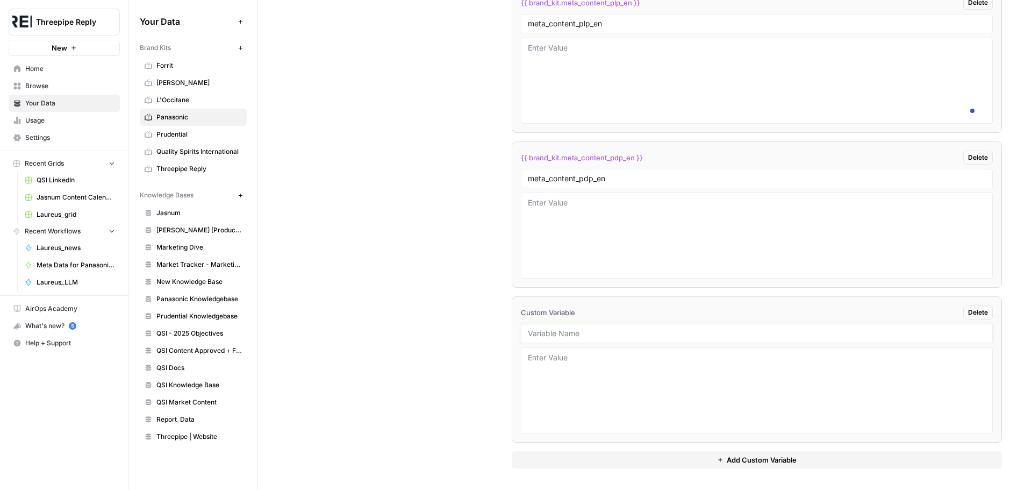
click at [605, 334] on input "text" at bounding box center [757, 334] width 458 height 10
type input "meta_content_article_en"
click at [626, 380] on textarea at bounding box center [757, 390] width 458 height 76
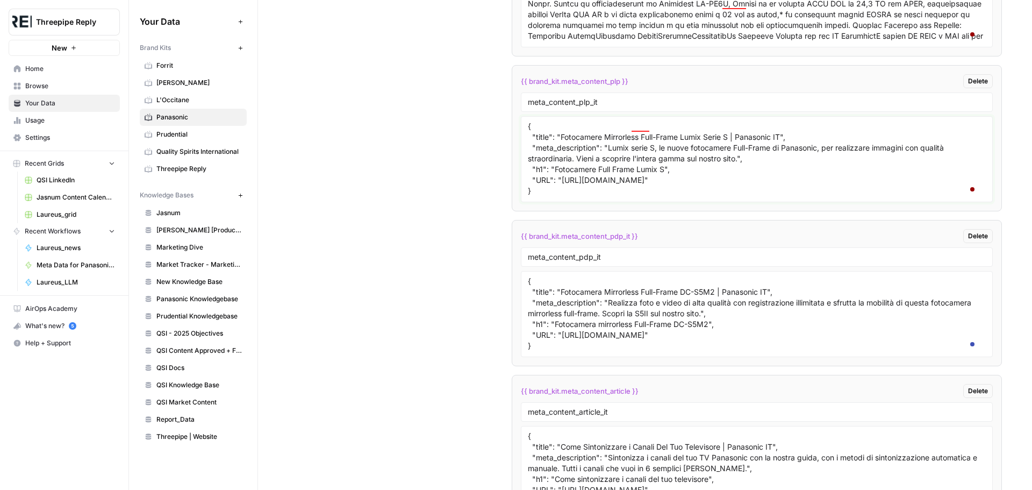
scroll to position [85, 0]
drag, startPoint x: 526, startPoint y: 174, endPoint x: 646, endPoint y: 280, distance: 160.8
click at [646, 280] on ul "{{ brand_kit.cleaned_product_content-it }} Delete cleaned_product_content-it {{…" at bounding box center [757, 447] width 490 height 1075
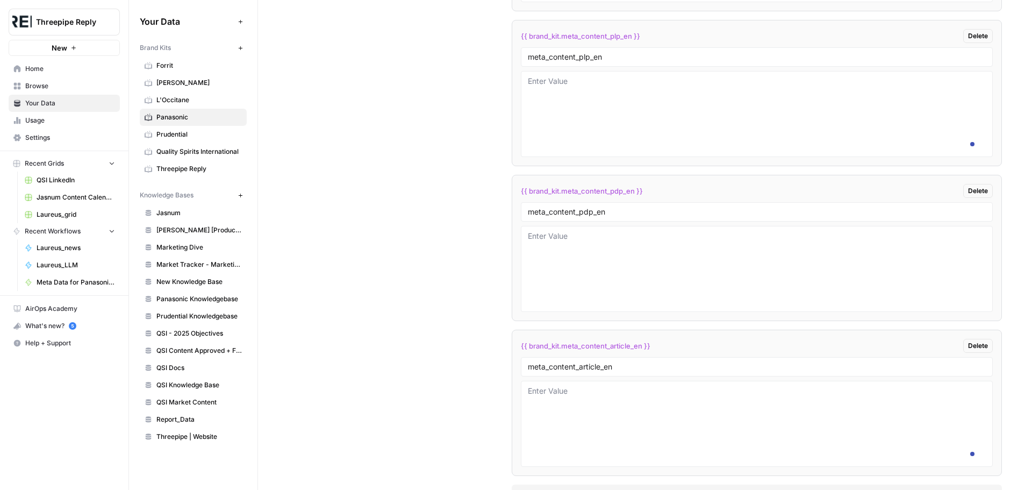
scroll to position [2196, 0]
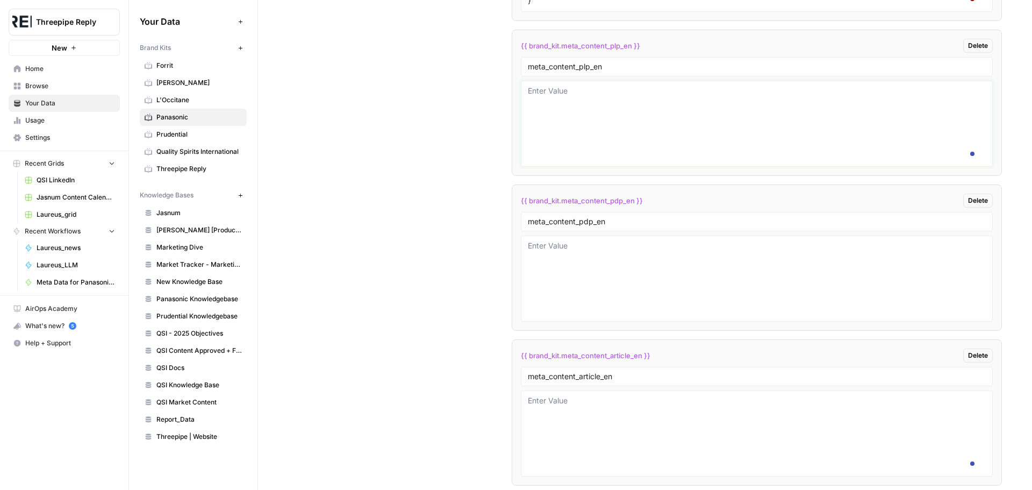
click at [652, 162] on textarea at bounding box center [757, 123] width 458 height 76
paste textarea "{ "title": "OLED TVs | 4K Ultra HD Pro HDR Televisions | Panasonic UK & Ireland…"
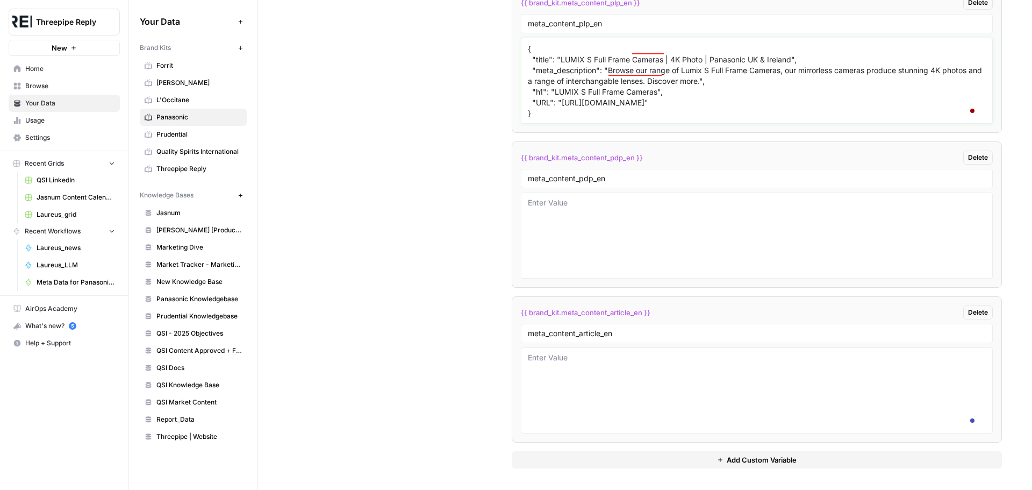
scroll to position [2234, 0]
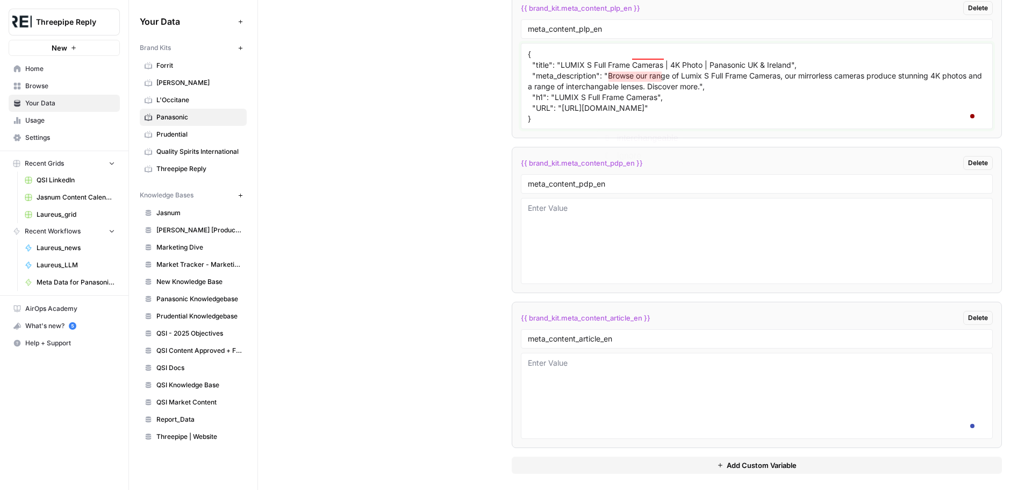
click at [633, 122] on textarea "{ "title": "OLED TVs | 4K Ultra HD Pro HDR Televisions | Panasonic UK & Ireland…" at bounding box center [757, 86] width 458 height 76
click at [643, 121] on textarea "{ "title": "OLED TVs | 4K Ultra HD Pro HDR Televisions | Panasonic UK & Ireland…" at bounding box center [757, 86] width 458 height 76
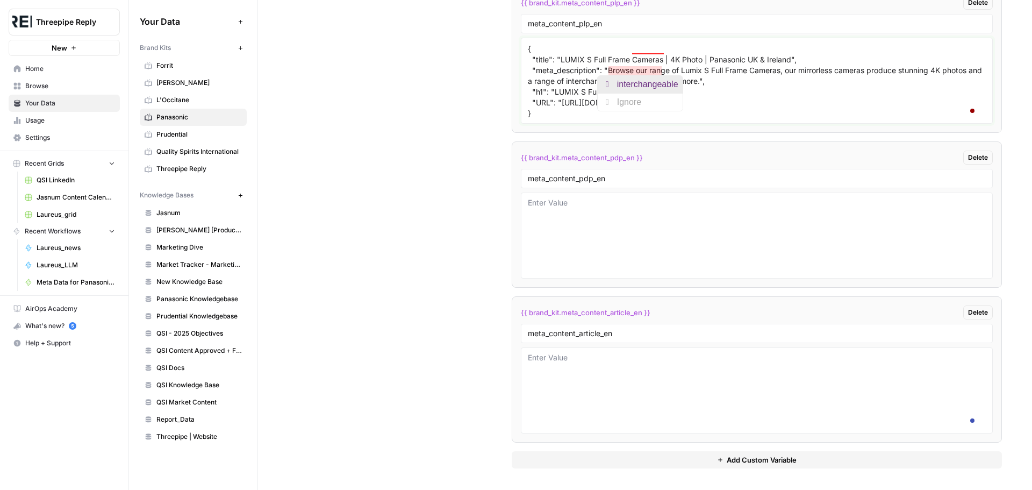
click at [645, 85] on div "interchangeable" at bounding box center [650, 84] width 66 height 17
click at [657, 47] on textarea "{ "title": "OLED TVs | 4K Ultra HD Pro HDR Televisions | Panasonic UK & Ireland…" at bounding box center [757, 80] width 458 height 76
click at [769, 87] on textarea "{ "title": "OLED TVs | 4K Ultra HD Pro HDR Televisions | Panasonic UK & Ireland…" at bounding box center [757, 80] width 458 height 76
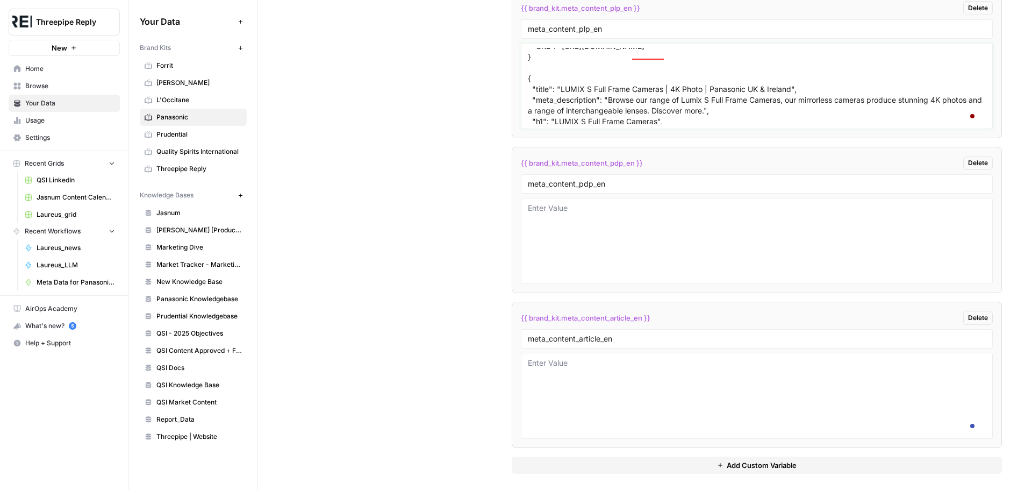
scroll to position [0, 0]
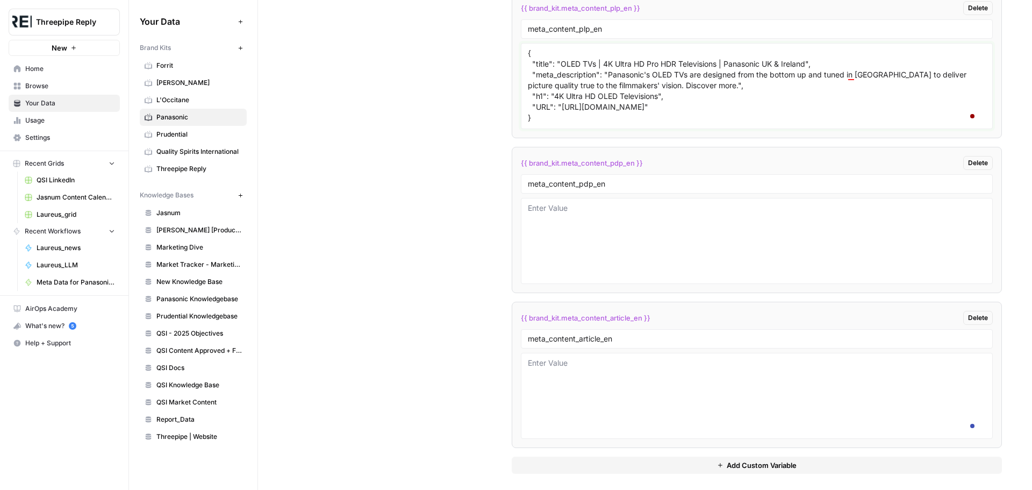
type textarea "{ "title": "OLED TVs | 4K Ultra HD Pro HDR Televisions | Panasonic UK & Ireland…"
click at [625, 275] on textarea at bounding box center [757, 241] width 458 height 76
paste textarea "{ "title": "48 inch OLED Fire TV 48Z90AEB | Panasonic UK & Ireland", "meta_desc…"
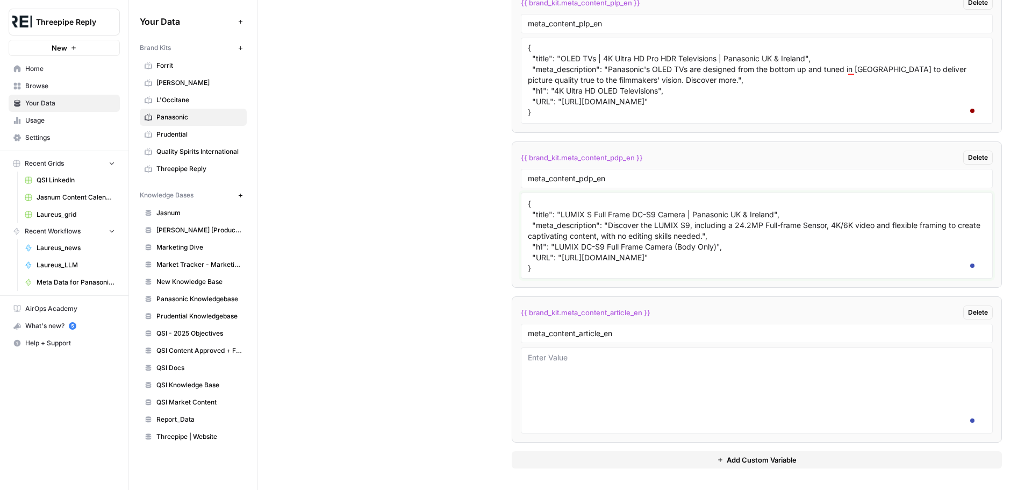
scroll to position [2288, 0]
type textarea "{ "title": "48 inch OLED Fire TV 48Z90AEB | Panasonic UK & Ireland", "meta_desc…"
click at [596, 382] on textarea at bounding box center [757, 390] width 458 height 76
click at [626, 372] on textarea at bounding box center [757, 390] width 458 height 76
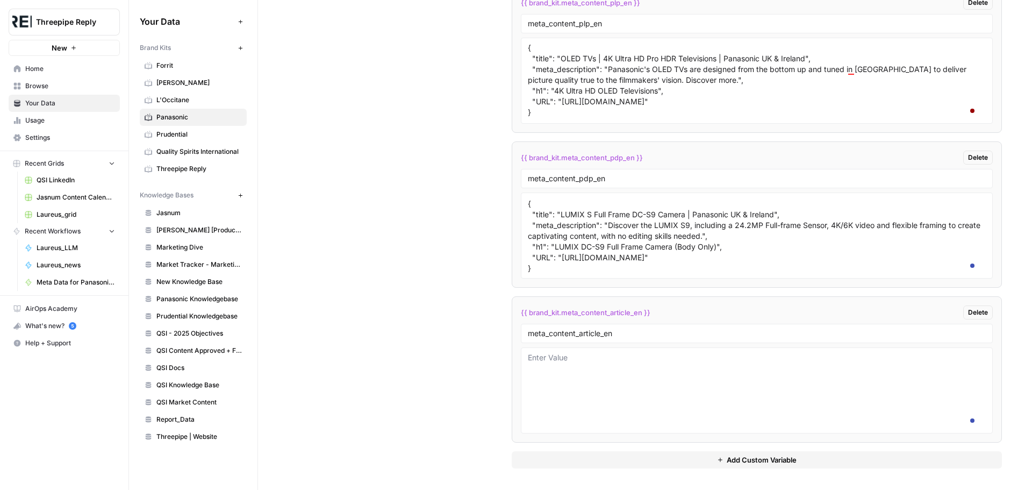
click at [99, 316] on div "Threepipe Reply New Home Browse Your Data Usage Settings Recent Grids QSI Linke…" at bounding box center [516, 245] width 1032 height 490
click at [643, 228] on textarea "{ "title": "48 inch OLED Fire TV 48Z90AEB | Panasonic UK & Ireland", "meta_desc…" at bounding box center [757, 235] width 458 height 76
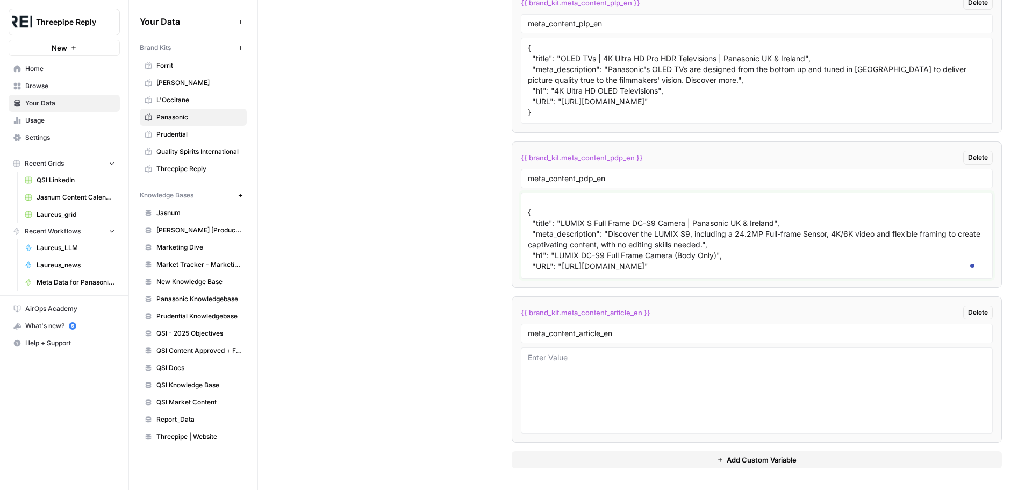
scroll to position [96, 0]
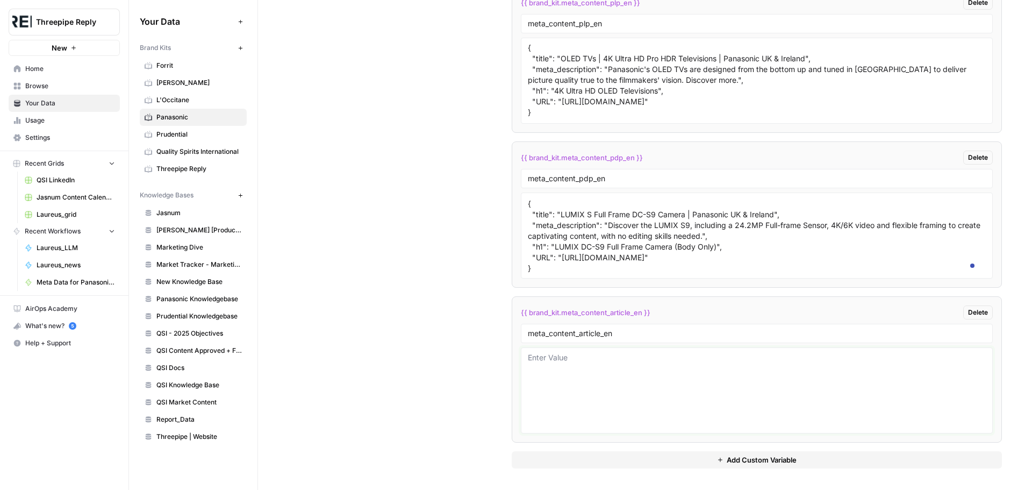
click at [602, 372] on textarea at bounding box center [757, 390] width 458 height 76
paste textarea "{ "title": "How to Improve Your TV Sound Quality | Panasonic UK & Ireland", "me…"
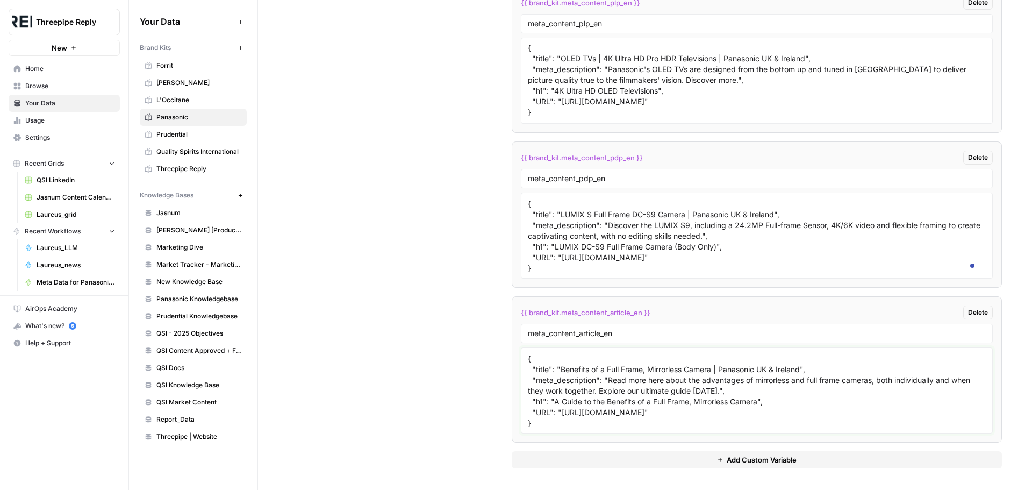
click at [558, 387] on textarea "{ "title": "How to Improve Your TV Sound Quality | Panasonic UK & Ireland", "me…" at bounding box center [757, 390] width 458 height 76
click at [562, 390] on textarea "{ "title": "How to Improve Your TV Sound Quality | Panasonic UK & Ireland", "me…" at bounding box center [757, 390] width 458 height 76
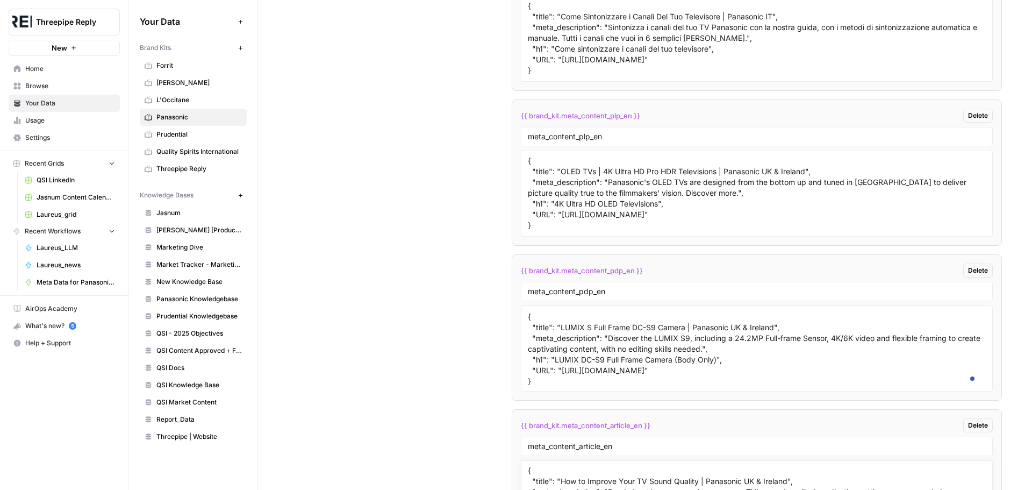
scroll to position [42, 0]
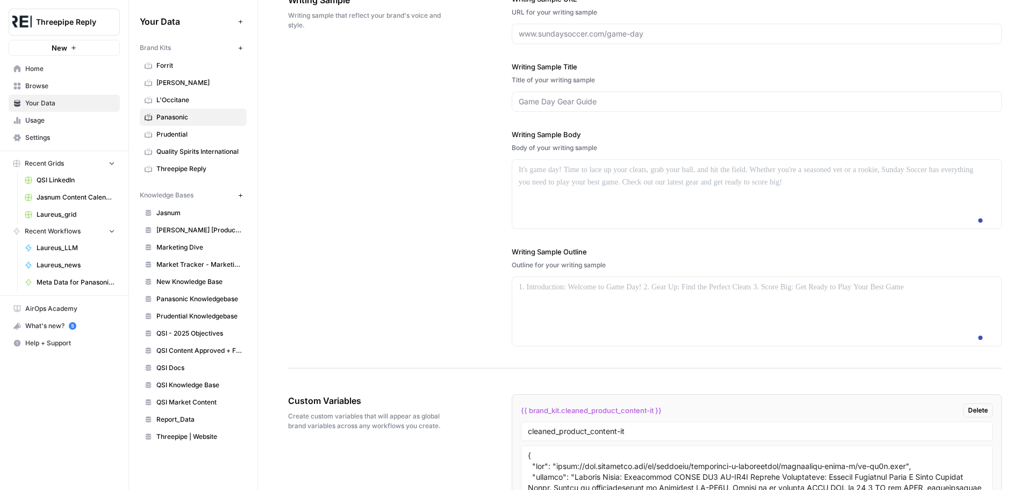
type textarea "{ "title": "How to Improve Your TV Sound Quality | Panasonic UK & Ireland", "me…"
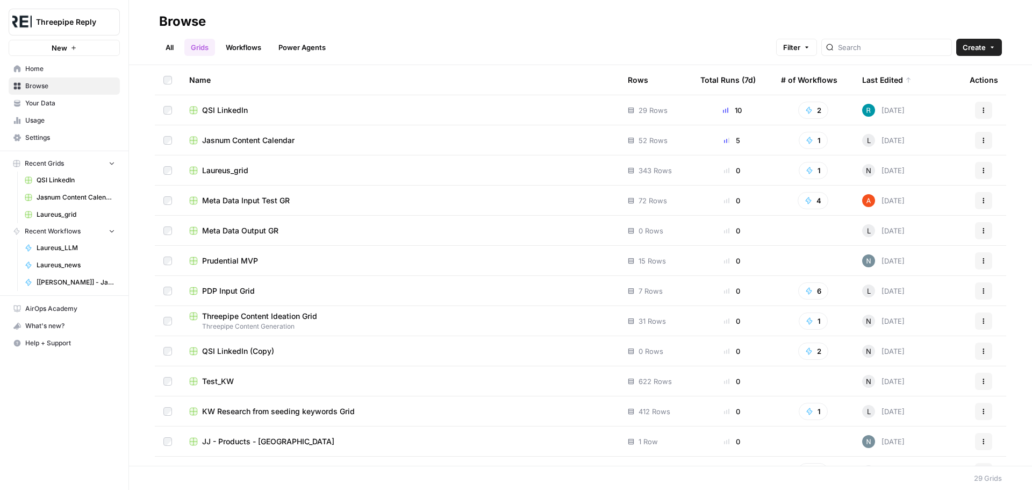
click at [263, 49] on link "Workflows" at bounding box center [243, 47] width 48 height 17
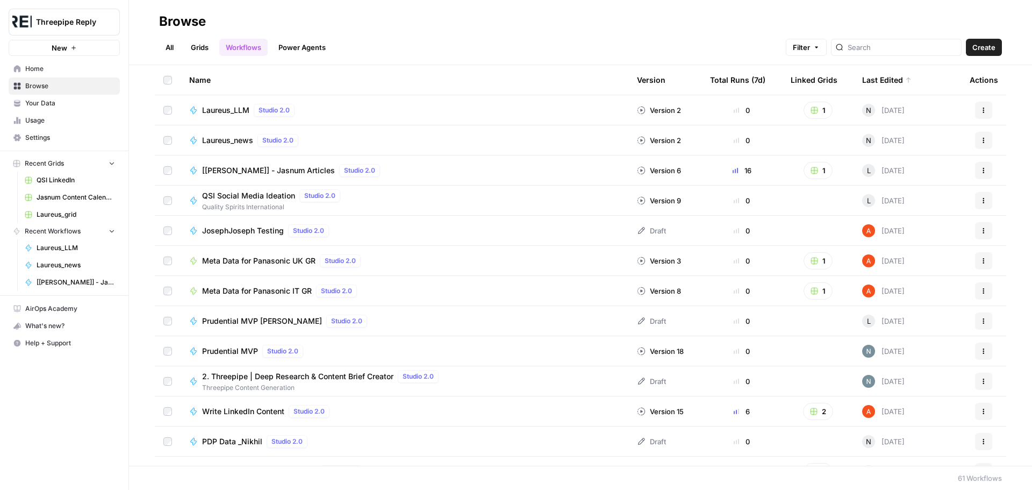
click at [204, 50] on link "Grids" at bounding box center [199, 47] width 31 height 17
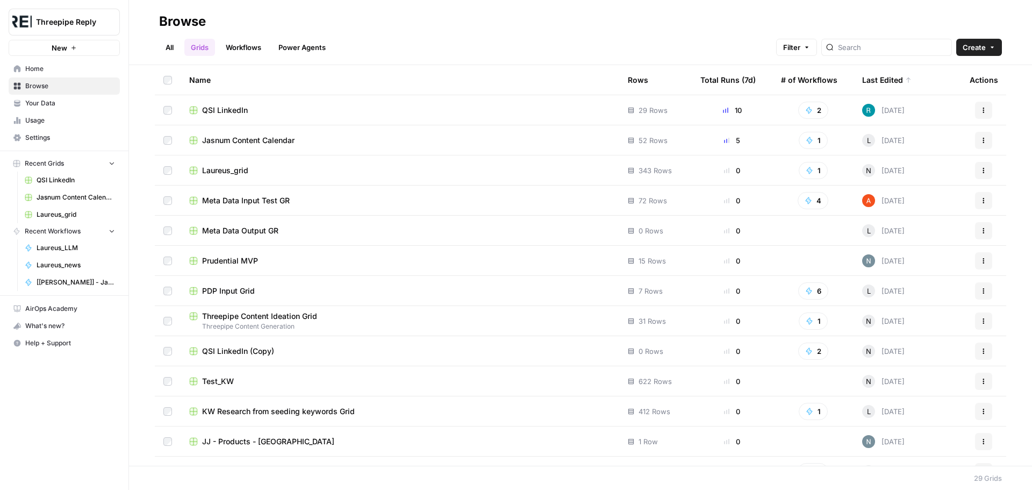
click at [302, 48] on link "Power Agents" at bounding box center [302, 47] width 60 height 17
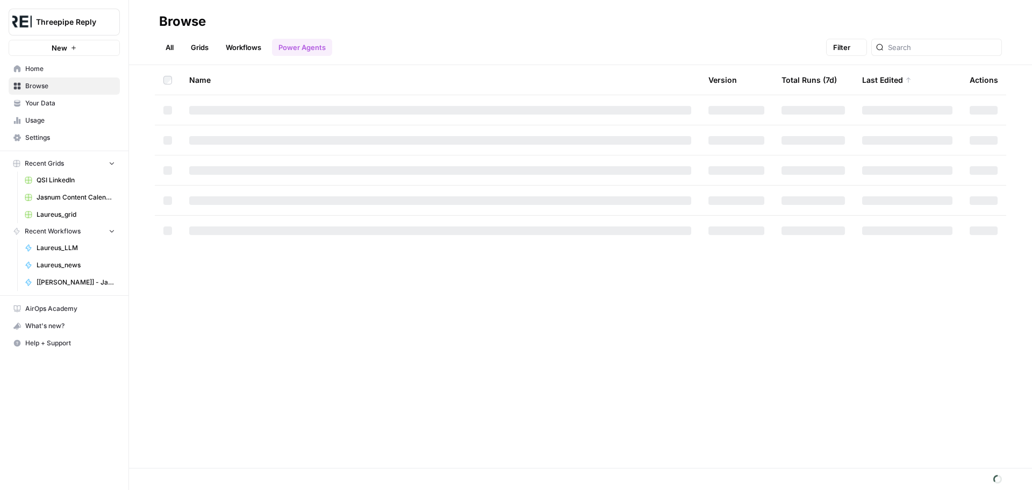
click at [266, 46] on link "Workflows" at bounding box center [243, 47] width 48 height 17
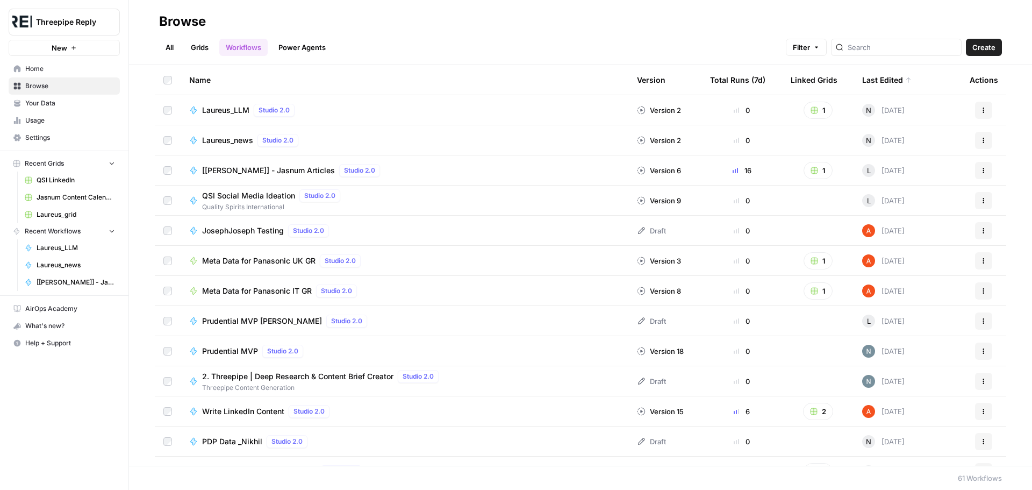
click at [256, 256] on span "Meta Data for Panasonic UK GR" at bounding box center [258, 260] width 113 height 11
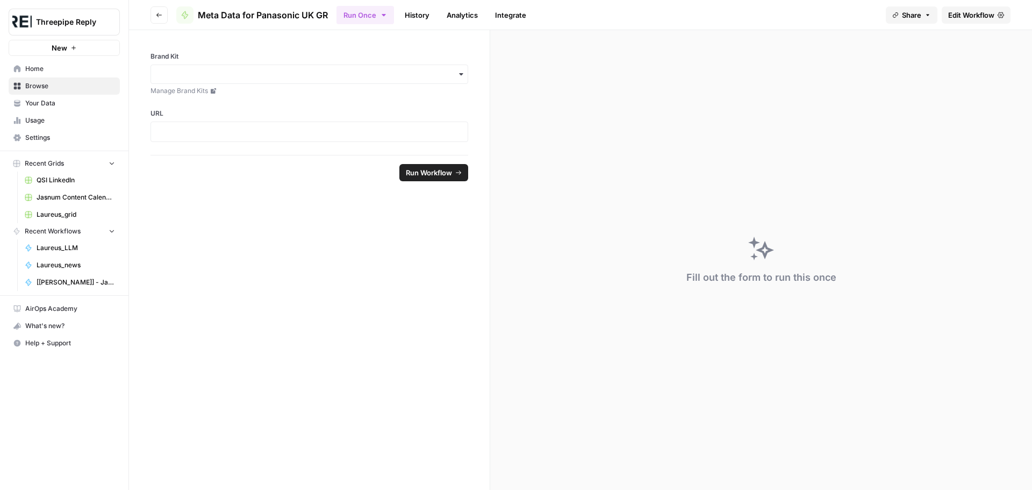
click at [982, 15] on span "Edit Workflow" at bounding box center [971, 15] width 46 height 11
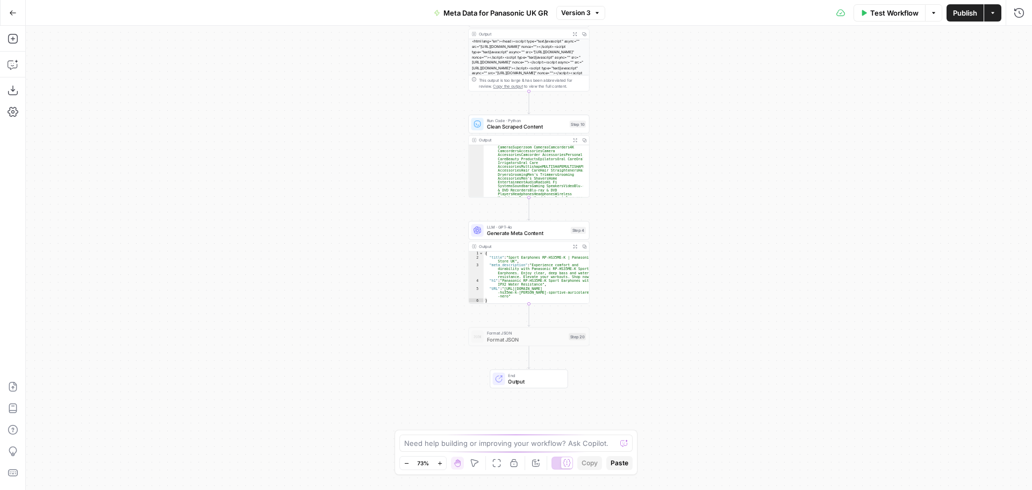
scroll to position [97, 0]
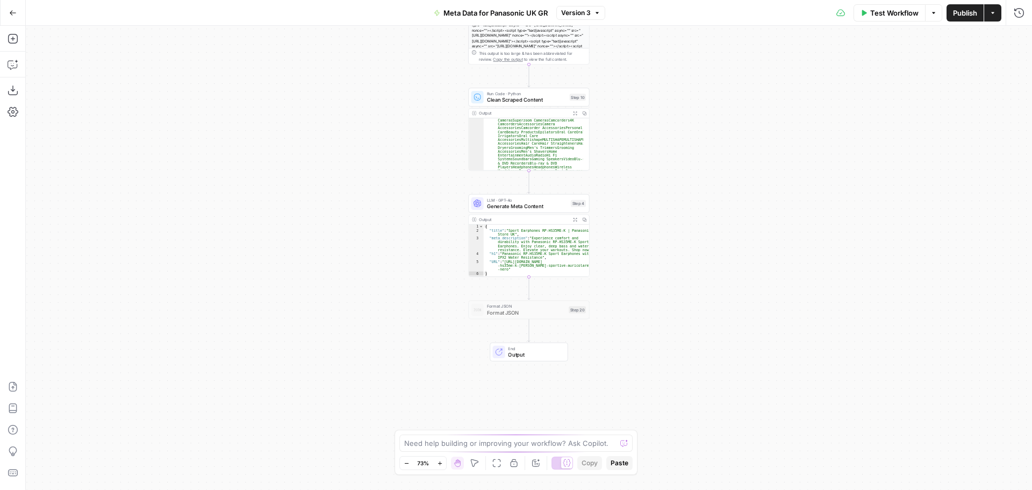
click at [544, 235] on div "{ "title" : "Sport Earphones RP-HS35ME-K | Panasonic Store UK" , "meta_descript…" at bounding box center [536, 255] width 105 height 60
type textarea "**********"
click at [536, 207] on span "Generate Meta Content" at bounding box center [527, 206] width 81 height 8
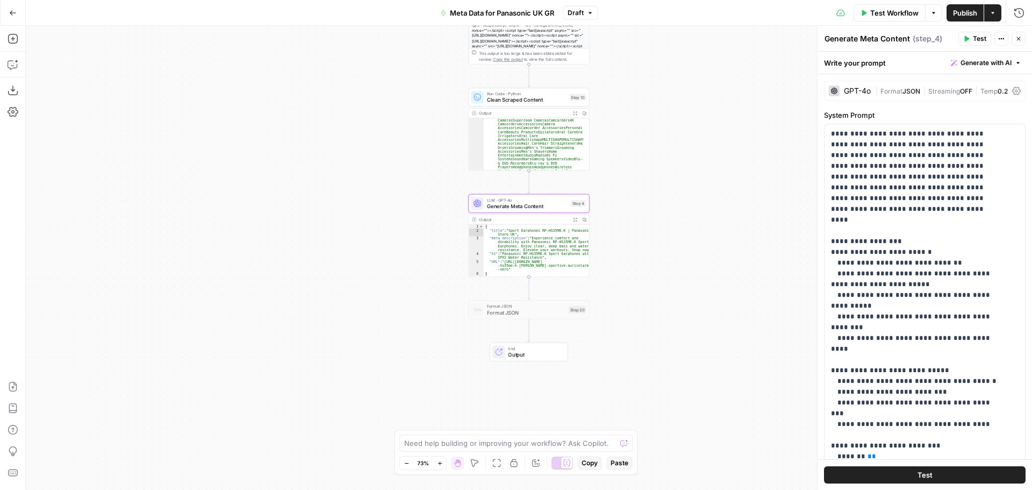
click at [862, 91] on div "GPT-4o" at bounding box center [857, 91] width 27 height 8
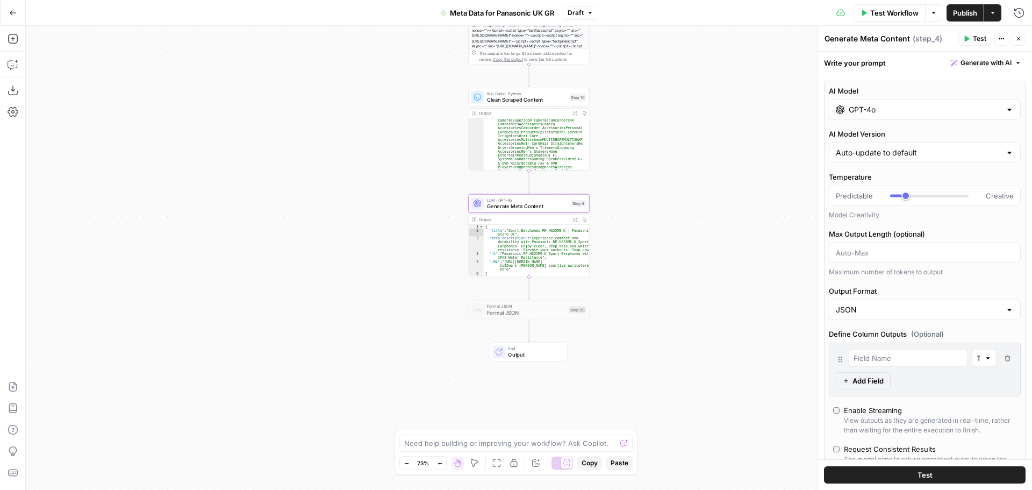
click at [945, 110] on input "GPT-4o" at bounding box center [925, 109] width 152 height 11
click at [679, 78] on div "Workflow Set Inputs Inputs Web Page Scrape Scrape Product Page Step 3 Output Ex…" at bounding box center [529, 258] width 1007 height 464
click at [1014, 40] on button "Close" at bounding box center [1019, 39] width 14 height 14
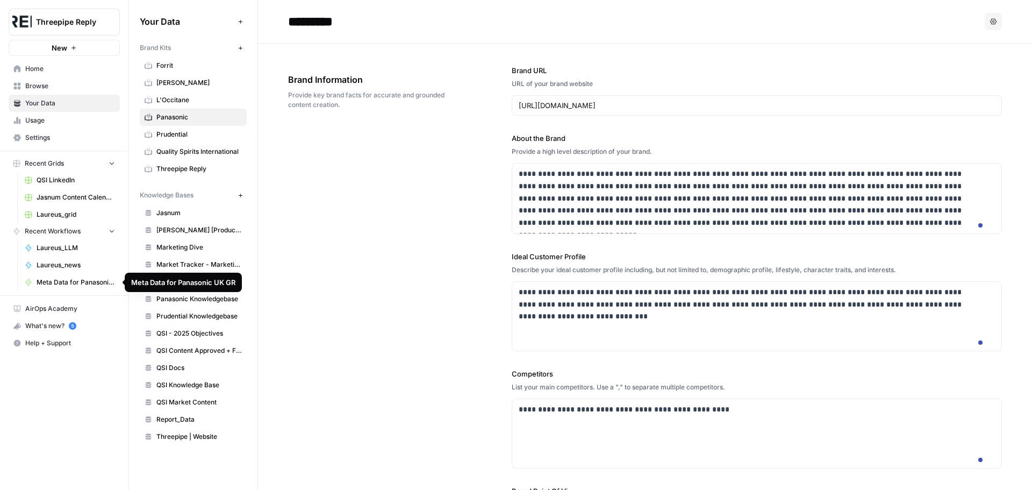
click at [67, 282] on span "Meta Data for Panasonic UK GR" at bounding box center [76, 282] width 79 height 10
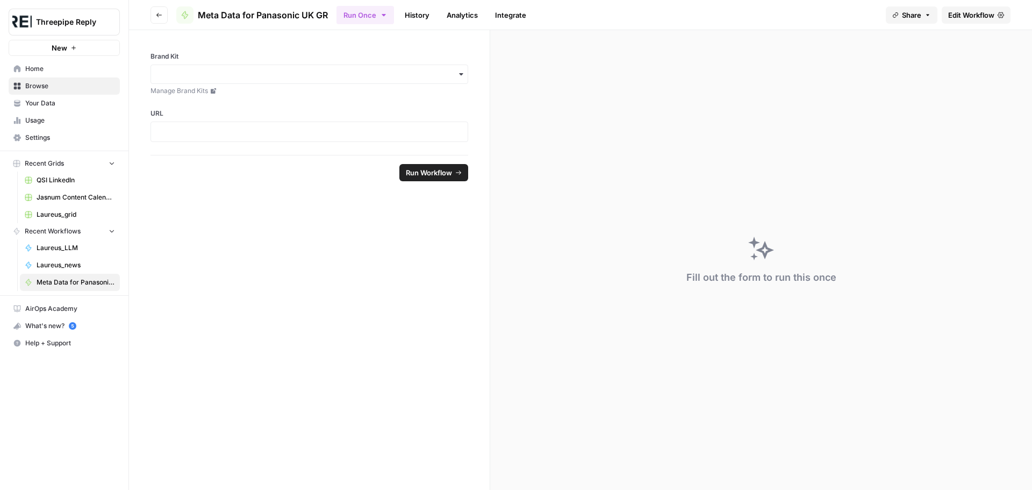
click at [981, 16] on span "Edit Workflow" at bounding box center [971, 15] width 46 height 11
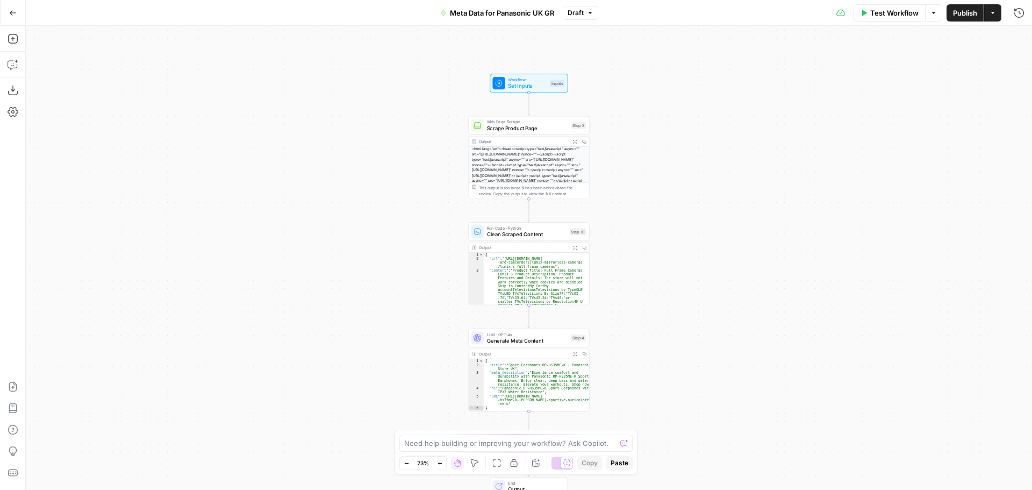
click at [529, 82] on span "Set Inputs" at bounding box center [527, 86] width 39 height 8
click at [902, 163] on span "Add Field" at bounding box center [911, 163] width 31 height 11
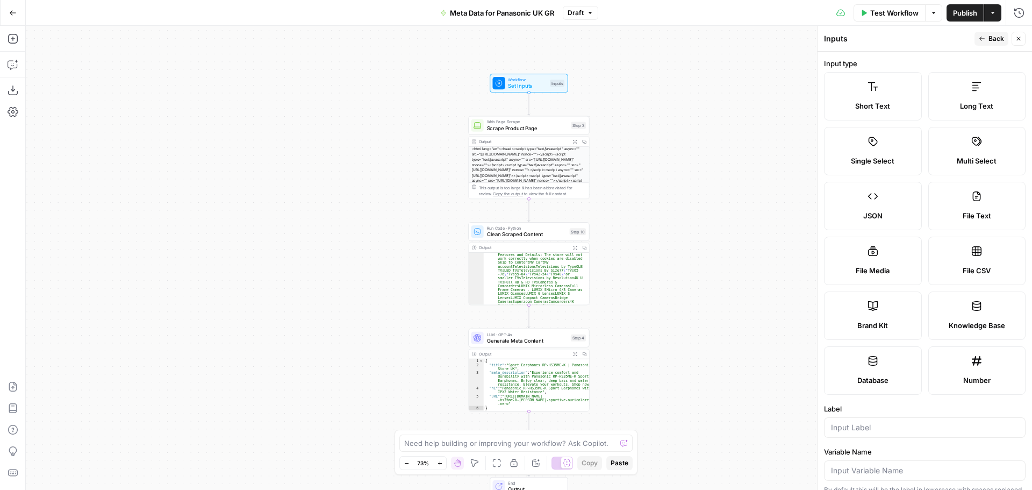
scroll to position [65, 0]
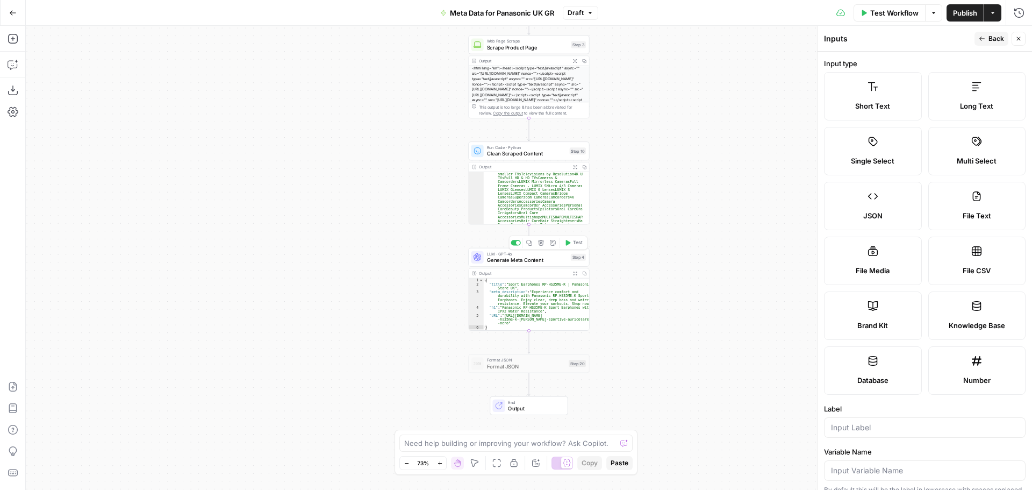
click at [531, 262] on span "Generate Meta Content" at bounding box center [527, 260] width 81 height 8
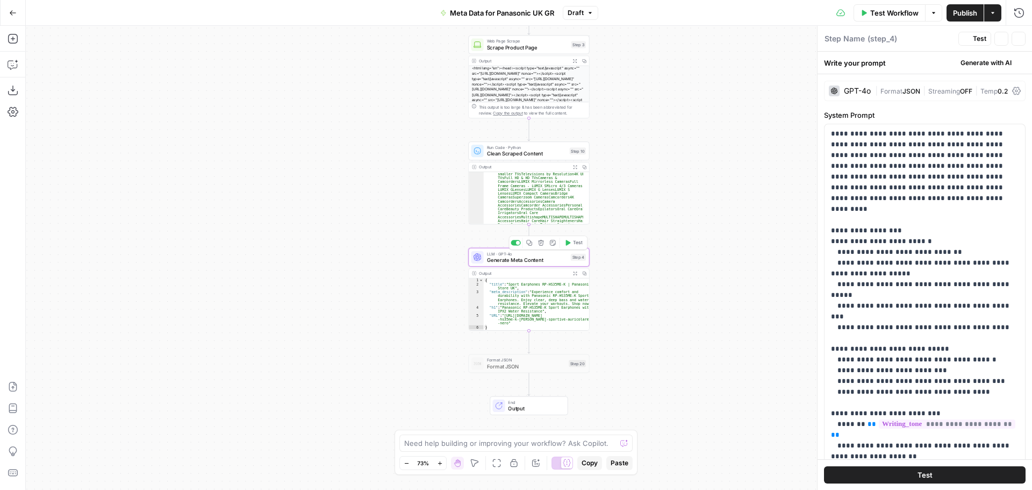
type textarea "Generate Meta Content"
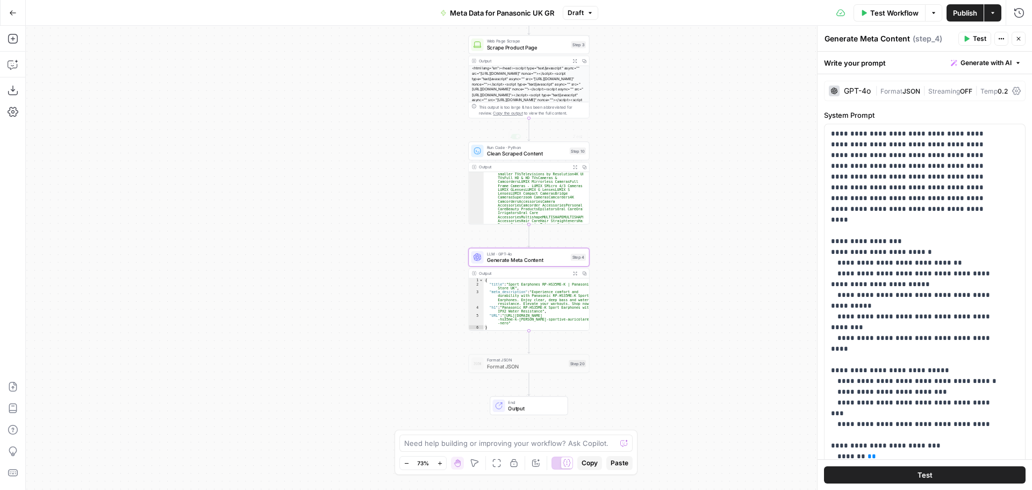
scroll to position [0, 0]
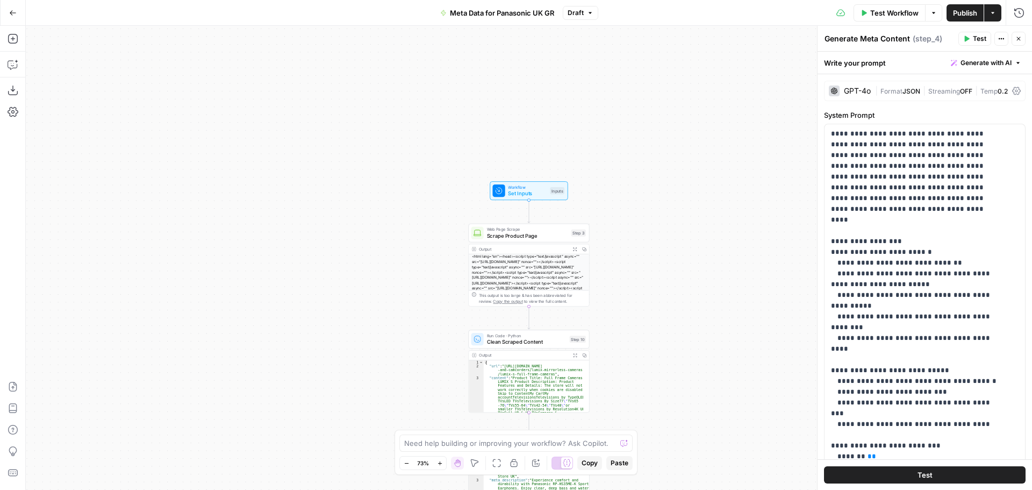
drag, startPoint x: 1017, startPoint y: 39, endPoint x: 225, endPoint y: 192, distance: 806.7
click at [1017, 39] on icon "button" at bounding box center [1019, 38] width 6 height 6
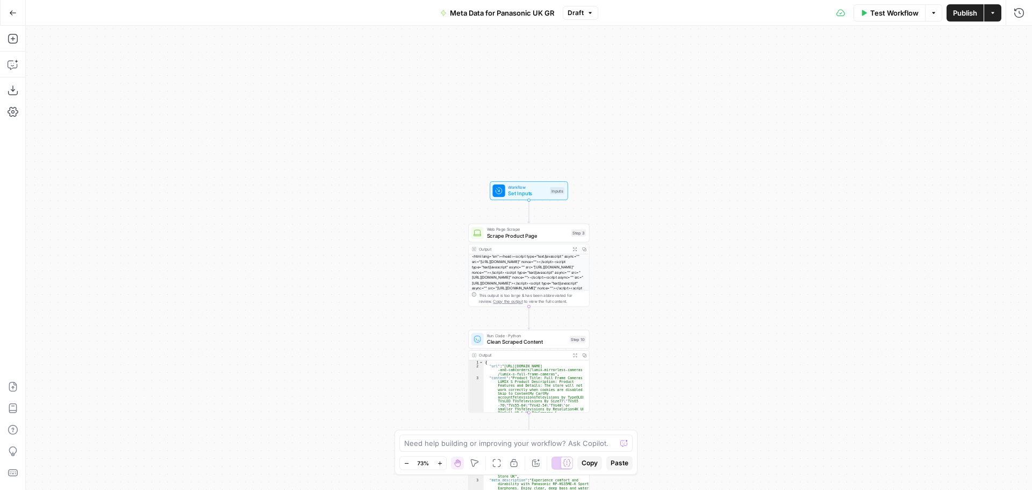
click at [17, 16] on button "Go Back" at bounding box center [12, 12] width 19 height 19
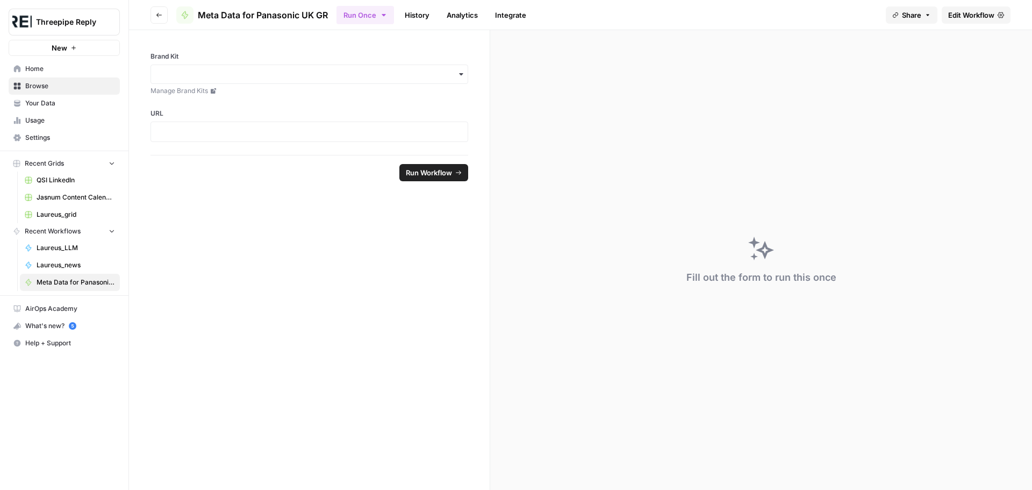
click at [154, 16] on button "Go back" at bounding box center [159, 14] width 17 height 17
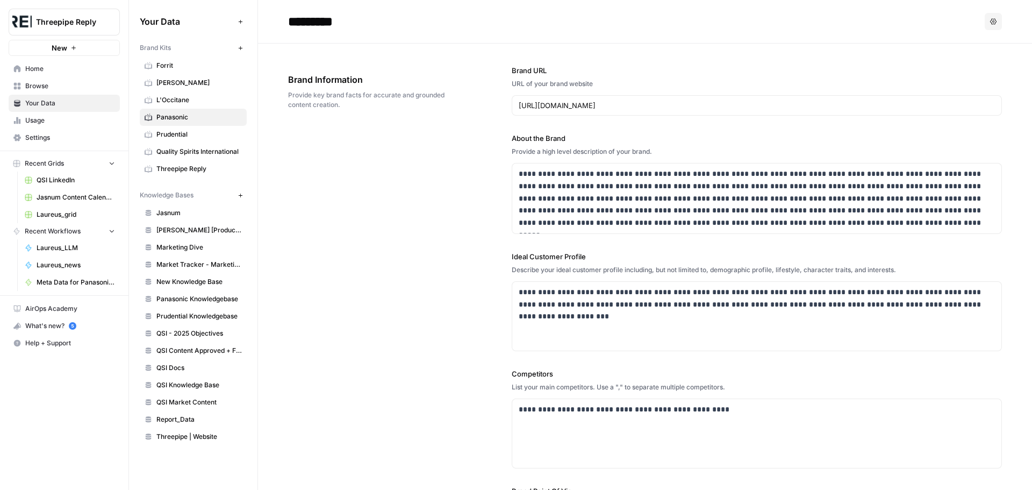
click at [53, 86] on span "Browse" at bounding box center [70, 86] width 90 height 10
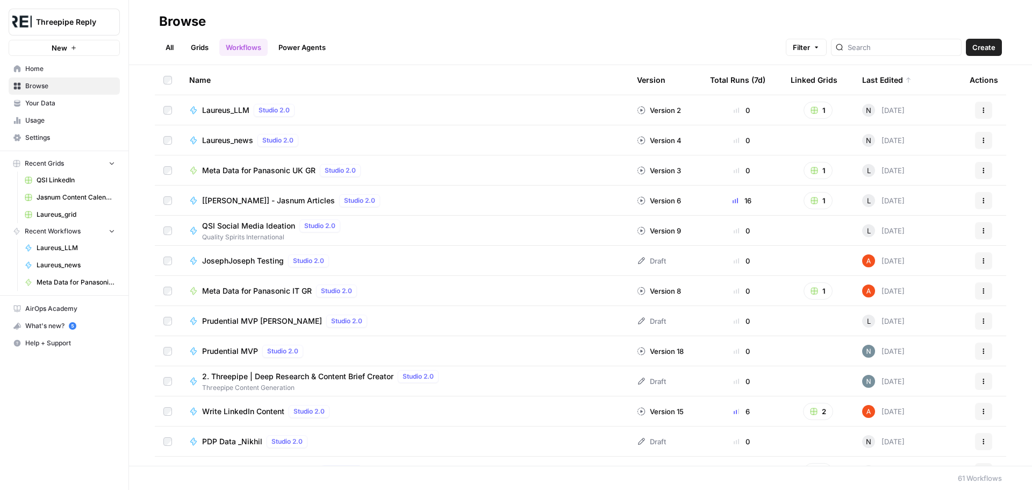
click at [975, 170] on button "Actions" at bounding box center [983, 170] width 17 height 17
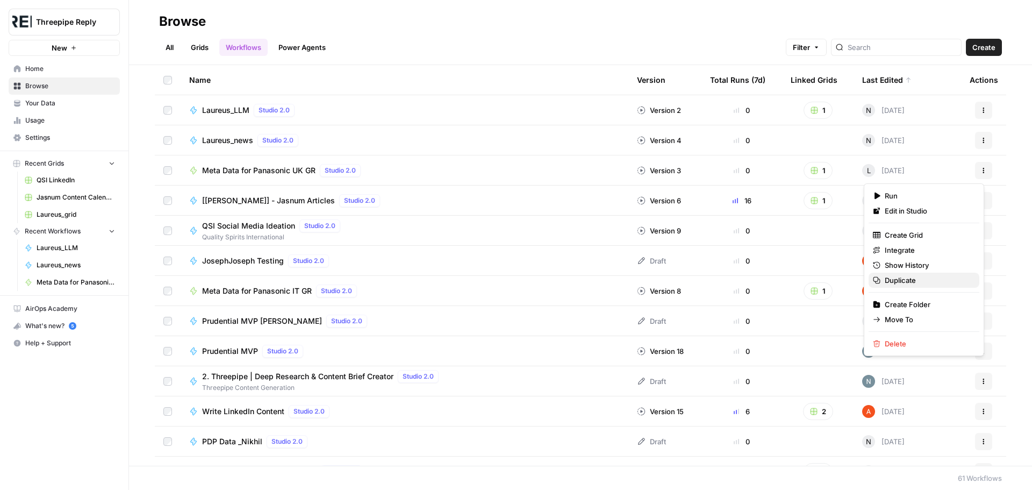
click at [918, 281] on span "Duplicate" at bounding box center [928, 280] width 86 height 11
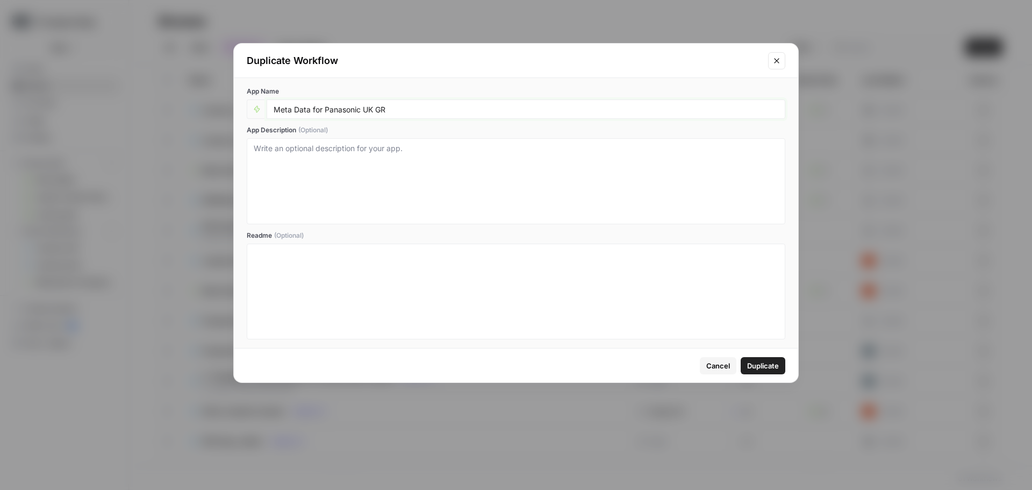
click at [409, 110] on input "Meta Data for Panasonic UK GR" at bounding box center [526, 109] width 505 height 10
drag, startPoint x: 312, startPoint y: 108, endPoint x: 407, endPoint y: 115, distance: 94.9
click at [407, 115] on div "Meta Data for Panasonic UK GR" at bounding box center [526, 108] width 519 height 19
type input "Meta Data Workflow"
click at [767, 361] on span "Duplicate" at bounding box center [763, 365] width 32 height 11
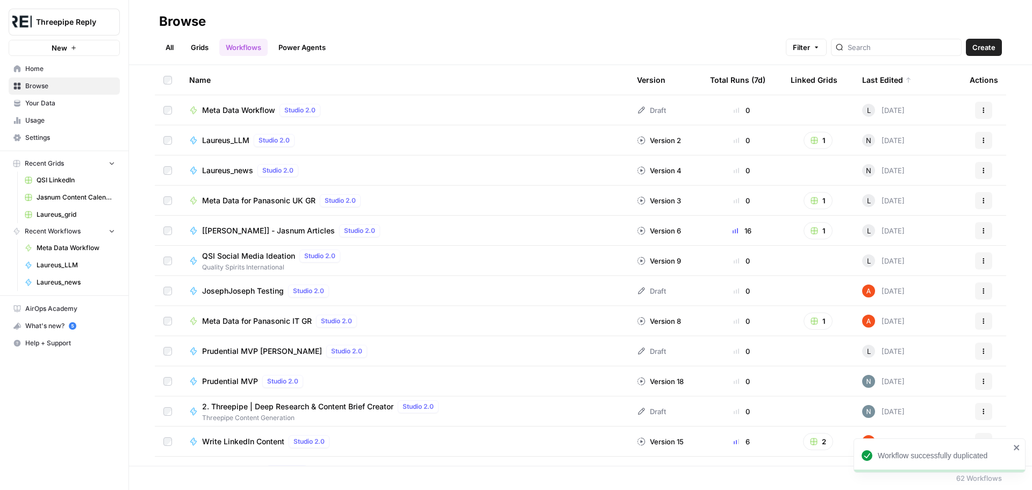
click at [243, 115] on span "Meta Data Workflow" at bounding box center [238, 110] width 73 height 11
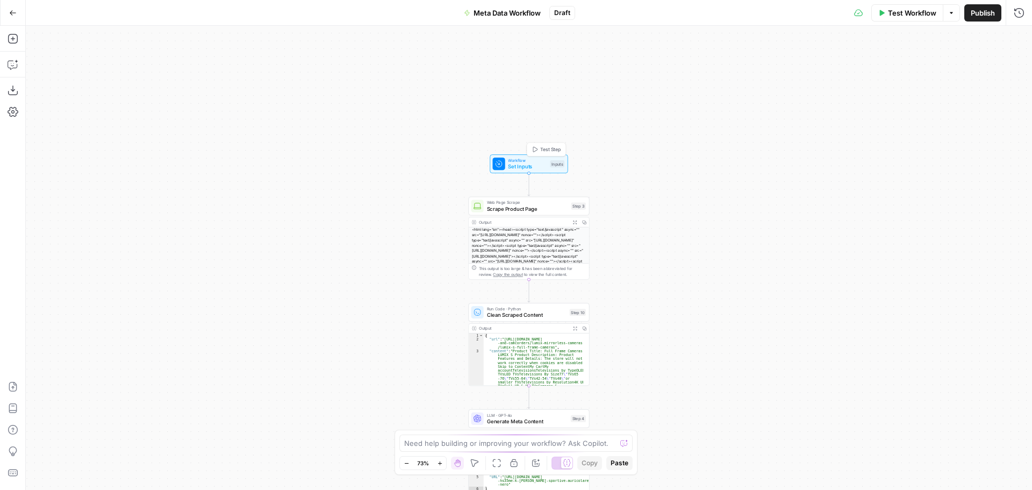
click at [545, 160] on span "Workflow" at bounding box center [527, 160] width 39 height 6
click at [15, 62] on icon "button" at bounding box center [13, 64] width 11 height 11
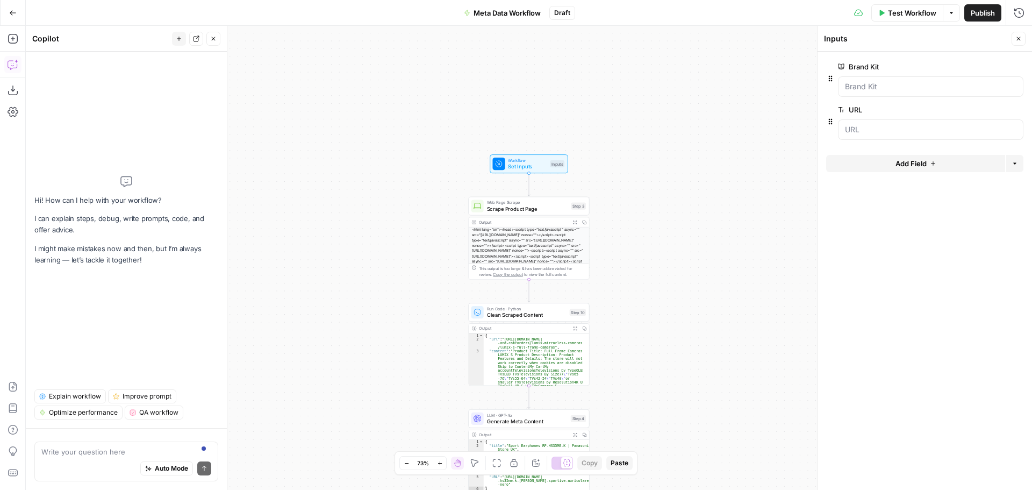
click at [74, 457] on div "Auto Mode Send" at bounding box center [126, 469] width 170 height 24
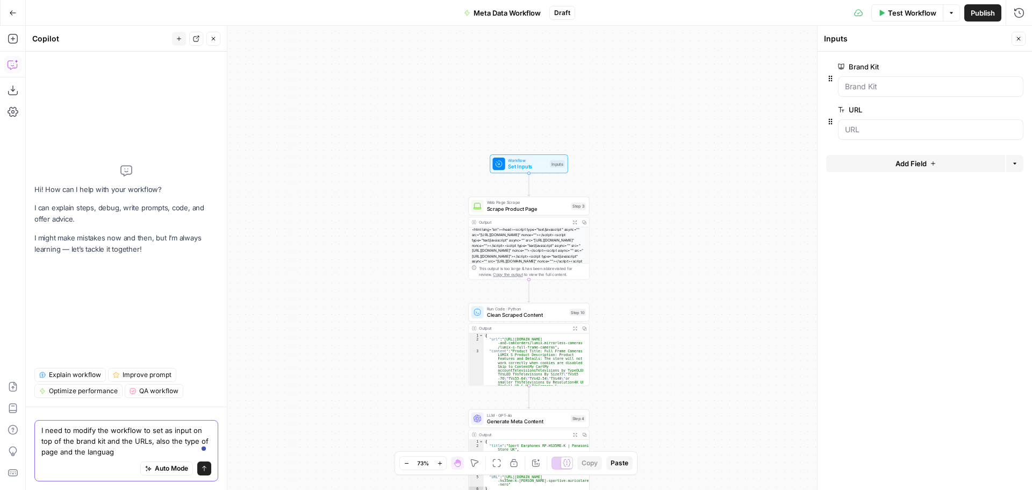
type textarea "I need to modify the workflow to set as input on top of the brand kit and the U…"
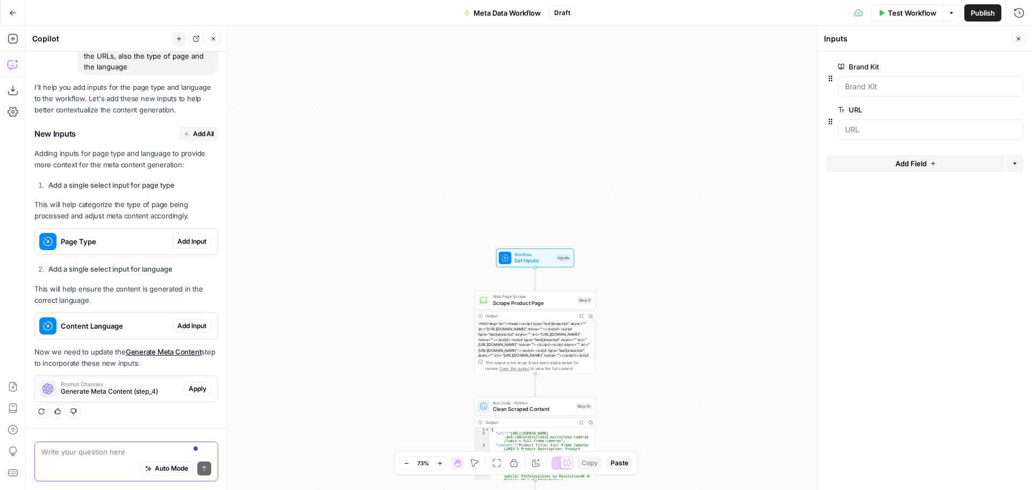
scroll to position [58, 0]
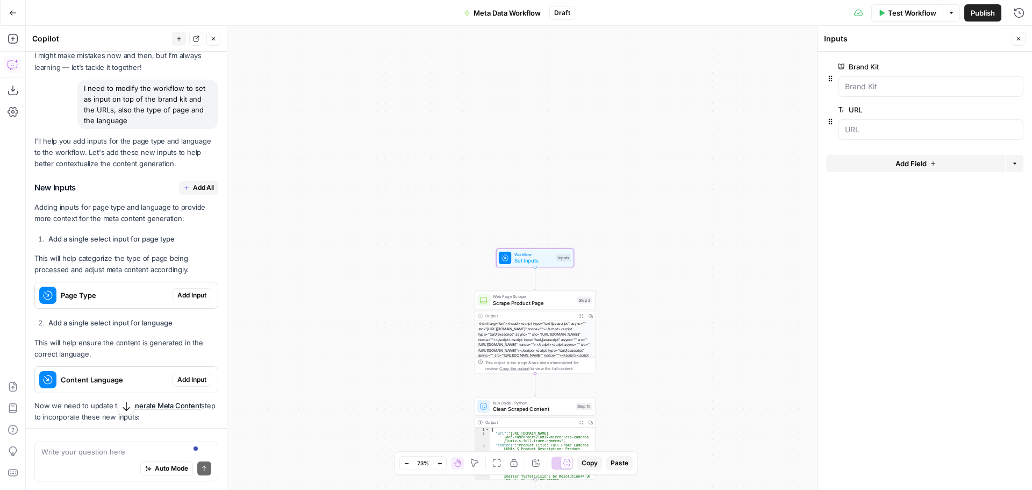
click at [179, 292] on span "Add Input" at bounding box center [191, 295] width 29 height 10
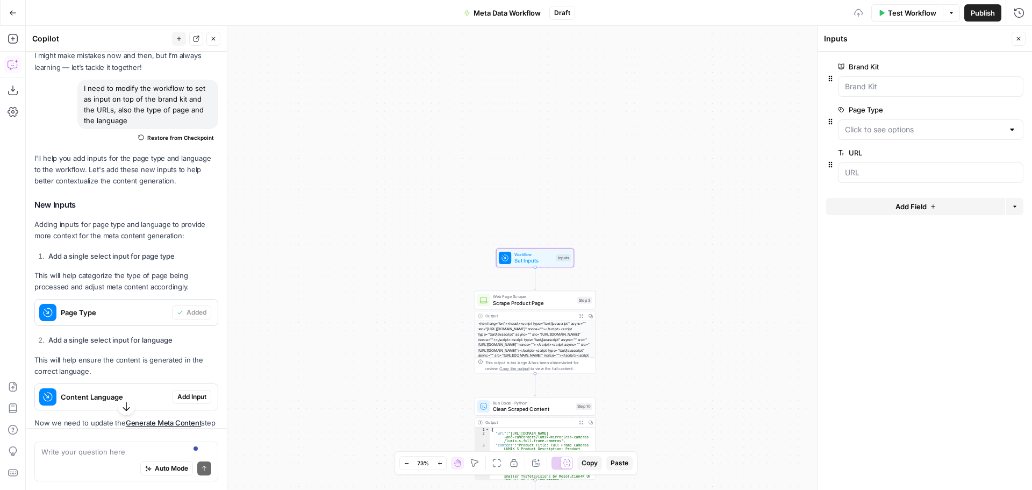
scroll to position [129, 0]
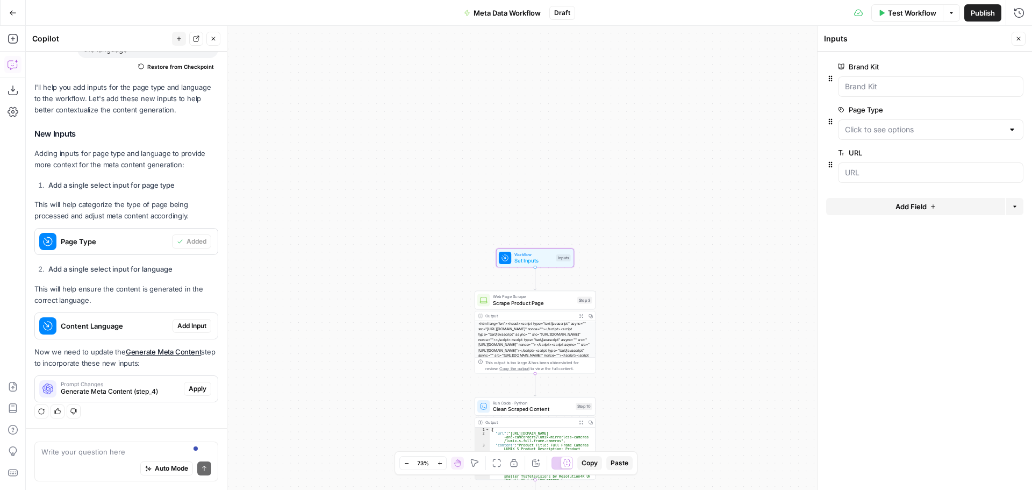
click at [180, 321] on span "Add Input" at bounding box center [191, 326] width 29 height 10
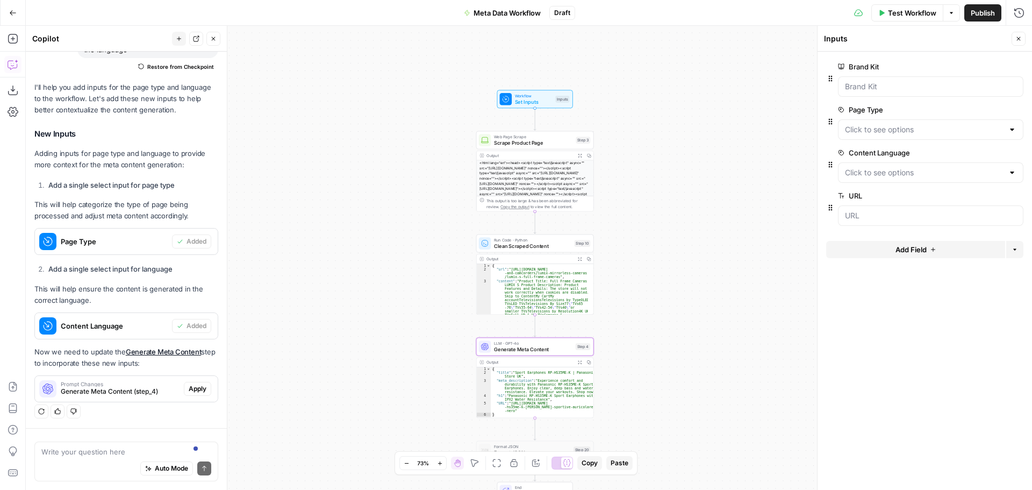
click at [120, 387] on div "Prompt Changes Generate Meta Content (step_4)" at bounding box center [120, 388] width 119 height 15
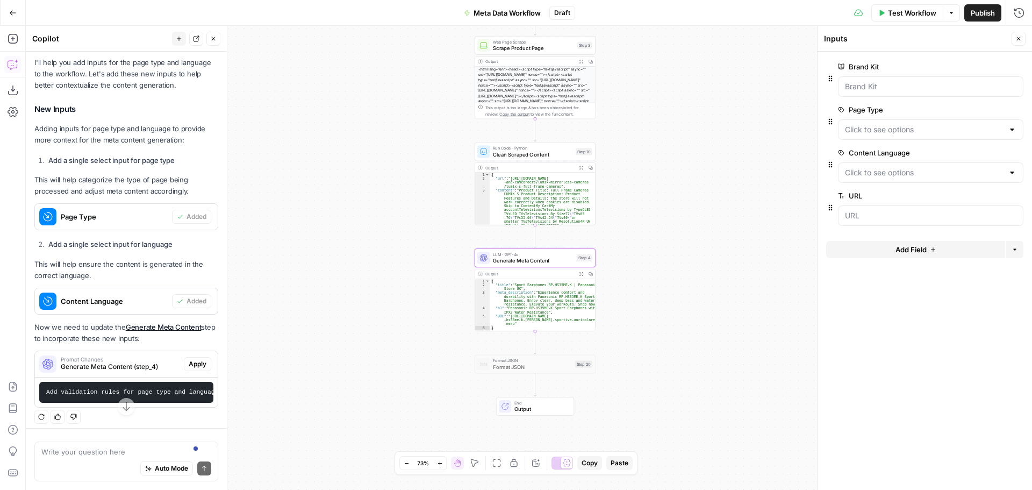
scroll to position [167, 0]
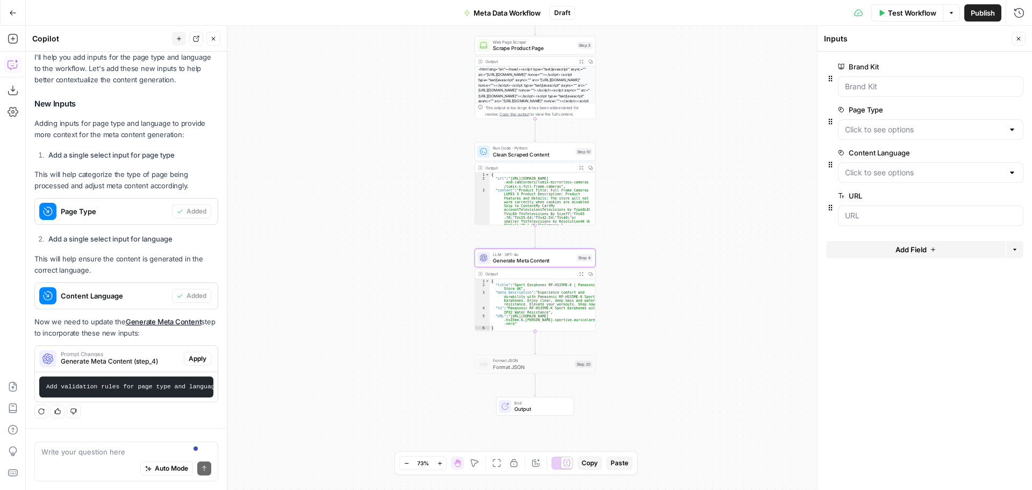
click at [189, 354] on span "Apply" at bounding box center [198, 359] width 18 height 10
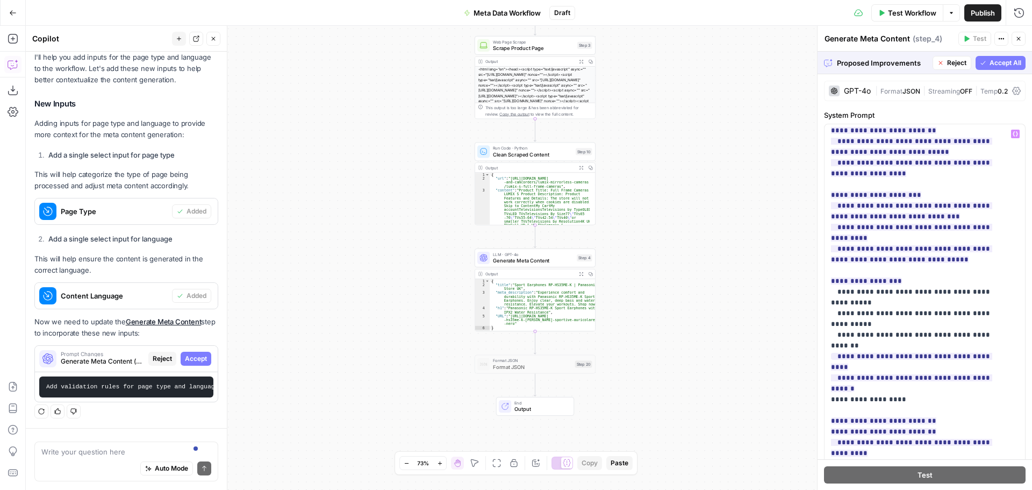
scroll to position [538, 0]
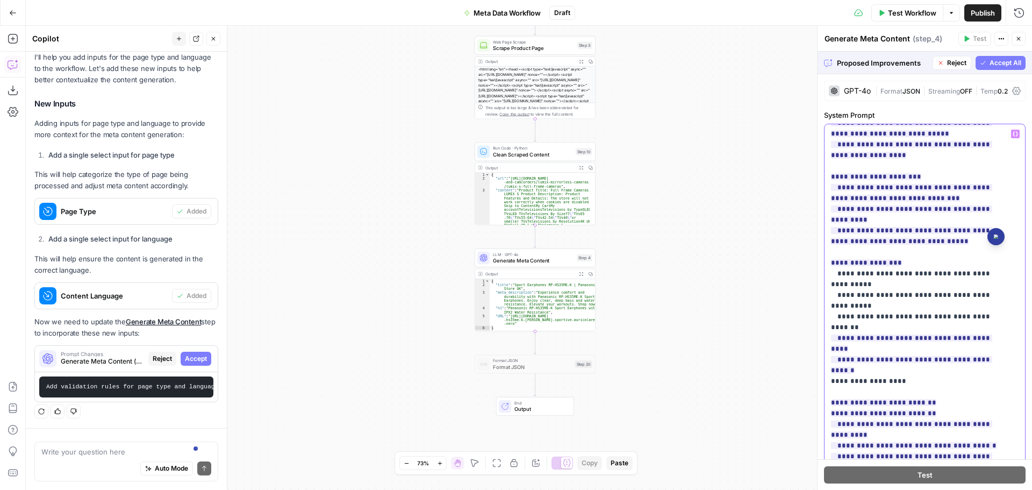
drag, startPoint x: 907, startPoint y: 252, endPoint x: 988, endPoint y: 252, distance: 80.7
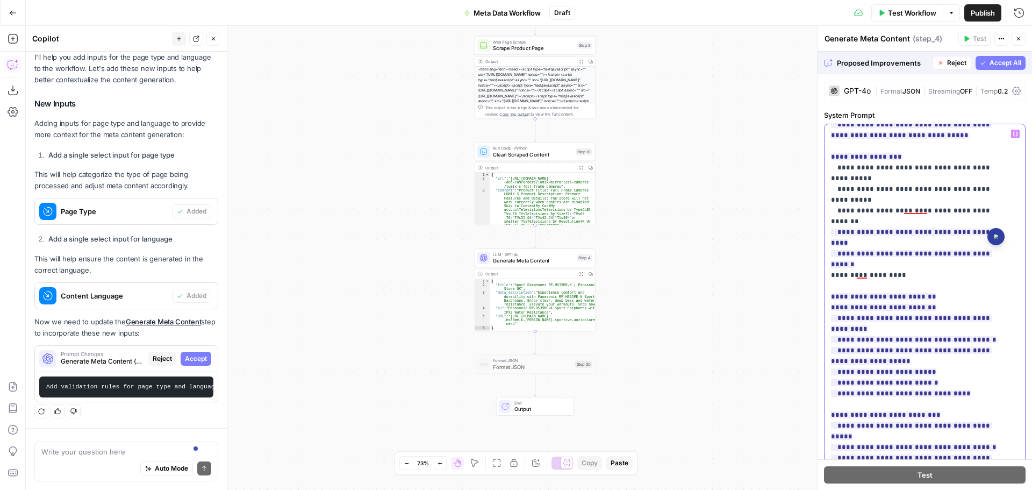
scroll to position [591, 0]
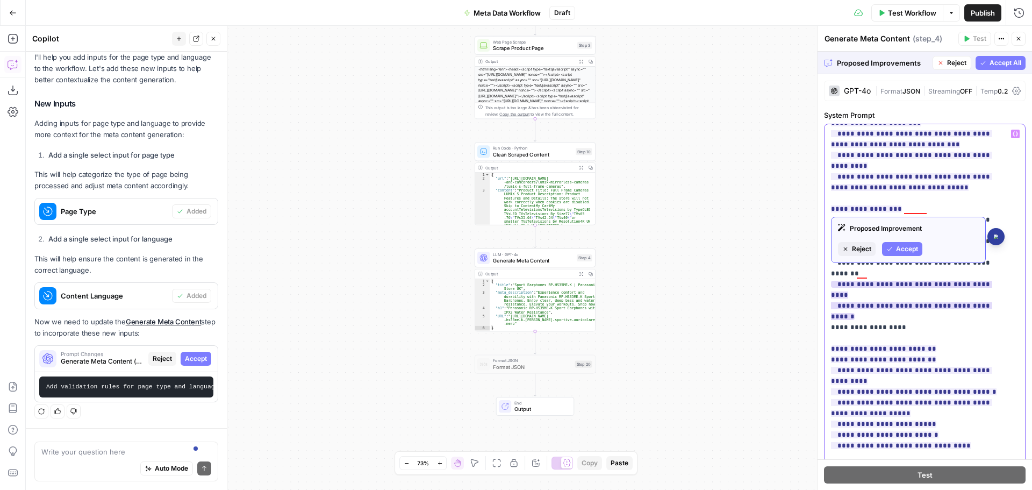
click at [907, 281] on ins "**********" at bounding box center [911, 300] width 161 height 39
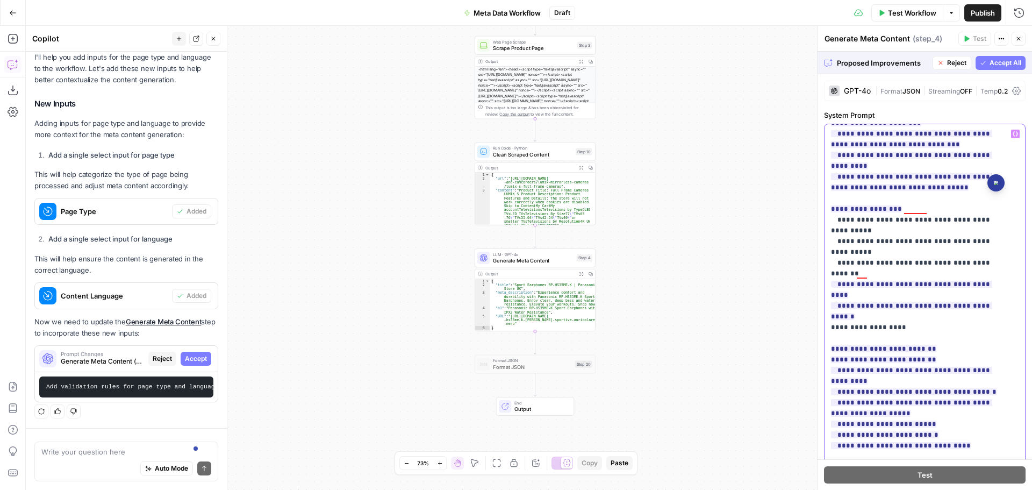
drag, startPoint x: 907, startPoint y: 199, endPoint x: 984, endPoint y: 202, distance: 76.9
click at [984, 277] on span "**********" at bounding box center [911, 300] width 161 height 46
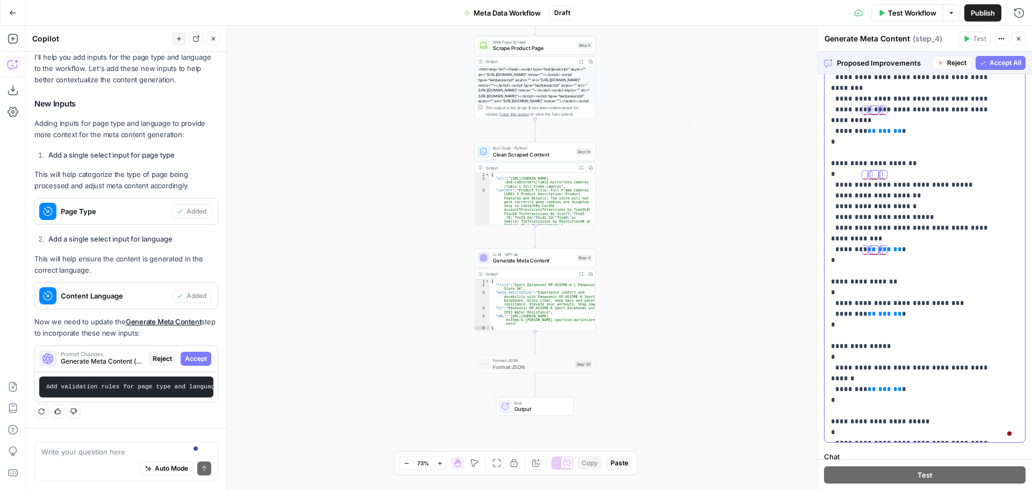
scroll to position [215, 0]
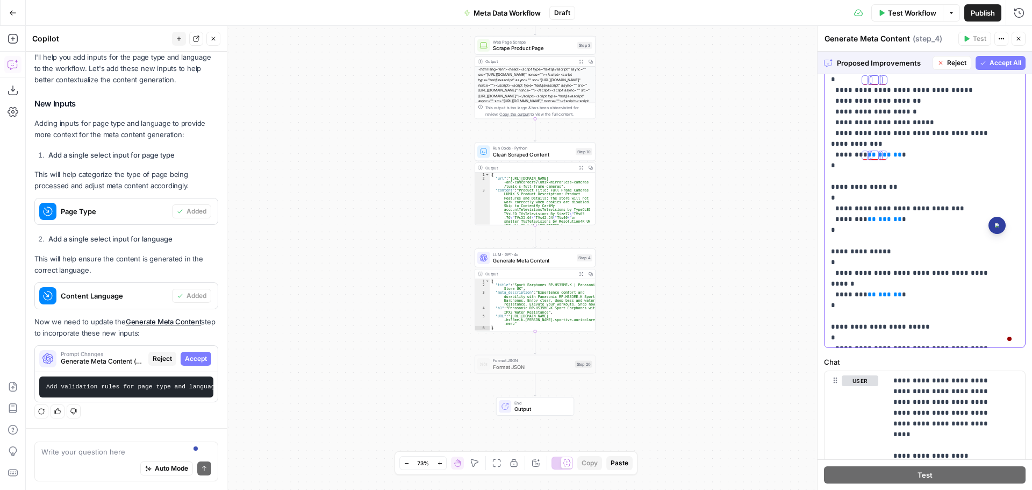
drag, startPoint x: 832, startPoint y: 242, endPoint x: 883, endPoint y: 312, distance: 86.6
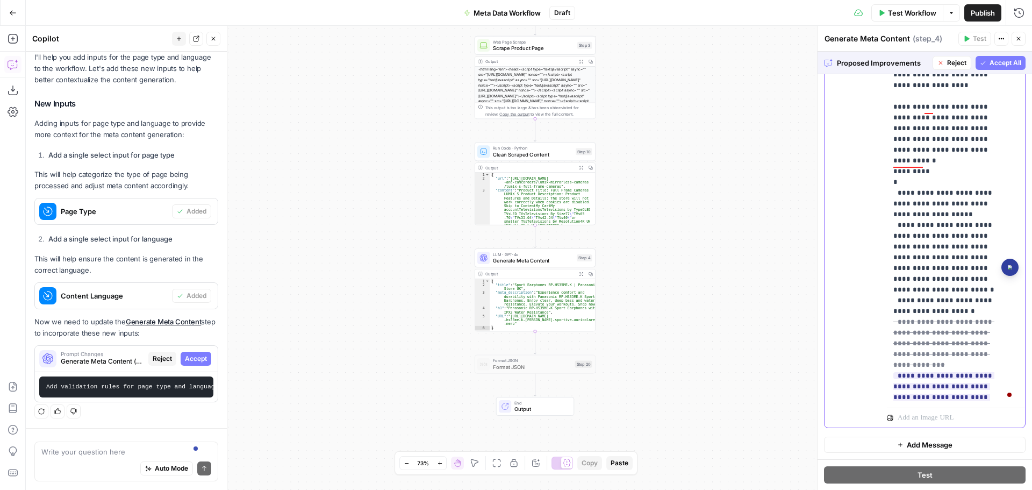
scroll to position [925, 0]
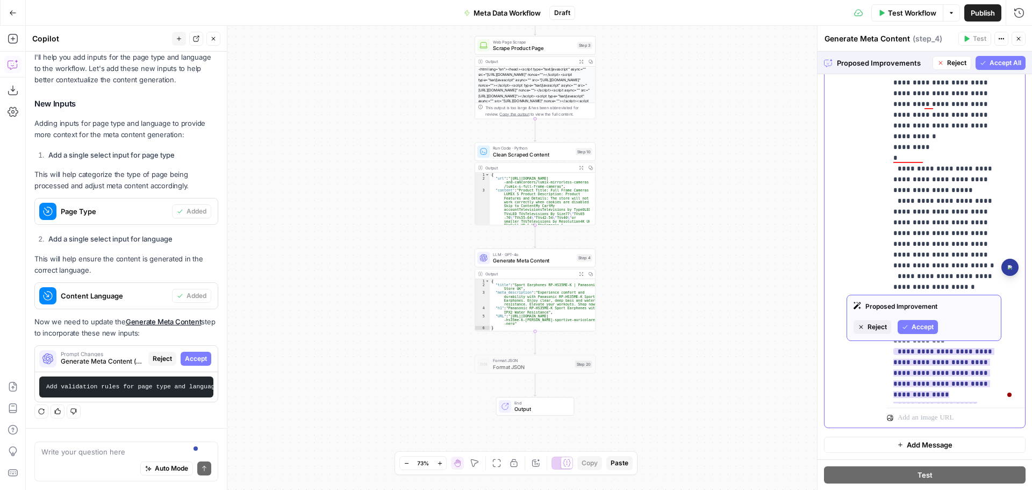
drag, startPoint x: 893, startPoint y: 312, endPoint x: 898, endPoint y: 276, distance: 35.8
click at [898, 276] on div "**********" at bounding box center [952, 185] width 130 height 438
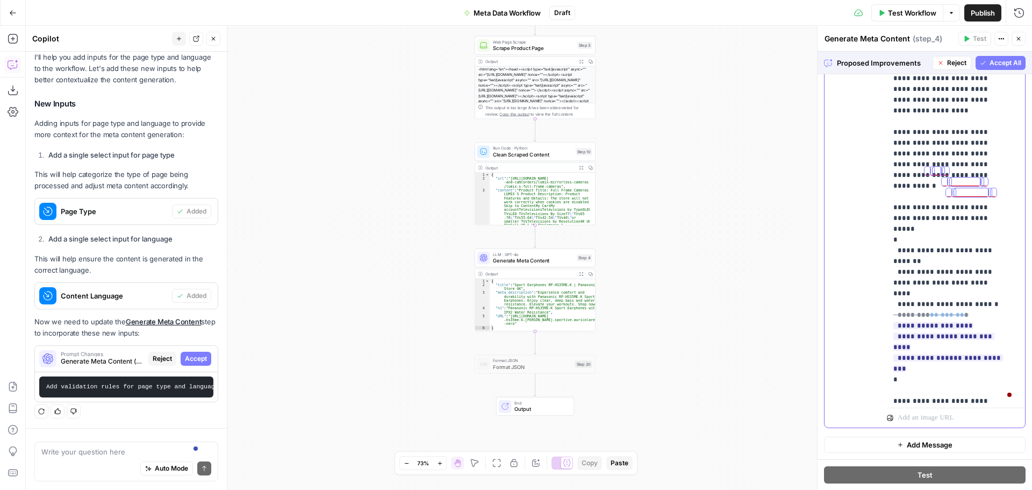
scroll to position [882, 0]
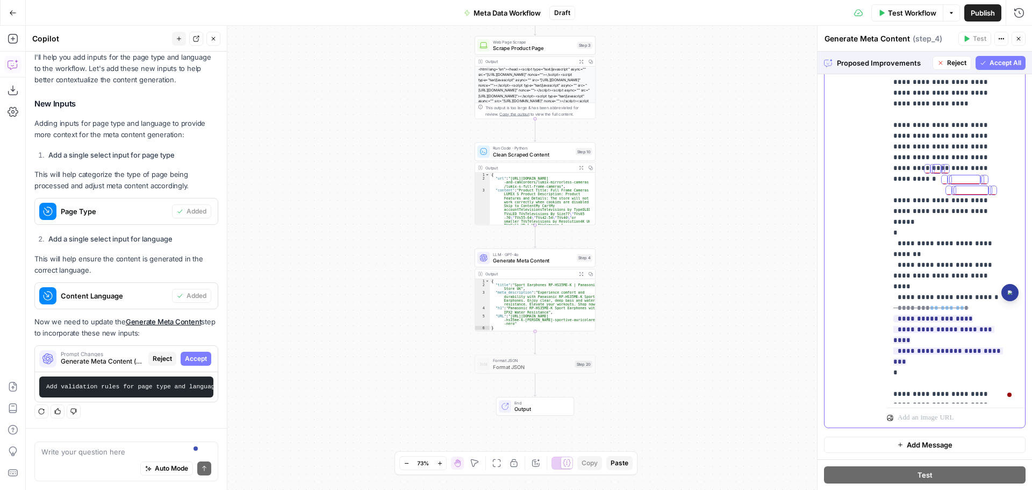
drag, startPoint x: 894, startPoint y: 308, endPoint x: 915, endPoint y: 334, distance: 32.9
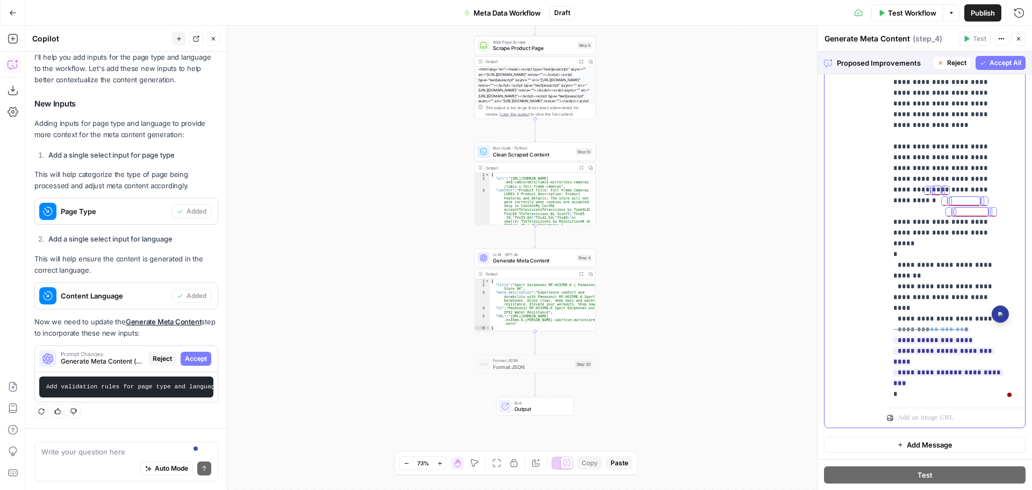
drag, startPoint x: 894, startPoint y: 328, endPoint x: 994, endPoint y: 324, distance: 100.1
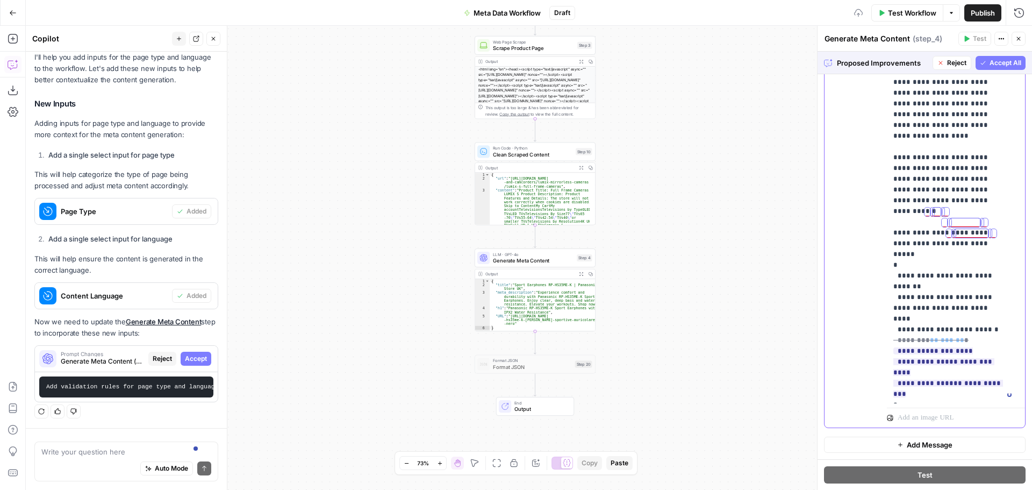
scroll to position [839, 0]
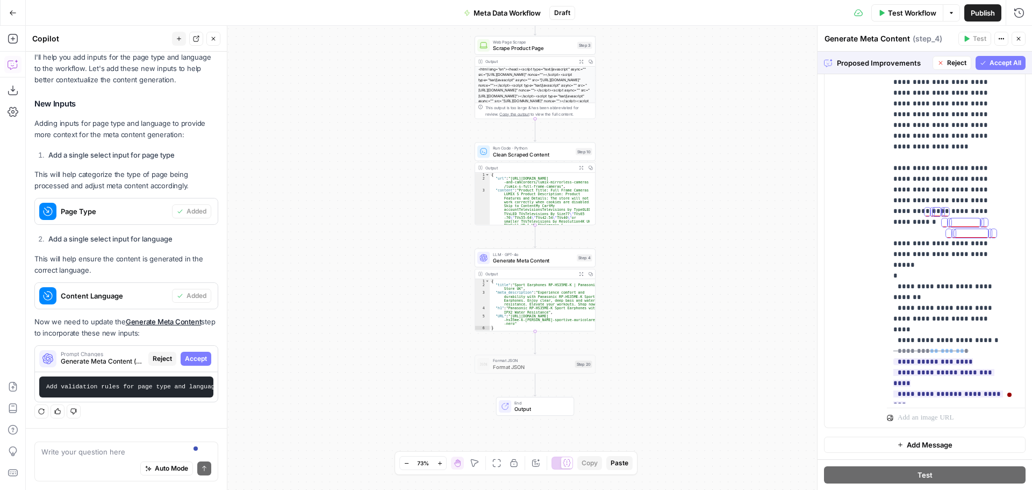
click at [925, 445] on span "Add Message" at bounding box center [930, 444] width 46 height 11
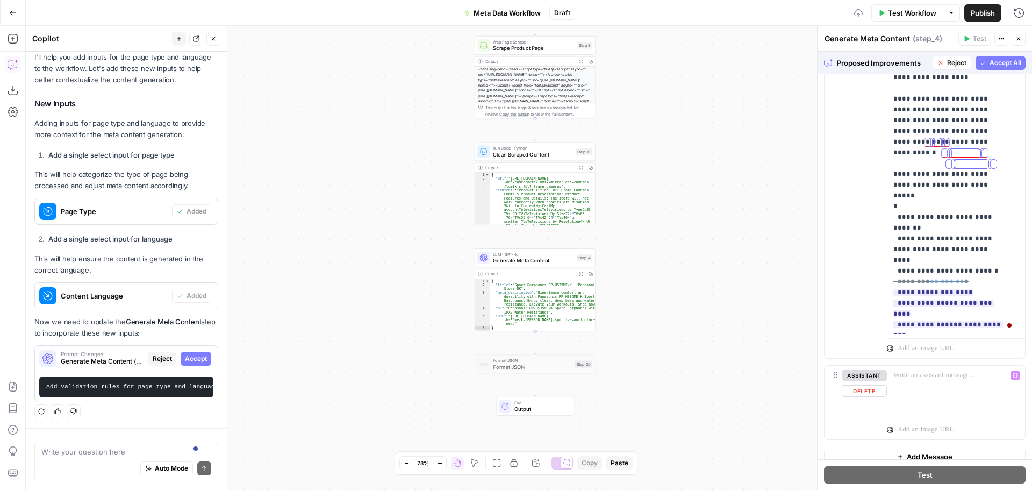
scroll to position [702, 0]
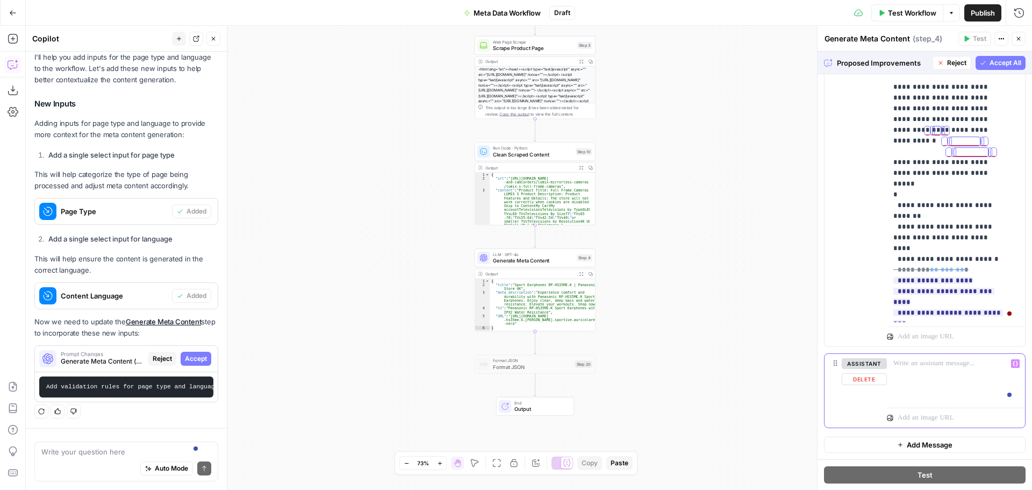
click at [930, 369] on div at bounding box center [956, 378] width 138 height 49
click at [1011, 365] on button "Variables Menu" at bounding box center [1015, 363] width 9 height 9
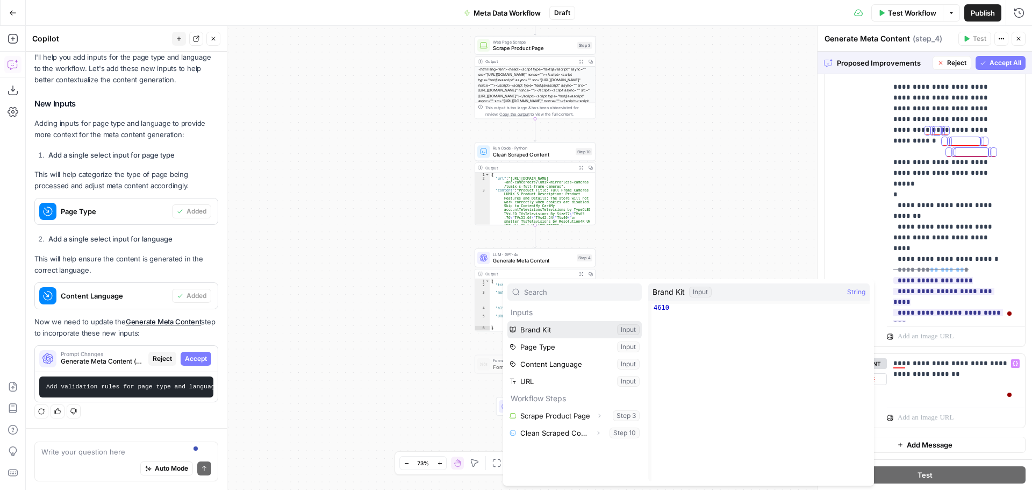
click at [564, 329] on button "Select variable Brand Kit" at bounding box center [575, 329] width 134 height 17
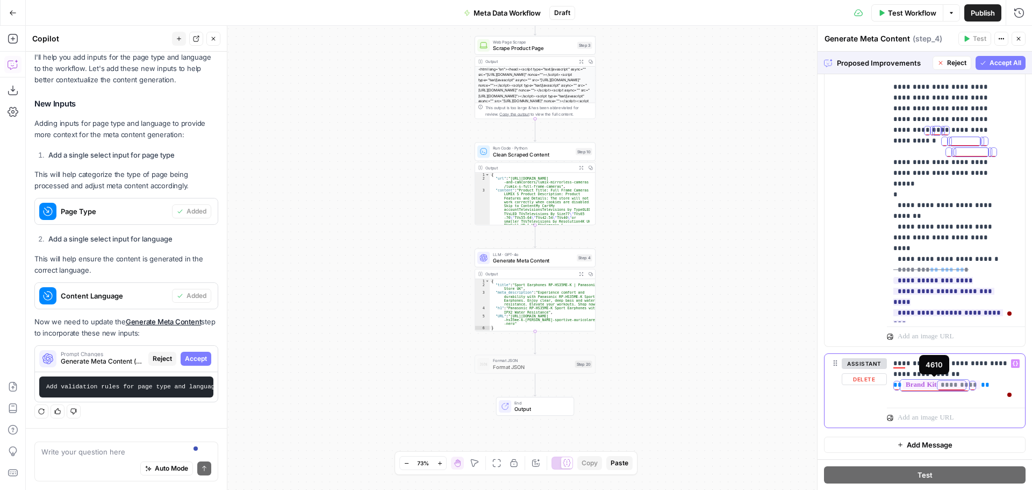
click at [955, 383] on span "*********" at bounding box center [942, 384] width 78 height 9
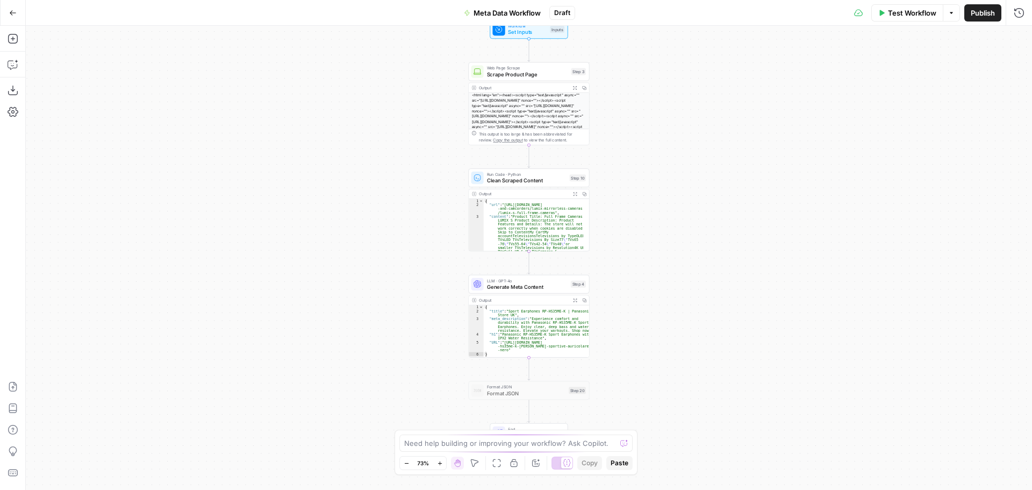
click at [536, 30] on span "Set Inputs" at bounding box center [527, 32] width 39 height 8
click at [983, 132] on Type "Page Type" at bounding box center [924, 129] width 159 height 11
click at [795, 143] on div "Workflow Set Inputs Inputs Web Page Scrape Scrape Product Page Step 3 Output Ex…" at bounding box center [529, 258] width 1007 height 464
click at [932, 177] on Language "Content Language" at bounding box center [924, 172] width 159 height 11
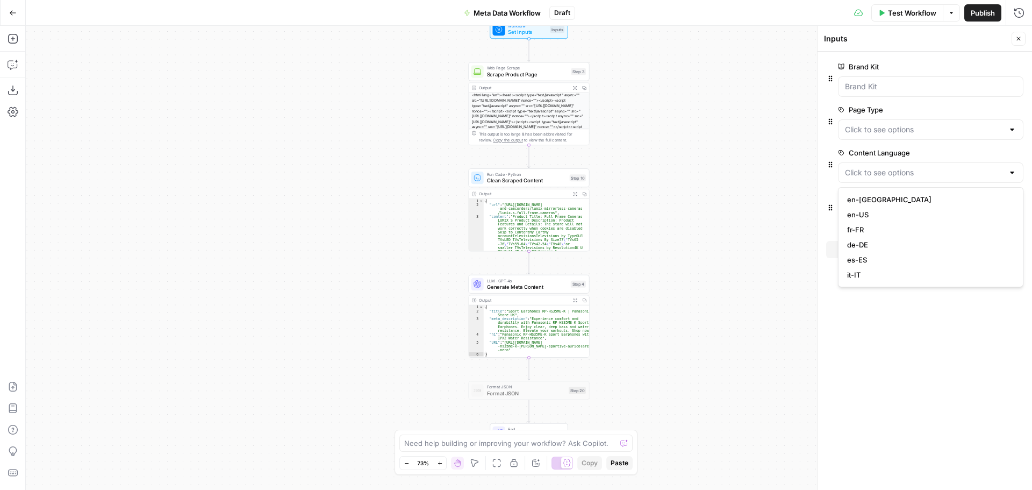
click at [534, 287] on span "Generate Meta Content" at bounding box center [527, 287] width 81 height 8
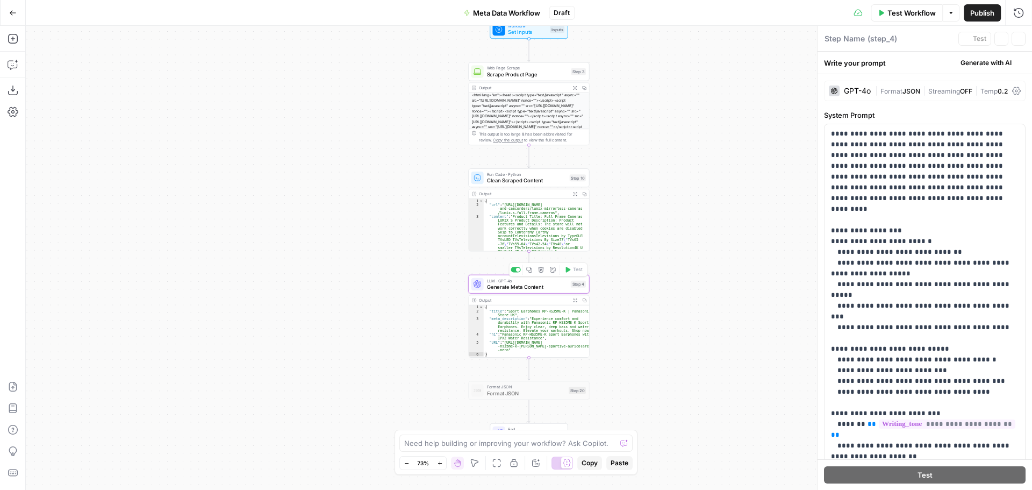
type textarea "Generate Meta Content"
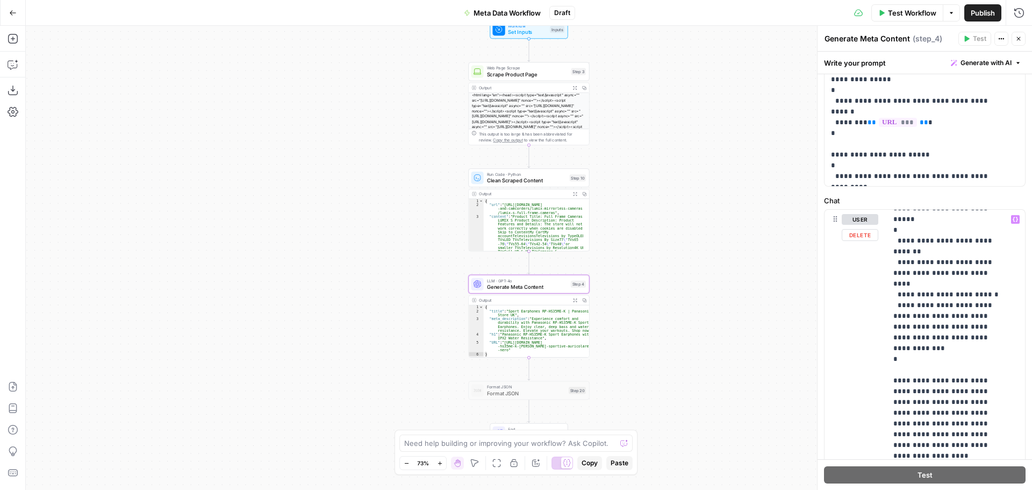
scroll to position [568, 0]
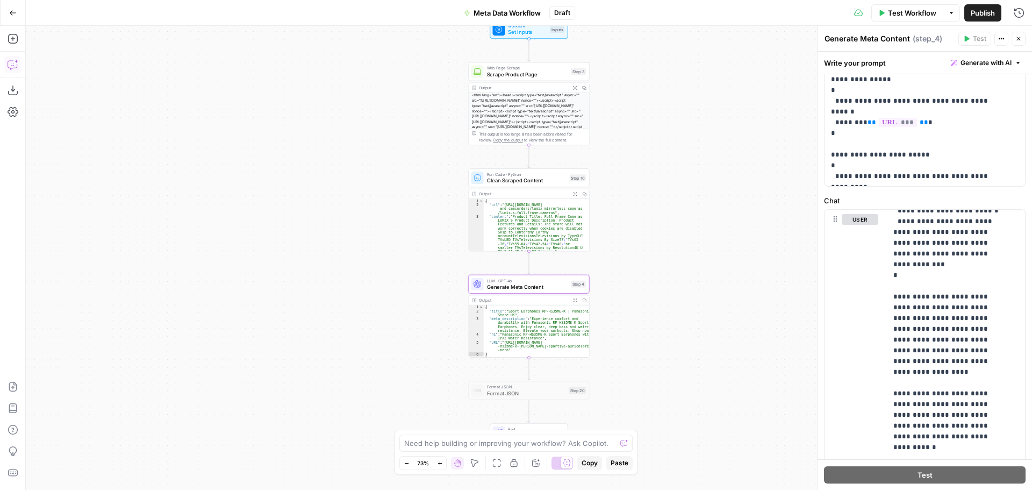
click at [13, 67] on icon "button" at bounding box center [13, 64] width 11 height 11
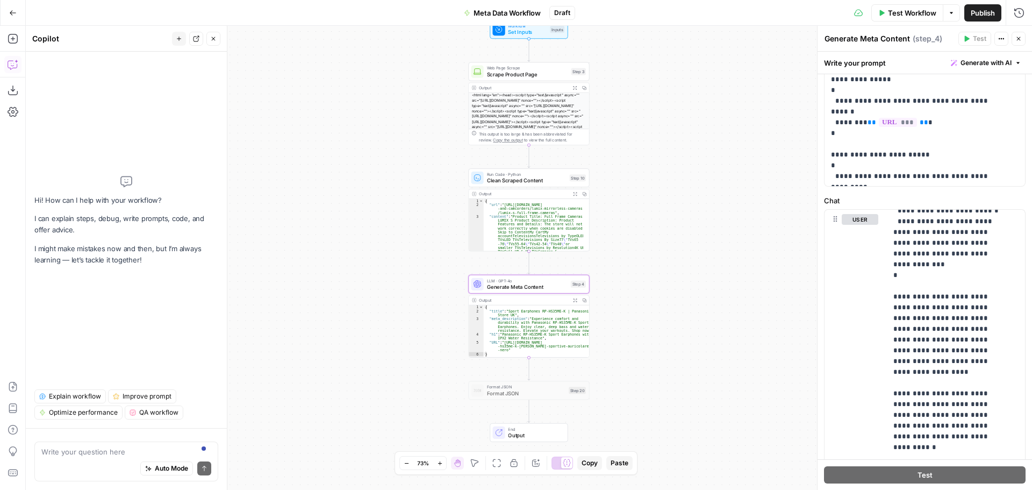
click at [105, 462] on div "Auto Mode Send" at bounding box center [126, 469] width 170 height 24
type textarea "can you adjust step 4 to include new inputs"
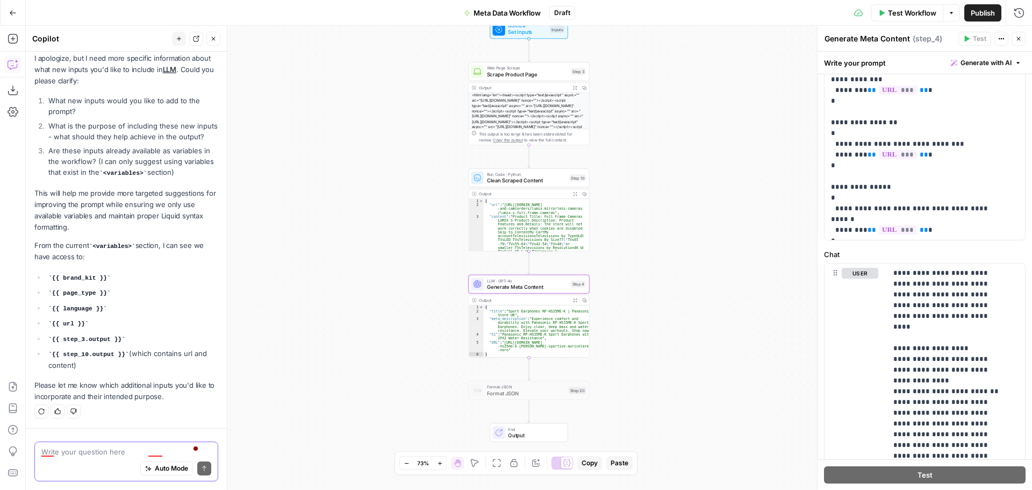
scroll to position [667, 0]
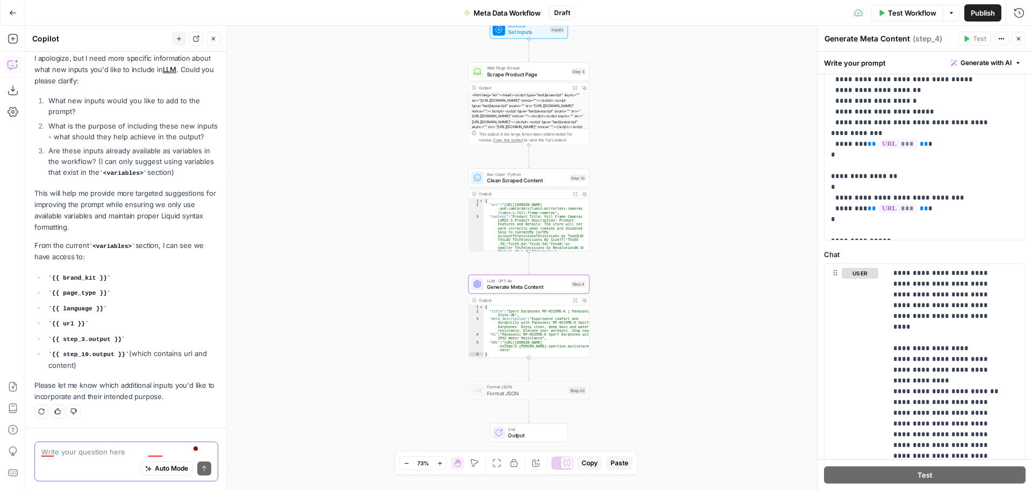
click at [87, 456] on textarea at bounding box center [126, 451] width 170 height 11
type textarea "page type and language"
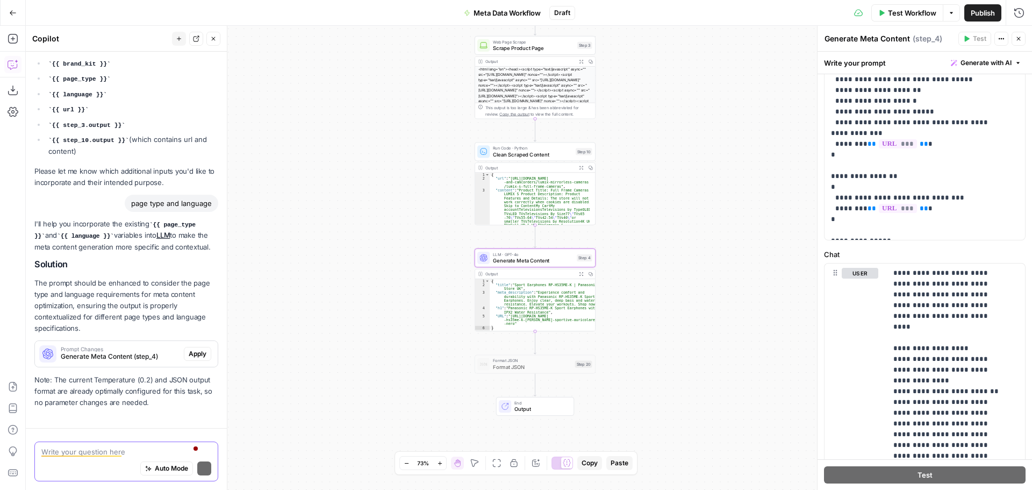
scroll to position [351, 0]
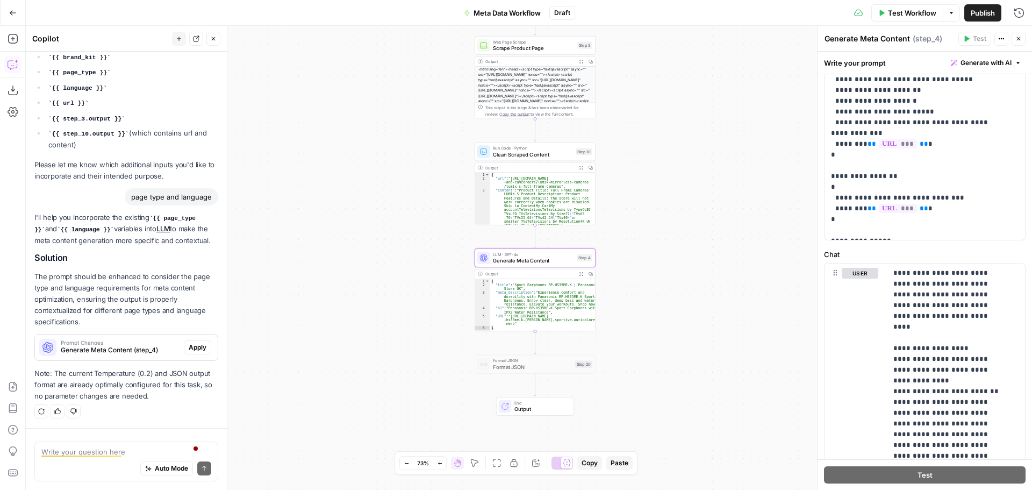
click at [194, 344] on span "Apply" at bounding box center [198, 348] width 18 height 10
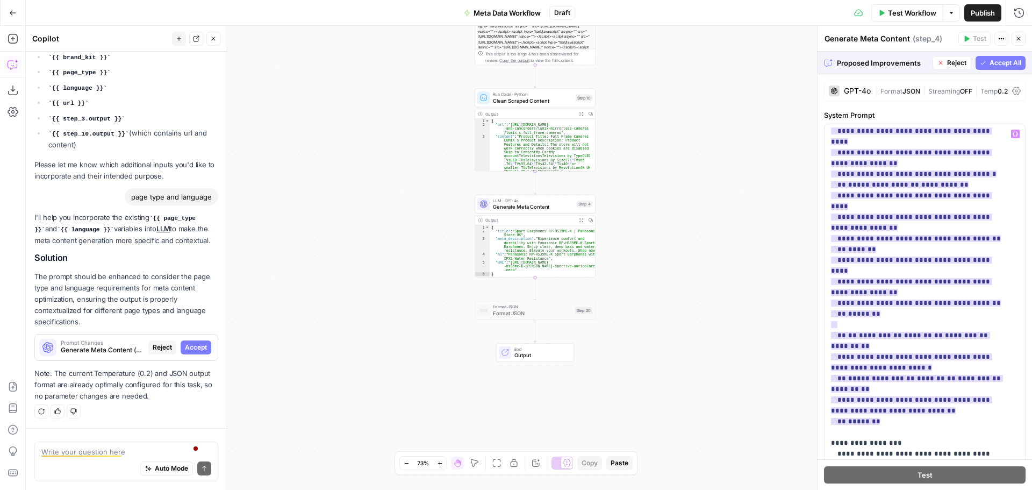
scroll to position [753, 0]
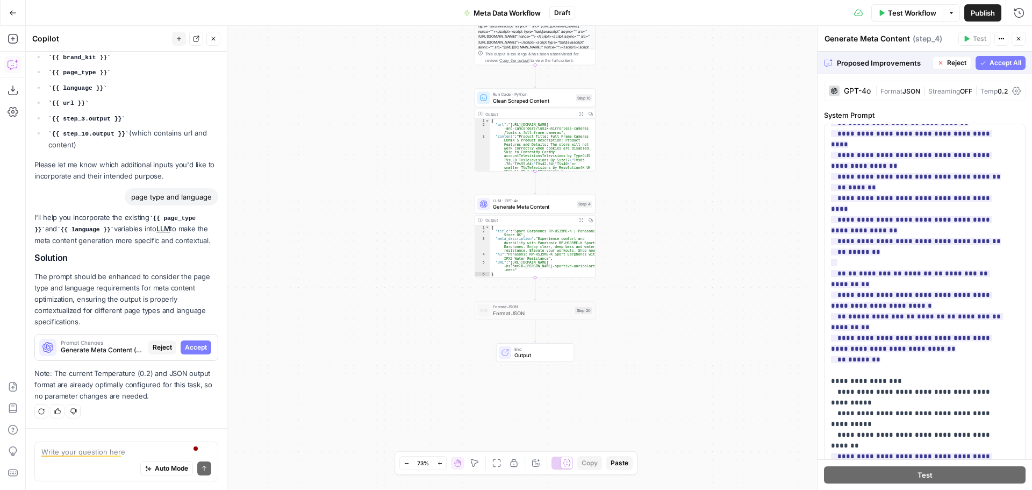
click at [1007, 63] on span "Accept All" at bounding box center [1006, 63] width 32 height 10
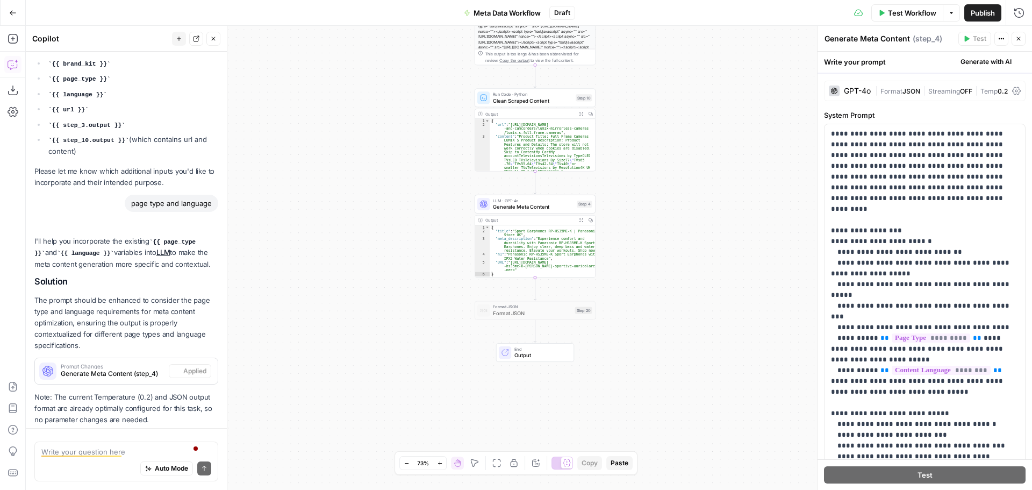
scroll to position [385, 0]
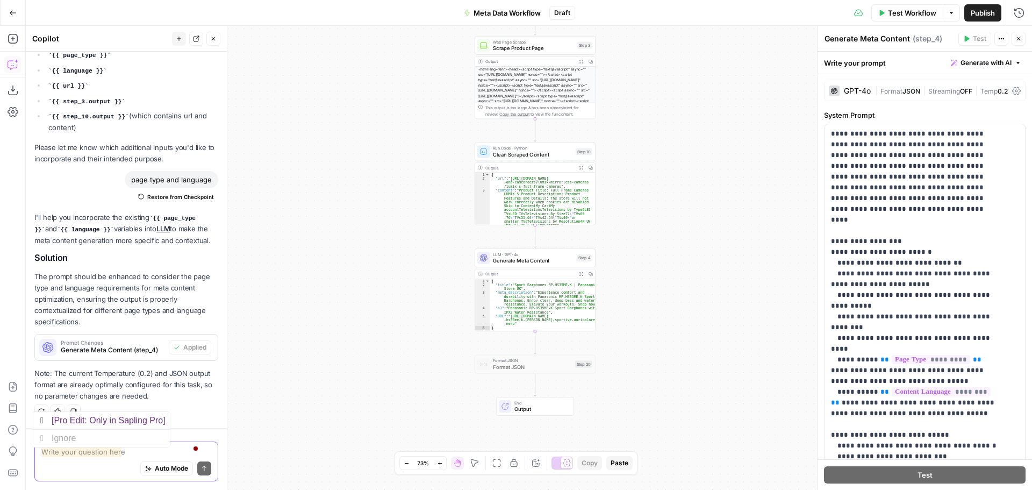
click at [109, 453] on textarea at bounding box center [126, 451] width 170 height 11
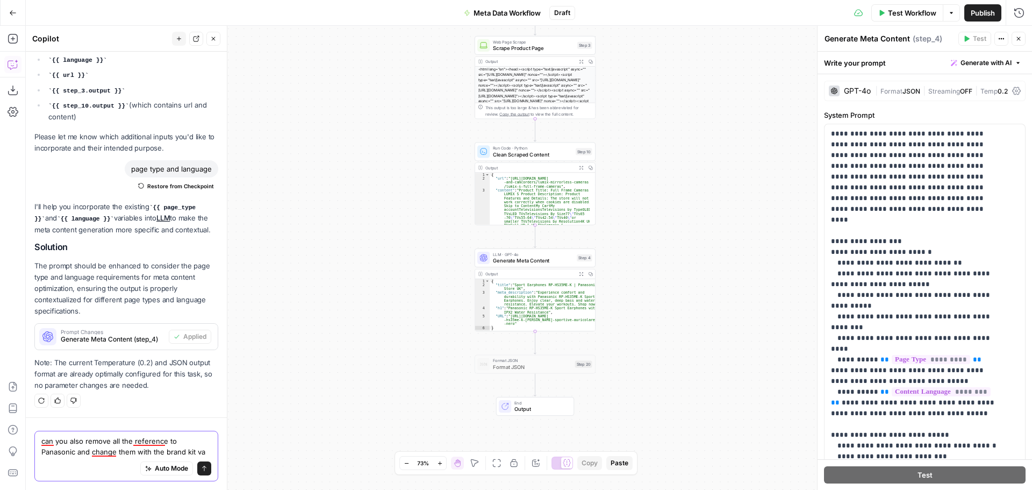
scroll to position [406, 0]
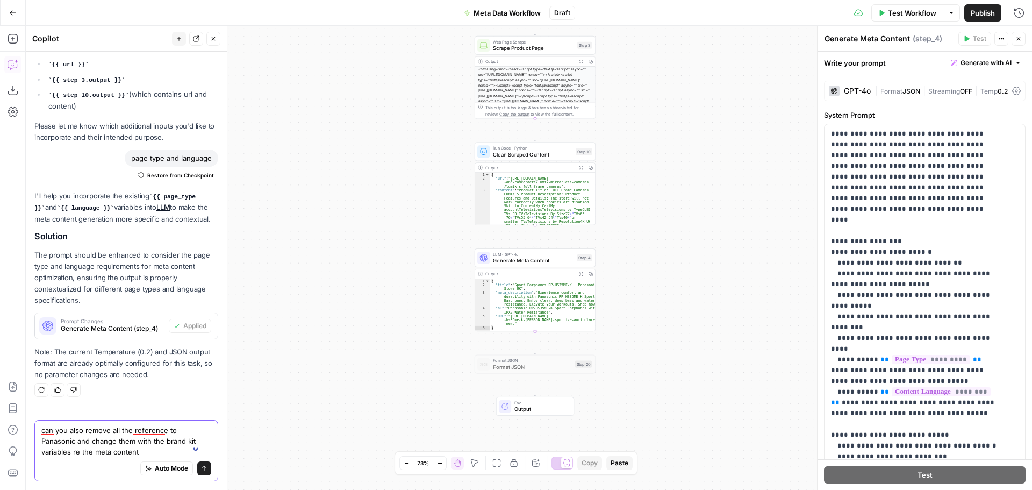
type textarea "can you also remove all the reference to Panasonic and change them with the bra…"
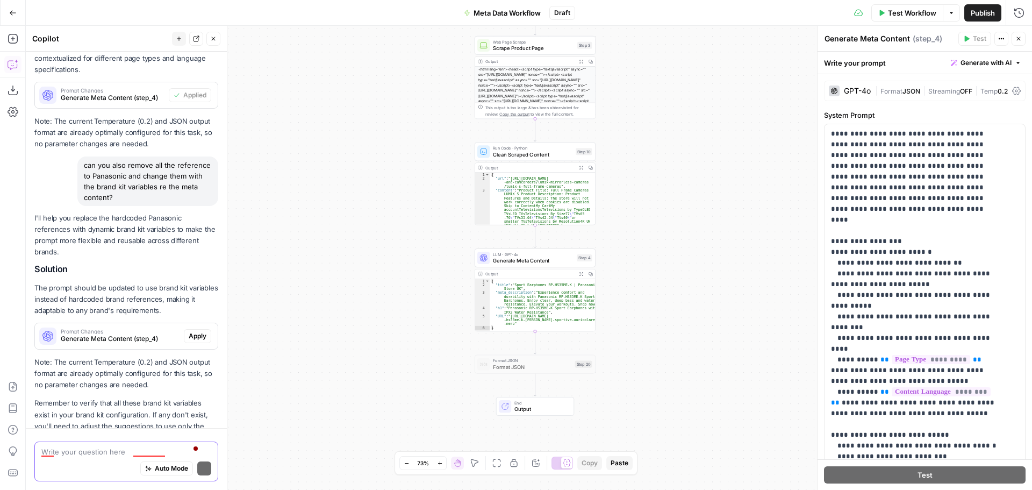
scroll to position [678, 0]
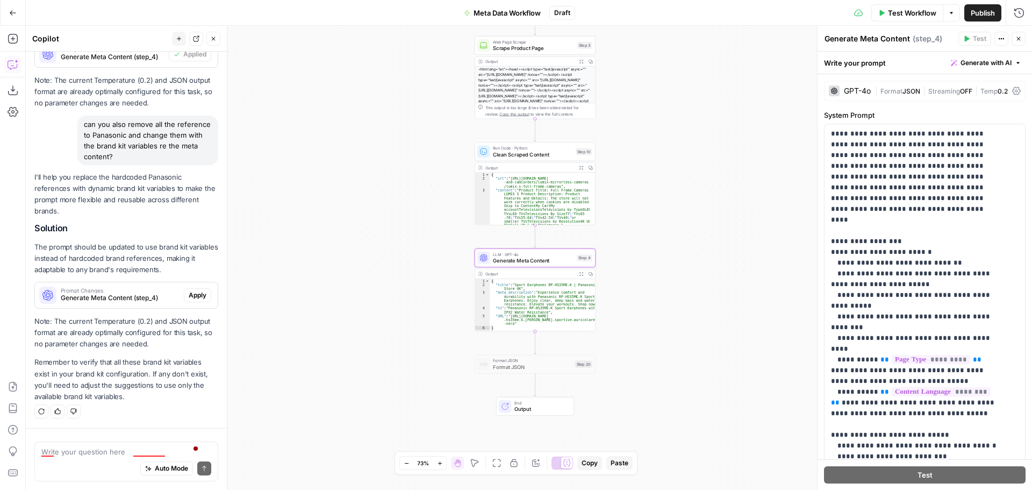
click at [110, 289] on span "Prompt Changes" at bounding box center [120, 290] width 119 height 5
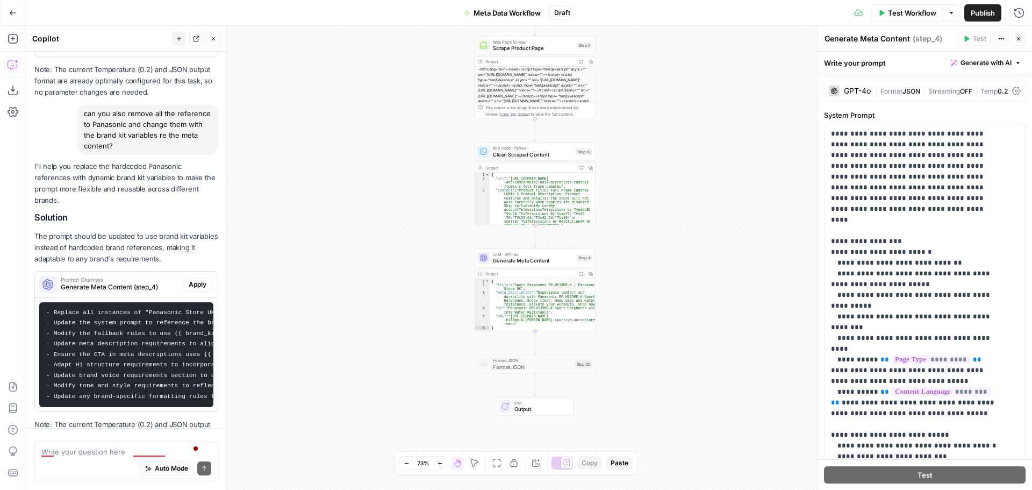
scroll to position [800, 0]
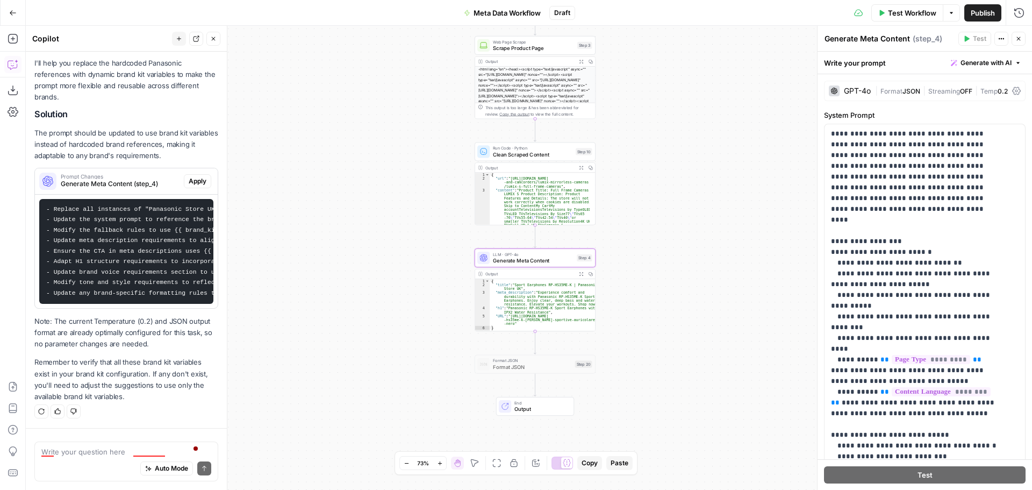
click at [193, 176] on span "Apply" at bounding box center [198, 181] width 18 height 10
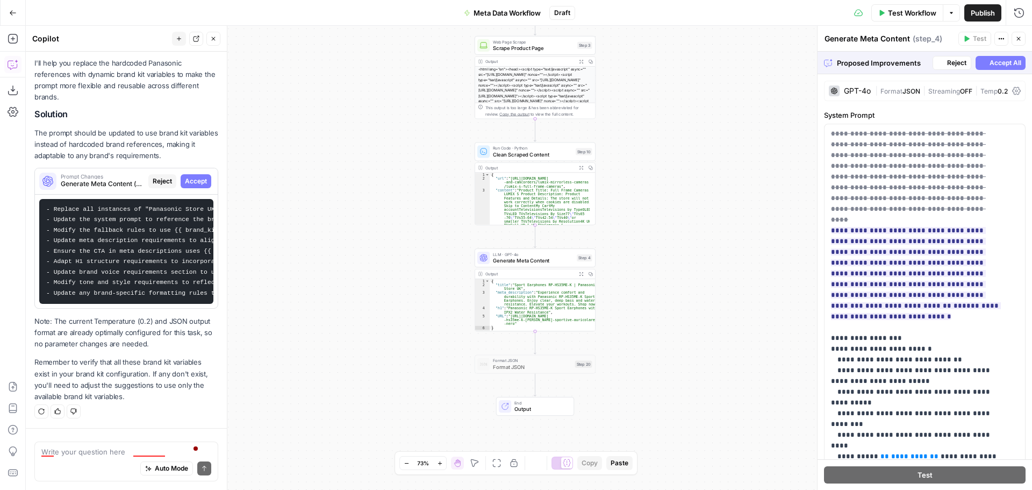
scroll to position [766, 0]
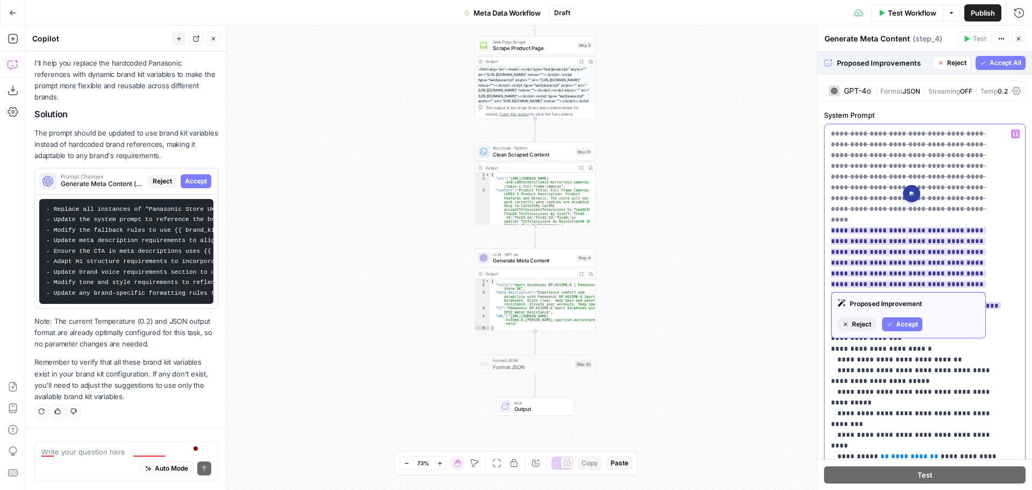
drag, startPoint x: 879, startPoint y: 208, endPoint x: 902, endPoint y: 208, distance: 22.6
click at [902, 227] on ins "**********" at bounding box center [916, 273] width 170 height 93
drag, startPoint x: 922, startPoint y: 241, endPoint x: 968, endPoint y: 240, distance: 45.7
click at [968, 240] on ins "**********" at bounding box center [908, 273] width 155 height 93
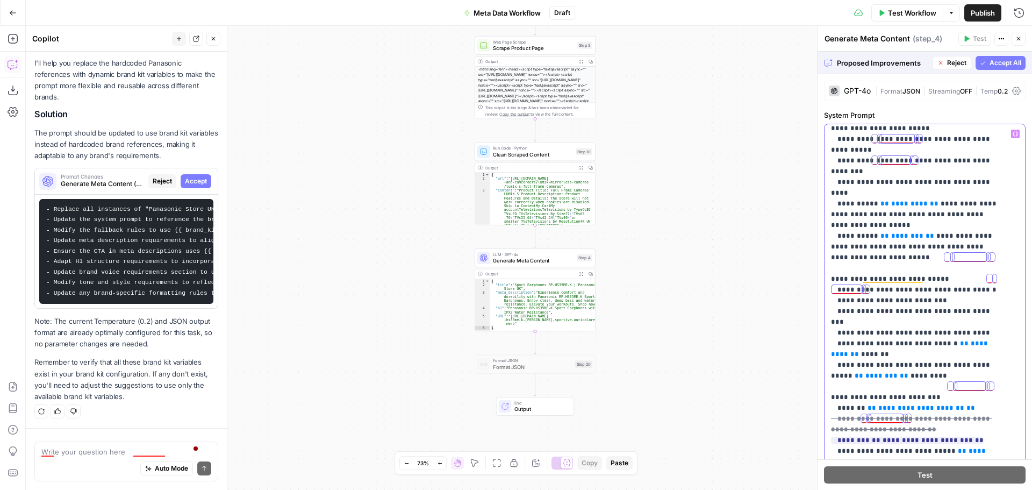
scroll to position [269, 0]
